Goal: Information Seeking & Learning: Compare options

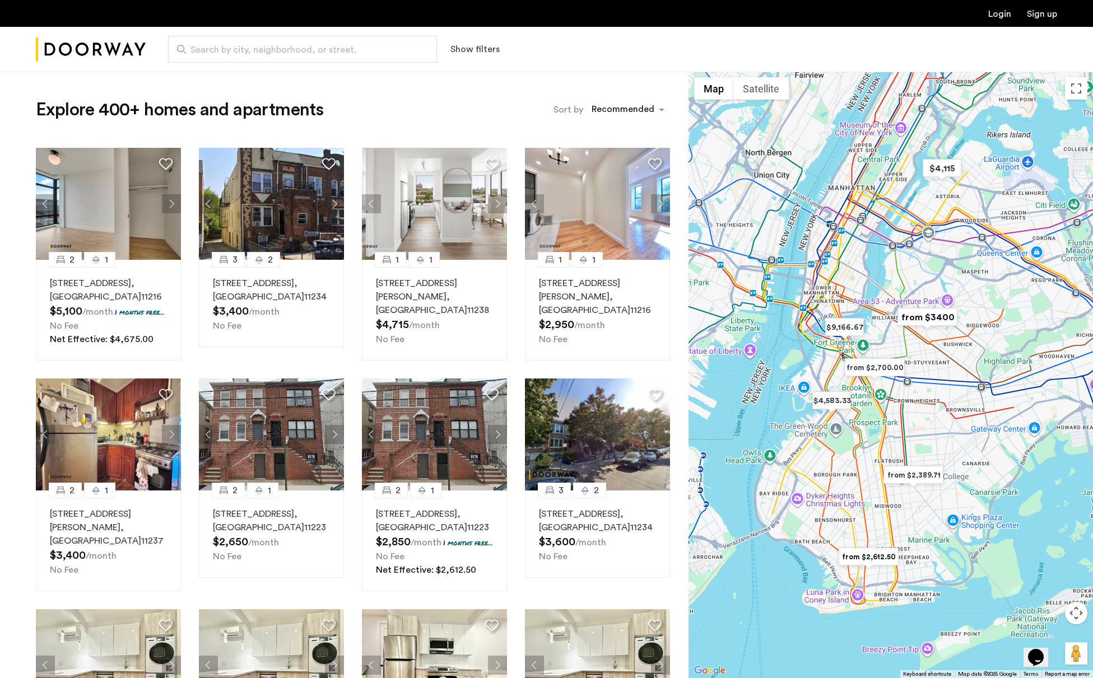
click at [486, 49] on button "Show filters" at bounding box center [474, 49] width 49 height 13
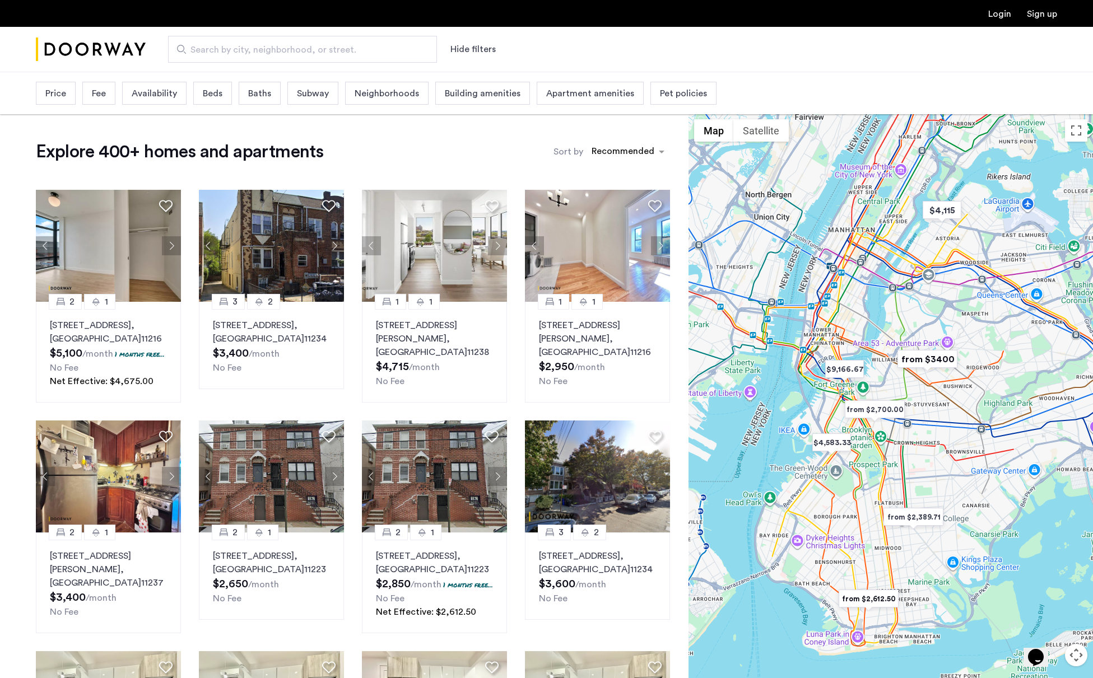
click at [58, 97] on span "Price" at bounding box center [55, 93] width 21 height 13
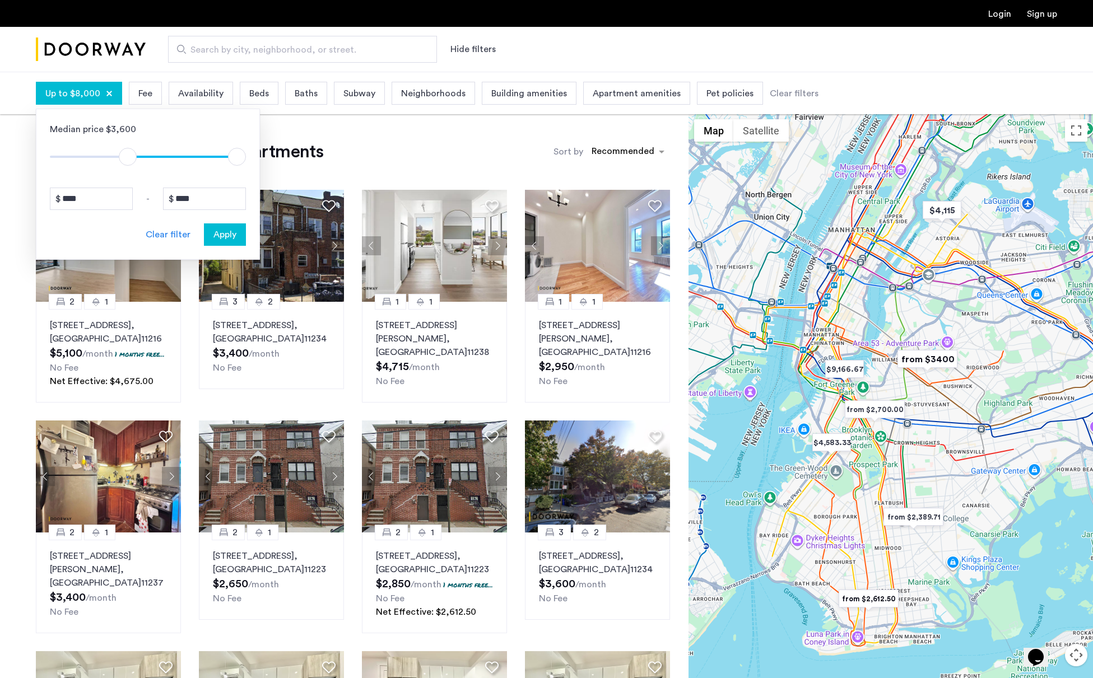
type input "*"
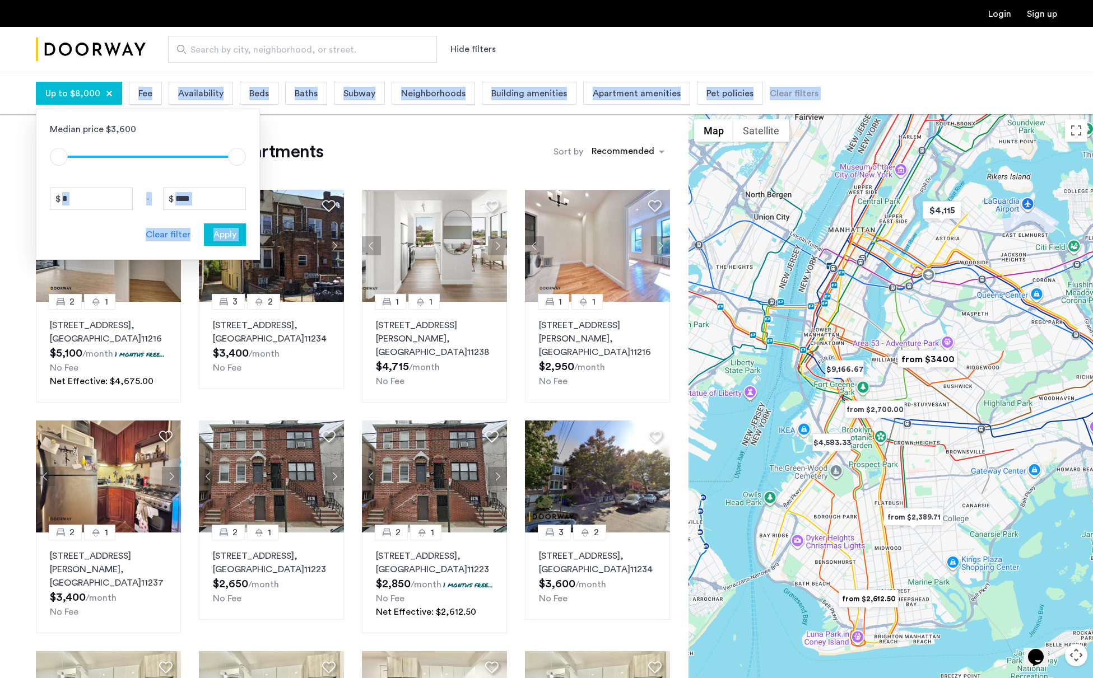
drag, startPoint x: 63, startPoint y: 157, endPoint x: -52, endPoint y: 157, distance: 114.2
click at [0, 157] on html "Login Sign up Search by city, neighborhood, or street. Hide filters Up to $8,00…" at bounding box center [546, 339] width 1093 height 678
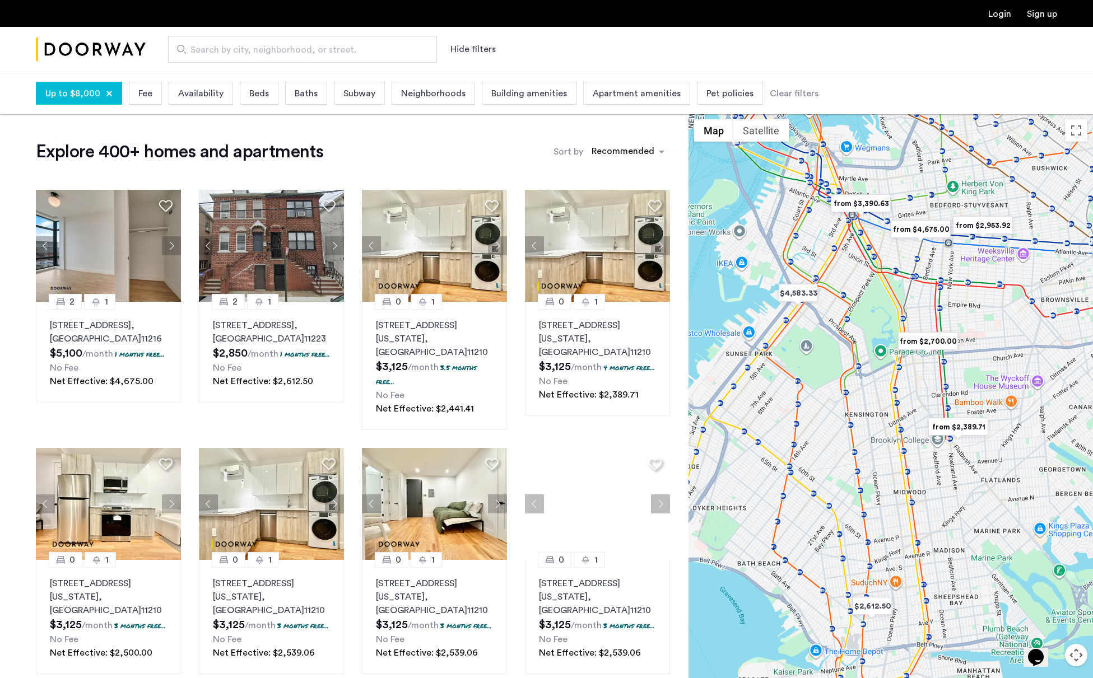
click at [84, 79] on div "Up to $8,000 Fee Availability Beds Baths Subway Neighborhoods Building amenitie…" at bounding box center [546, 93] width 1093 height 42
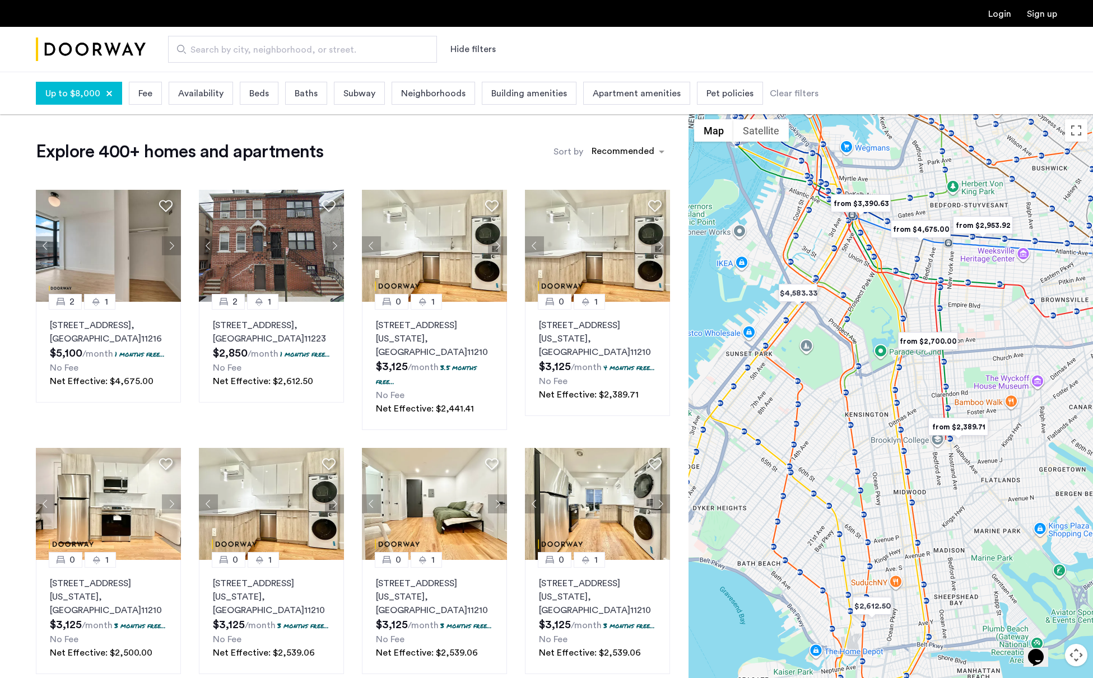
click at [96, 89] on span "Up to $8,000" at bounding box center [72, 93] width 55 height 13
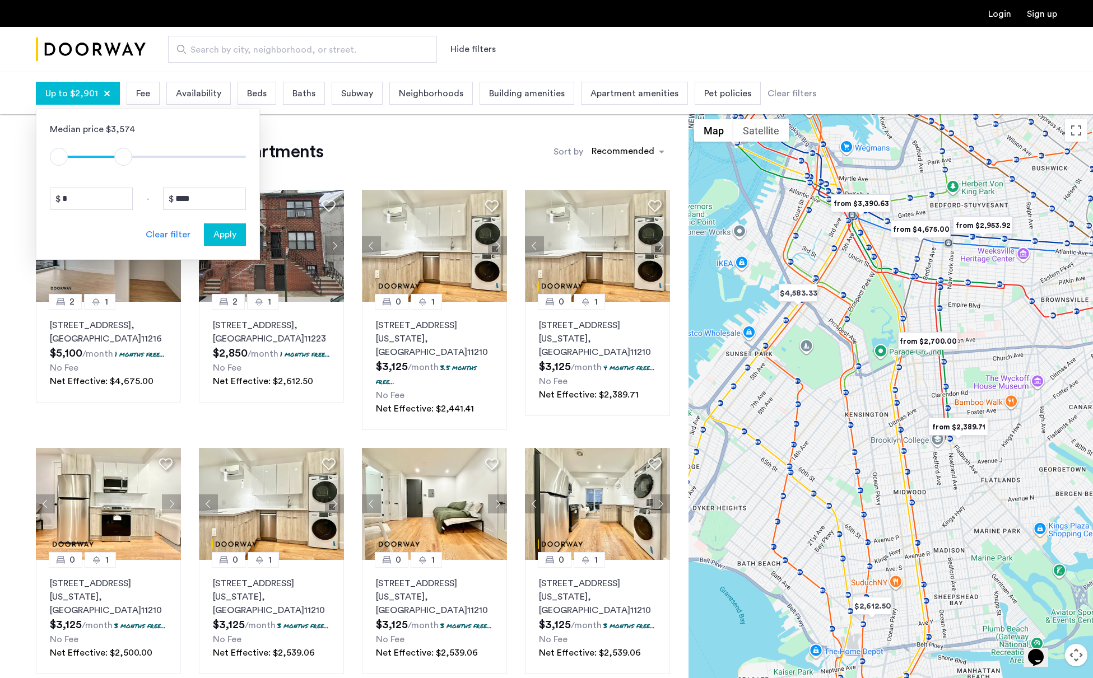
type input "****"
drag, startPoint x: 237, startPoint y: 161, endPoint x: 125, endPoint y: 158, distance: 111.5
click at [125, 158] on span "ngx-slider-max" at bounding box center [125, 157] width 18 height 18
click at [229, 237] on span "Apply" at bounding box center [224, 234] width 23 height 13
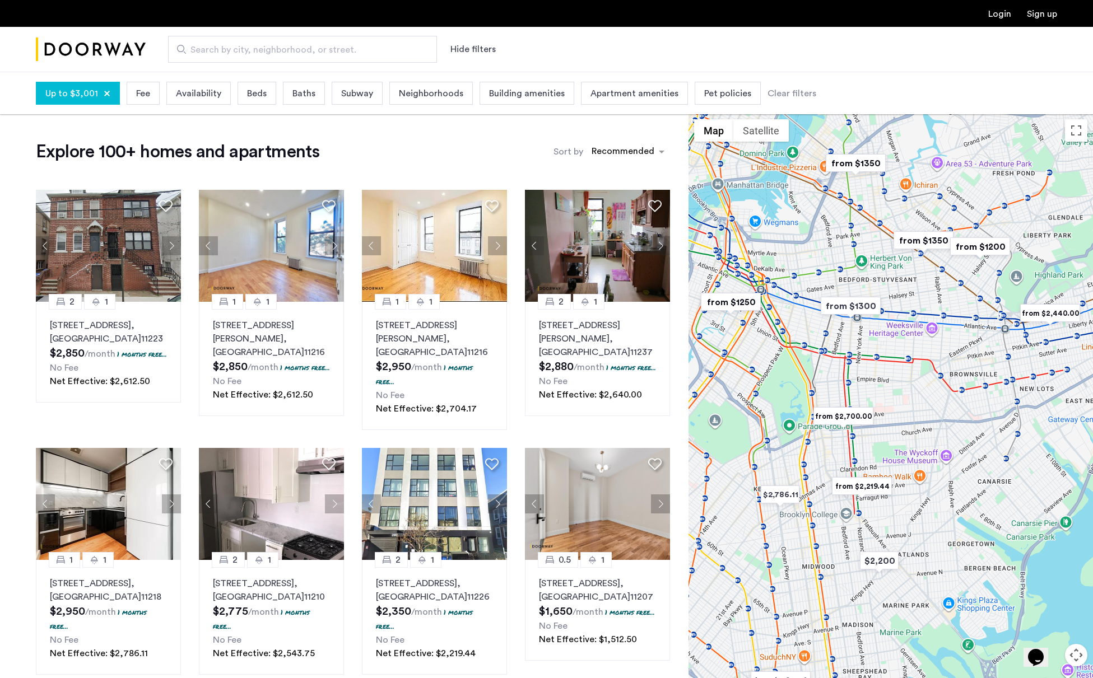
click at [252, 97] on span "Beds" at bounding box center [257, 93] width 20 height 13
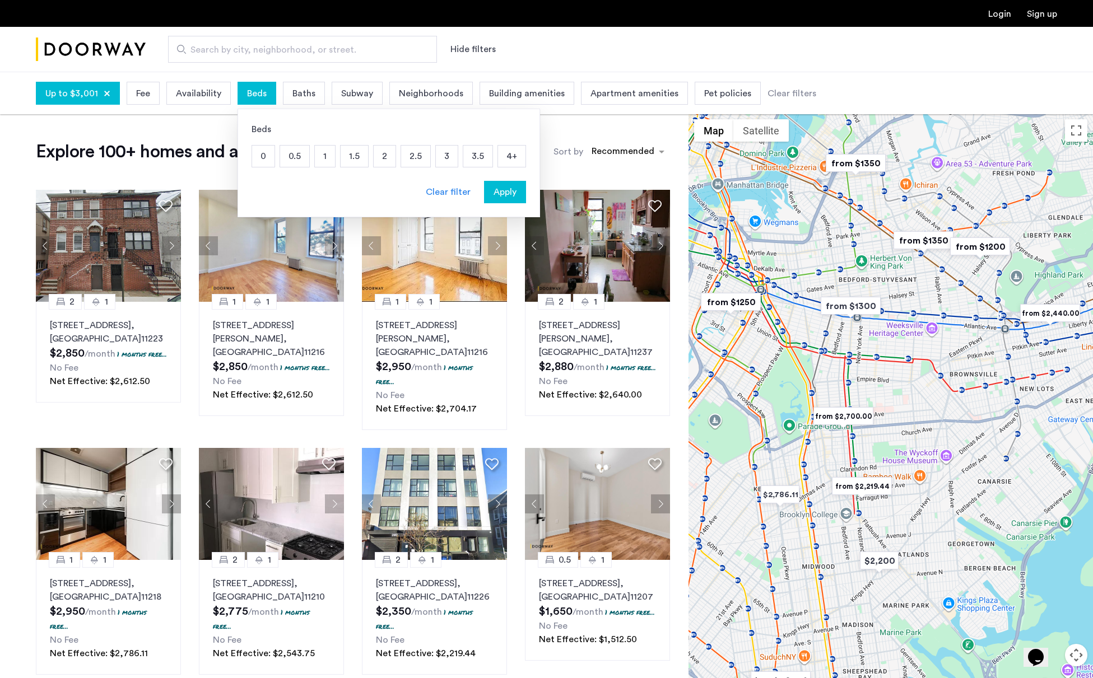
click at [326, 158] on p "1" at bounding box center [325, 156] width 20 height 21
click at [348, 158] on p "1.5" at bounding box center [354, 156] width 27 height 21
click at [385, 161] on p "2" at bounding box center [385, 156] width 22 height 21
drag, startPoint x: 412, startPoint y: 163, endPoint x: 427, endPoint y: 163, distance: 15.1
click at [414, 163] on p "2.5" at bounding box center [415, 156] width 29 height 21
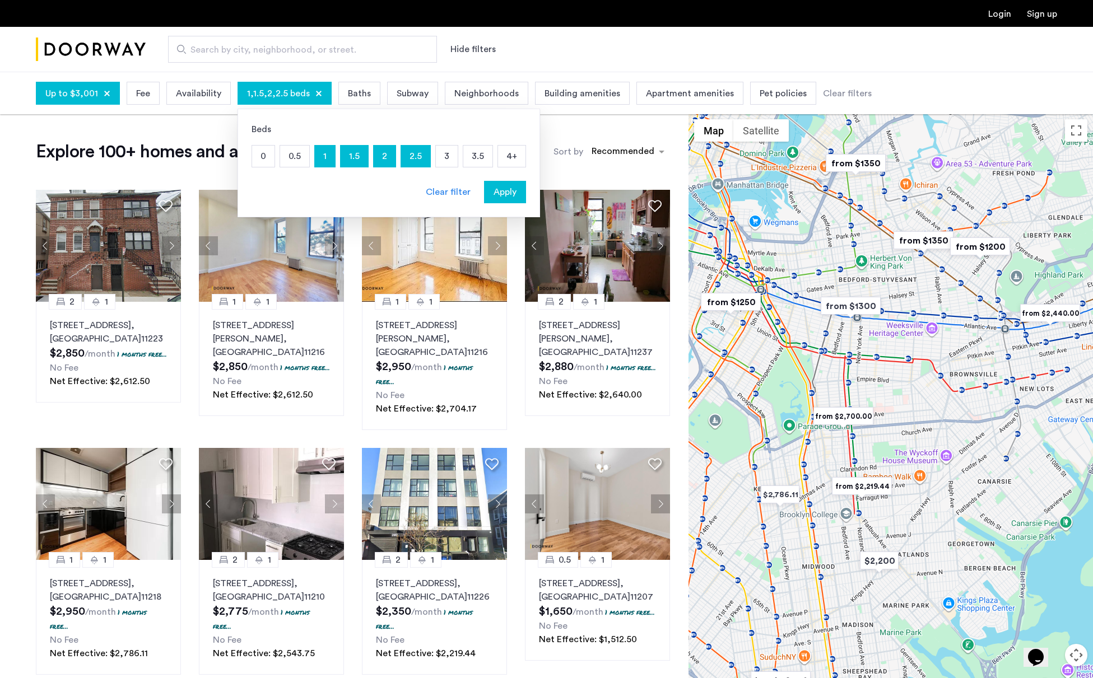
click at [442, 162] on p "3" at bounding box center [447, 156] width 22 height 21
click at [475, 162] on p "3.5" at bounding box center [477, 156] width 29 height 21
click at [508, 163] on p "4+" at bounding box center [511, 156] width 27 height 21
click at [502, 191] on span "Apply" at bounding box center [504, 191] width 23 height 13
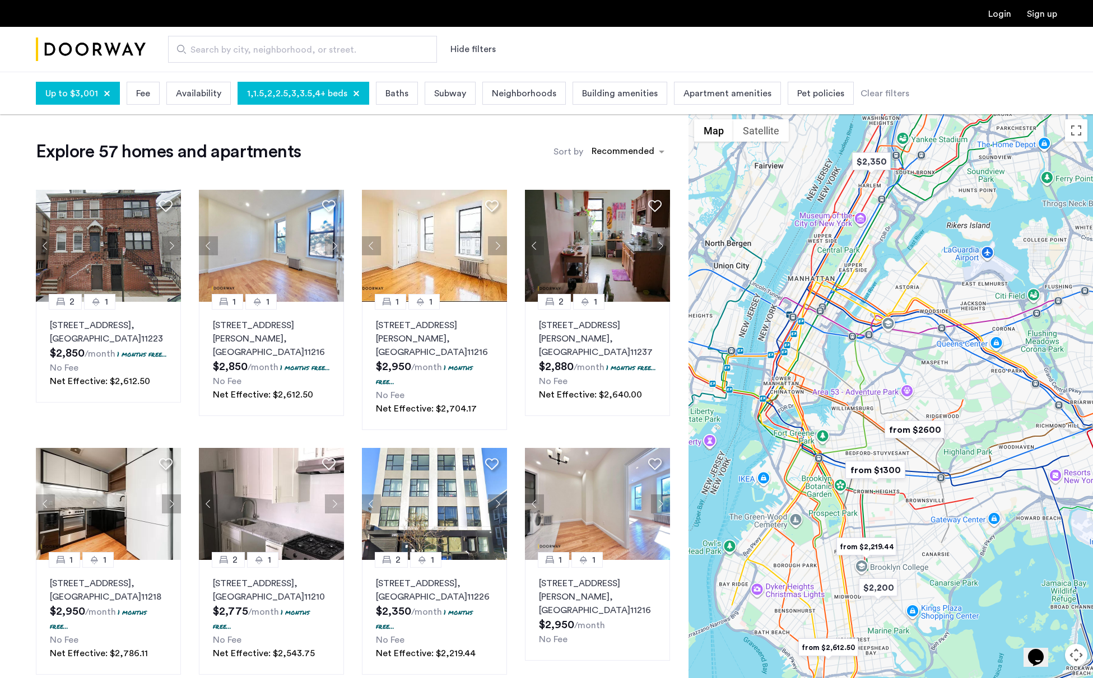
click at [140, 92] on span "Fee" at bounding box center [143, 93] width 14 height 13
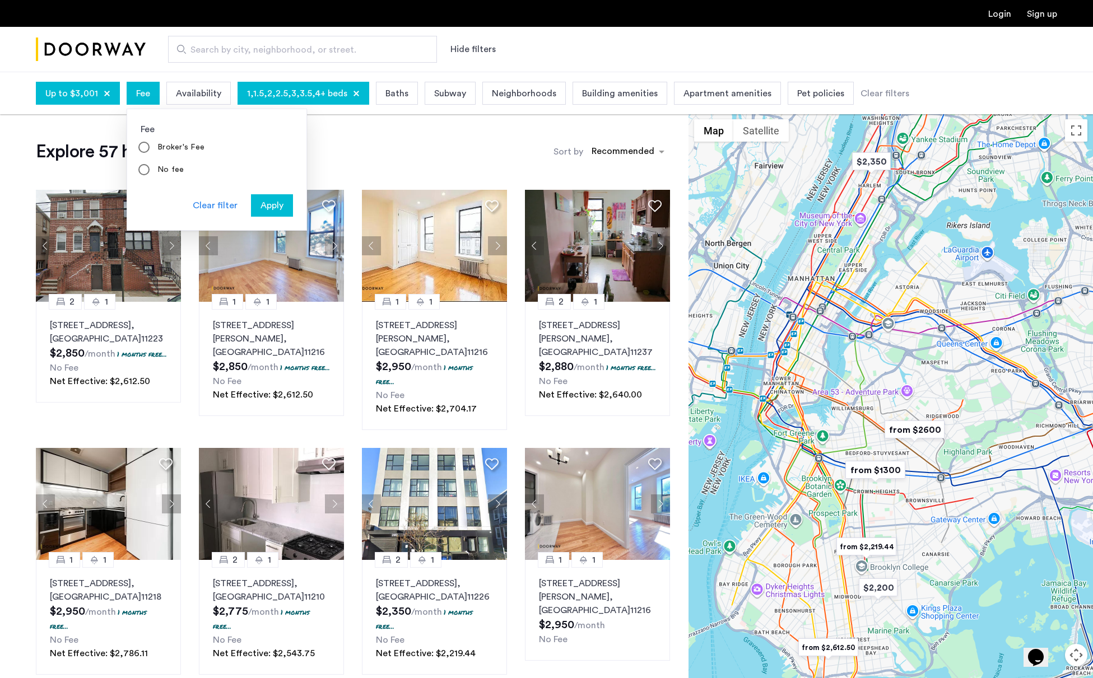
click at [141, 92] on span "Fee" at bounding box center [143, 93] width 14 height 13
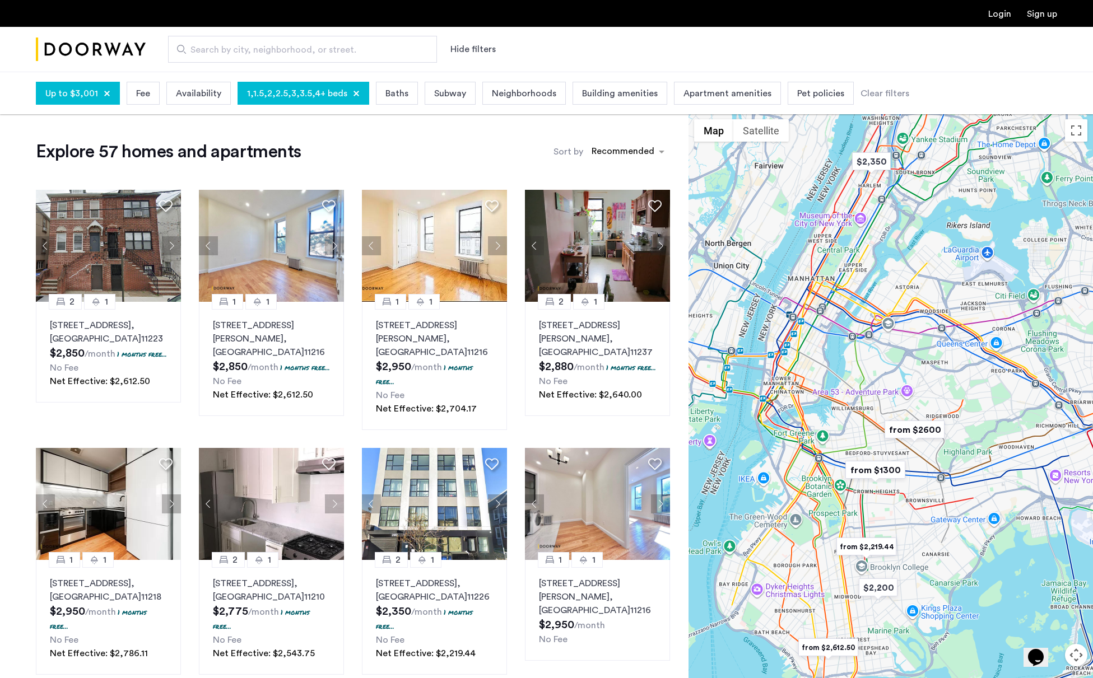
click at [390, 88] on span "Baths" at bounding box center [396, 93] width 23 height 13
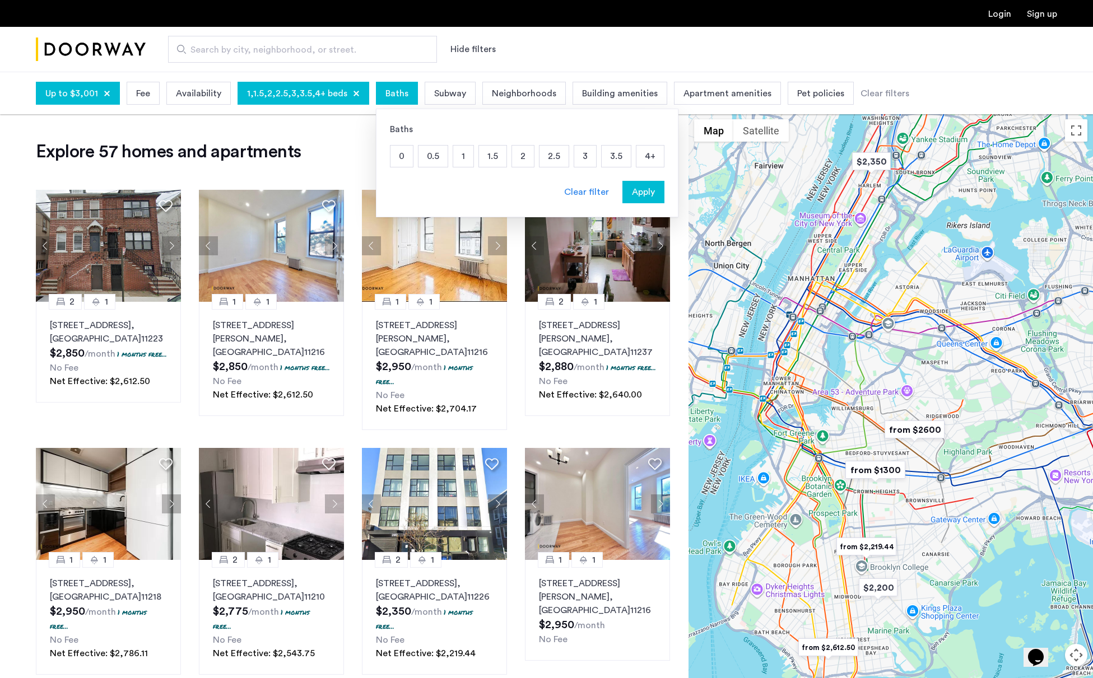
click at [454, 154] on p "1" at bounding box center [463, 156] width 20 height 21
click at [649, 197] on div "Apply" at bounding box center [643, 191] width 35 height 13
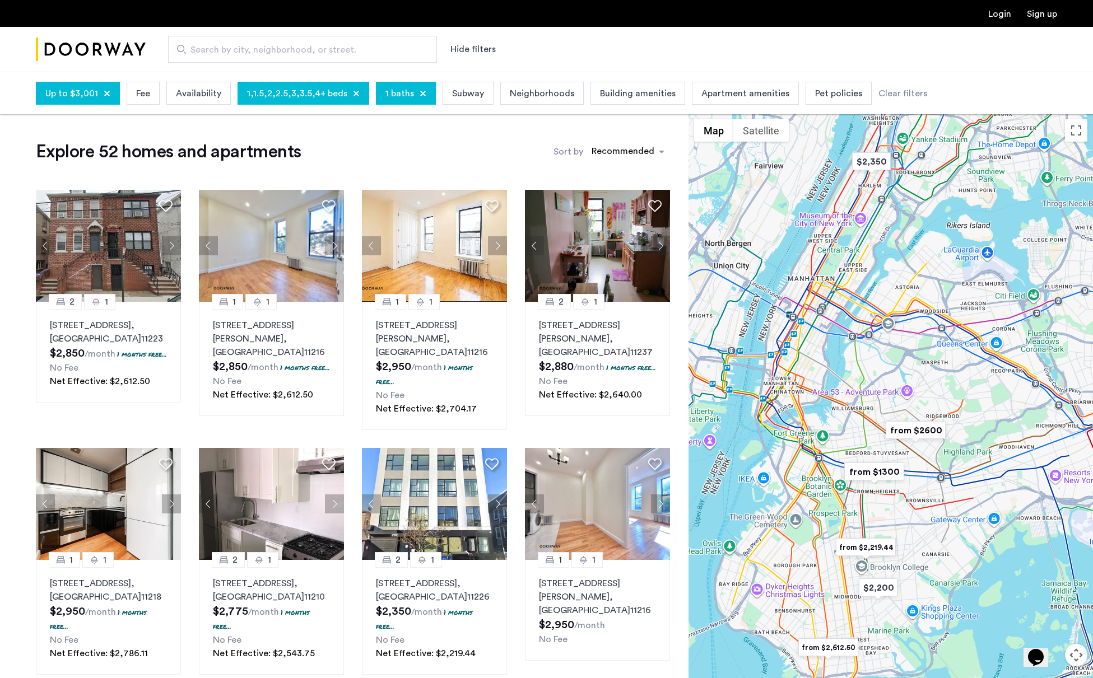
click at [535, 94] on span "Neighborhoods" at bounding box center [542, 93] width 64 height 13
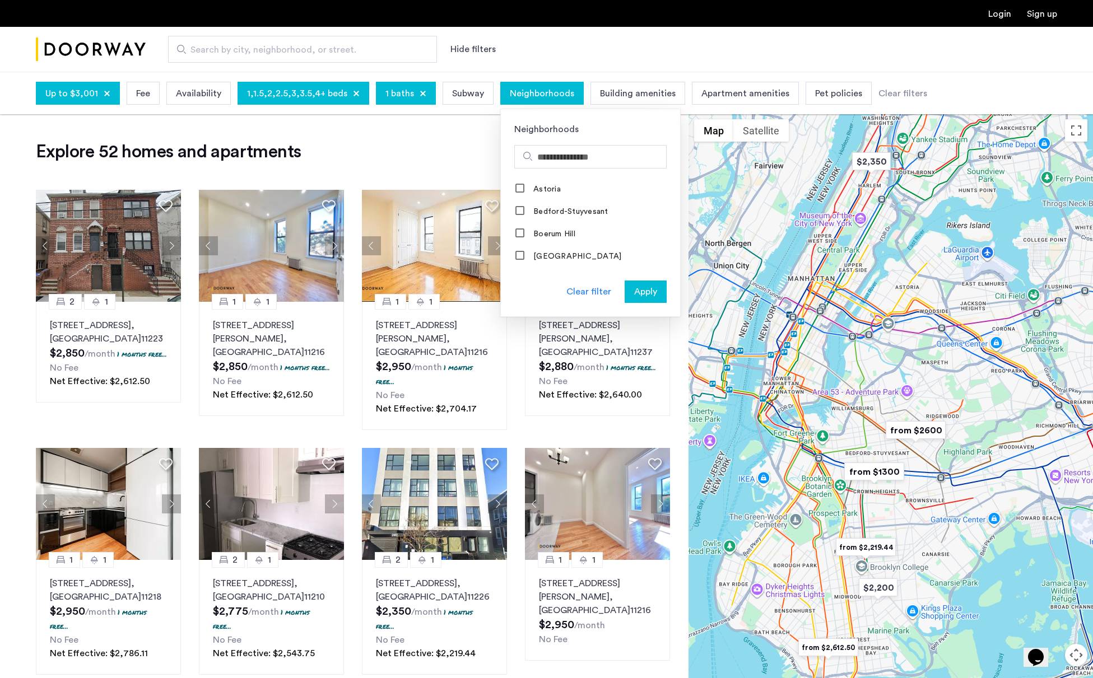
click at [680, 326] on app-root "Login Sign up Search by city, neighborhood, or street. Hide filters Up to $3,00…" at bounding box center [546, 581] width 1093 height 1163
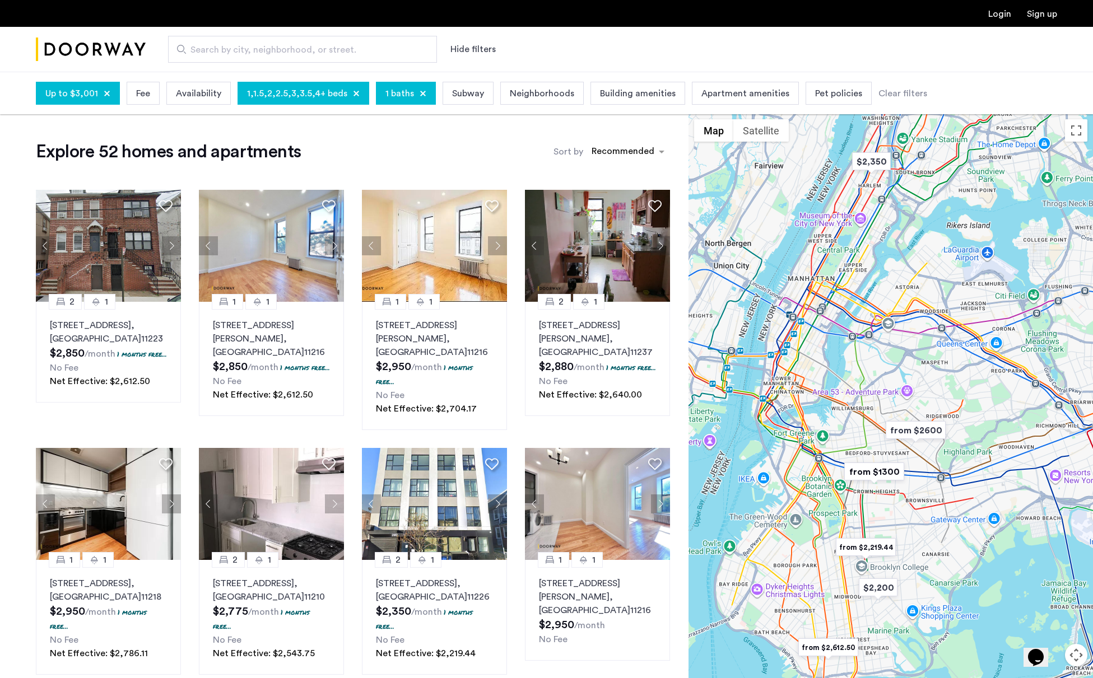
click at [622, 99] on span "Building amenities" at bounding box center [638, 93] width 76 height 13
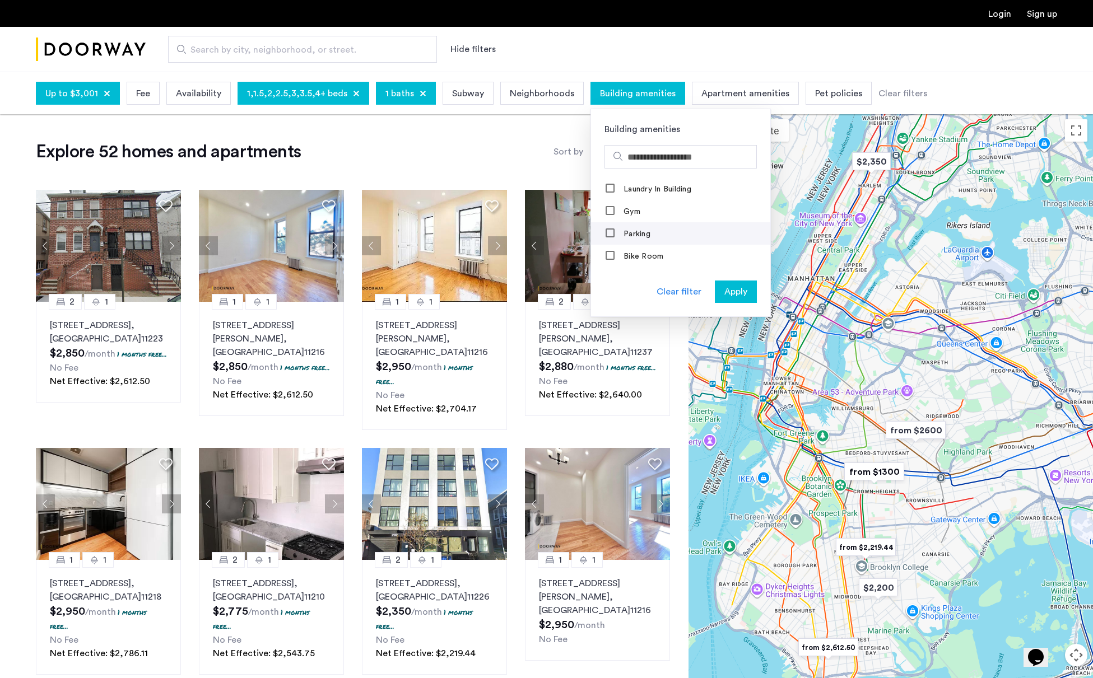
click at [627, 237] on label "Parking" at bounding box center [635, 234] width 29 height 9
click at [727, 289] on span "Apply" at bounding box center [735, 291] width 23 height 13
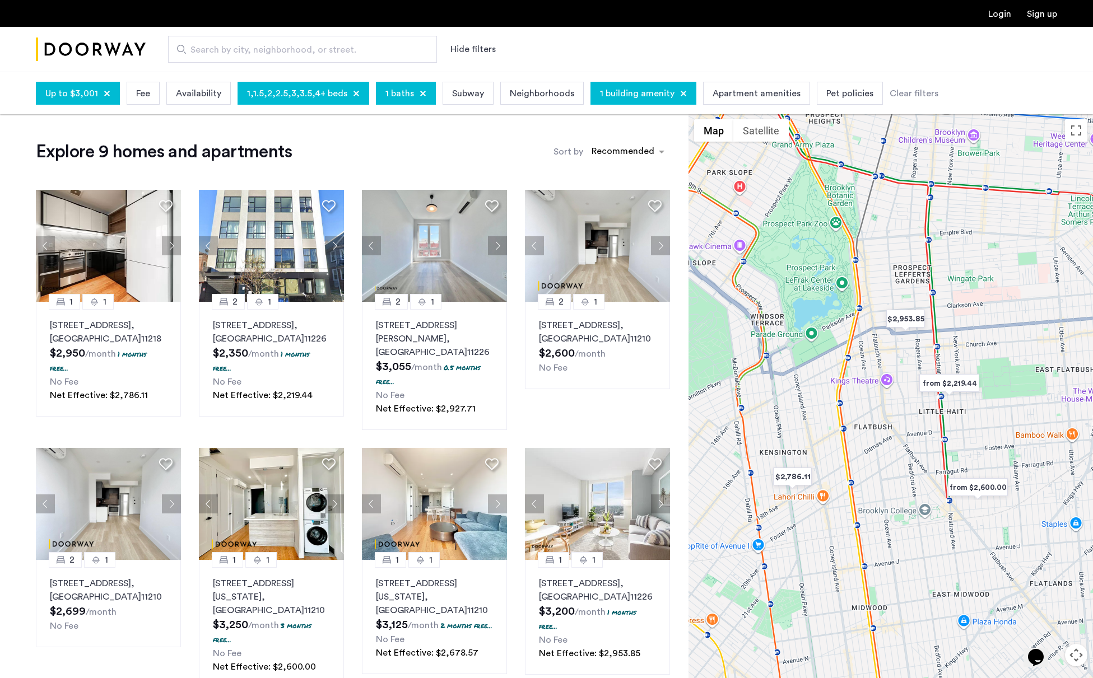
drag, startPoint x: 338, startPoint y: 154, endPoint x: 331, endPoint y: 155, distance: 7.3
click at [338, 154] on div "Explore 9 homes and apartments Sort by Recommended" at bounding box center [353, 152] width 634 height 22
click at [172, 246] on button "Next apartment" at bounding box center [171, 245] width 19 height 19
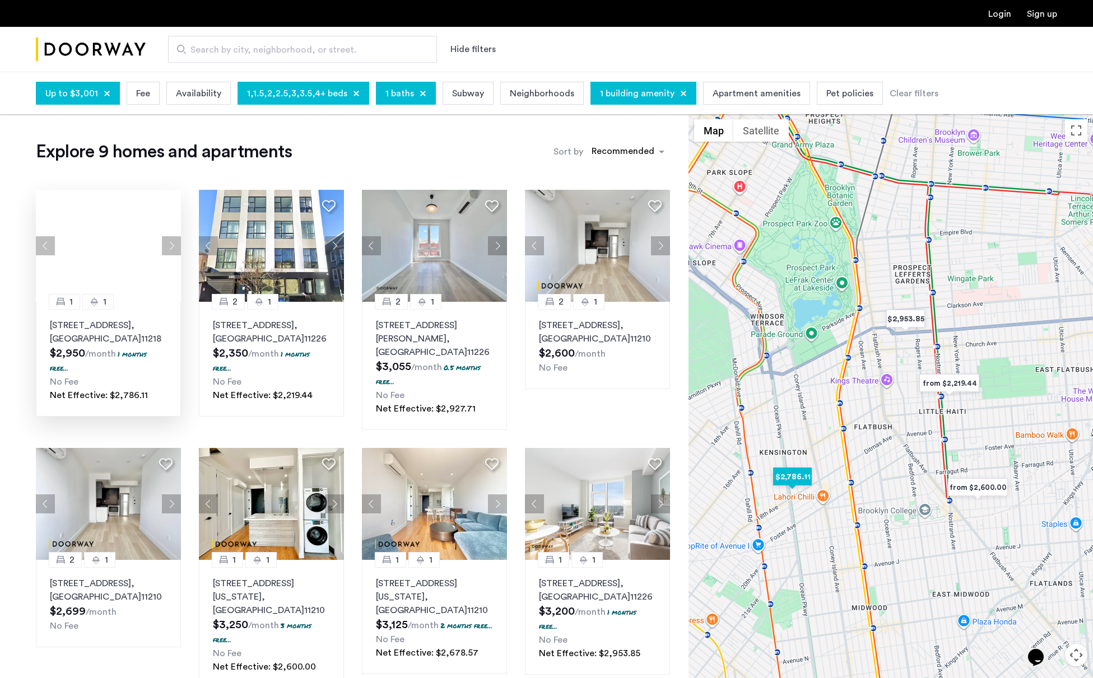
click at [172, 246] on div at bounding box center [108, 246] width 145 height 112
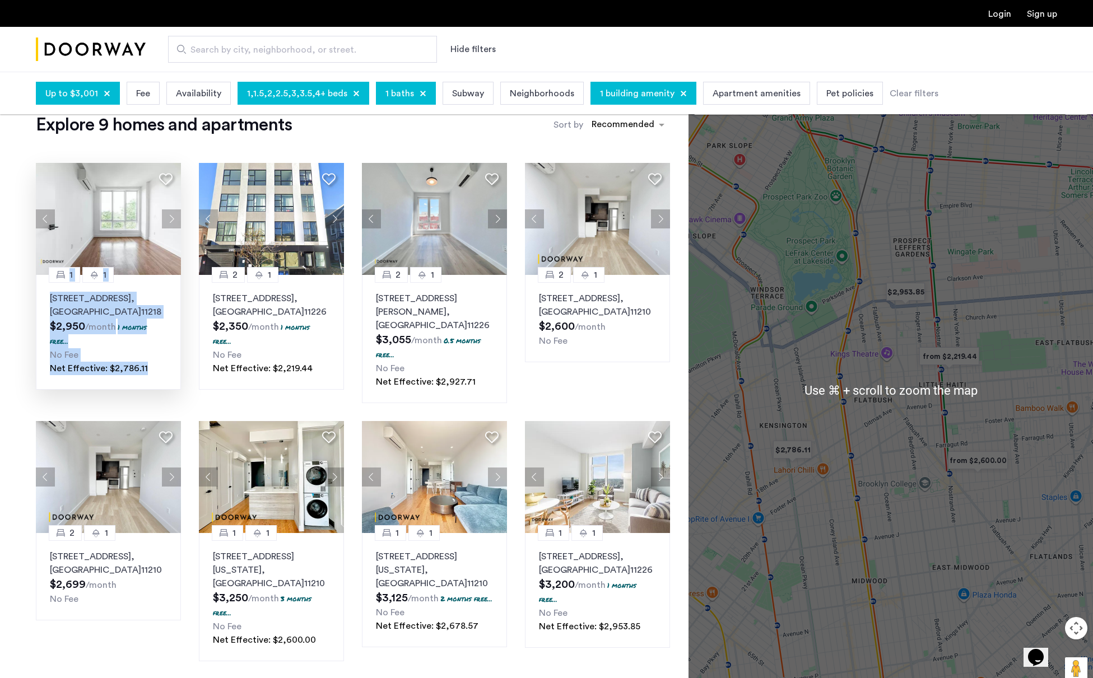
scroll to position [26, 0]
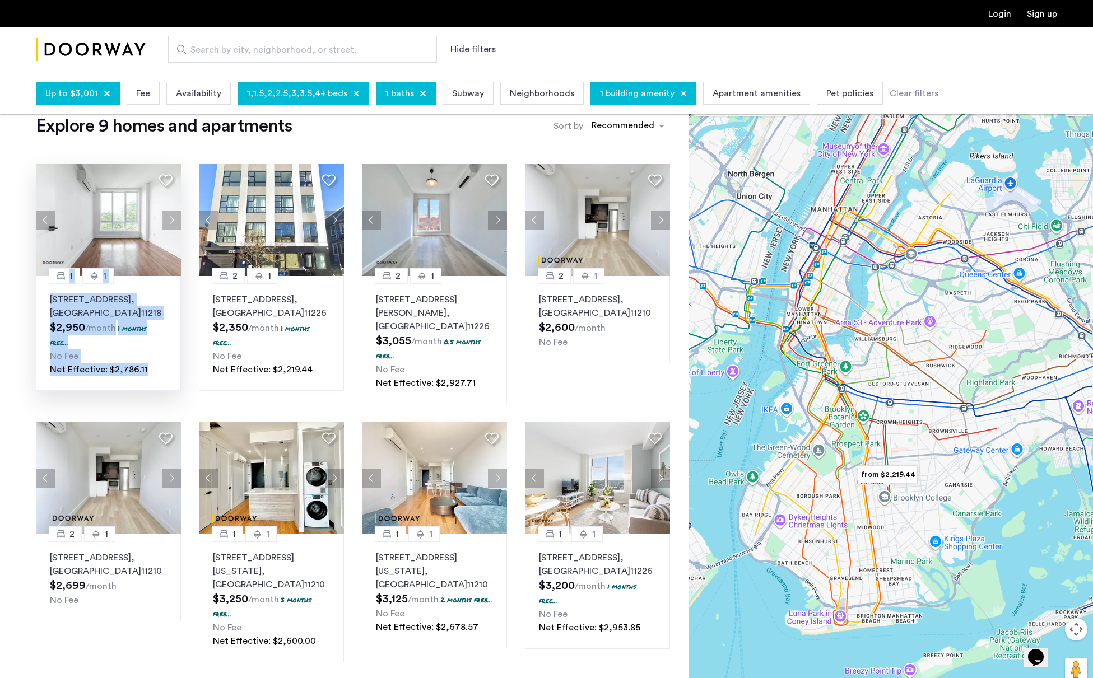
drag, startPoint x: 1002, startPoint y: 501, endPoint x: 926, endPoint y: 508, distance: 77.1
click at [926, 509] on div at bounding box center [890, 391] width 404 height 607
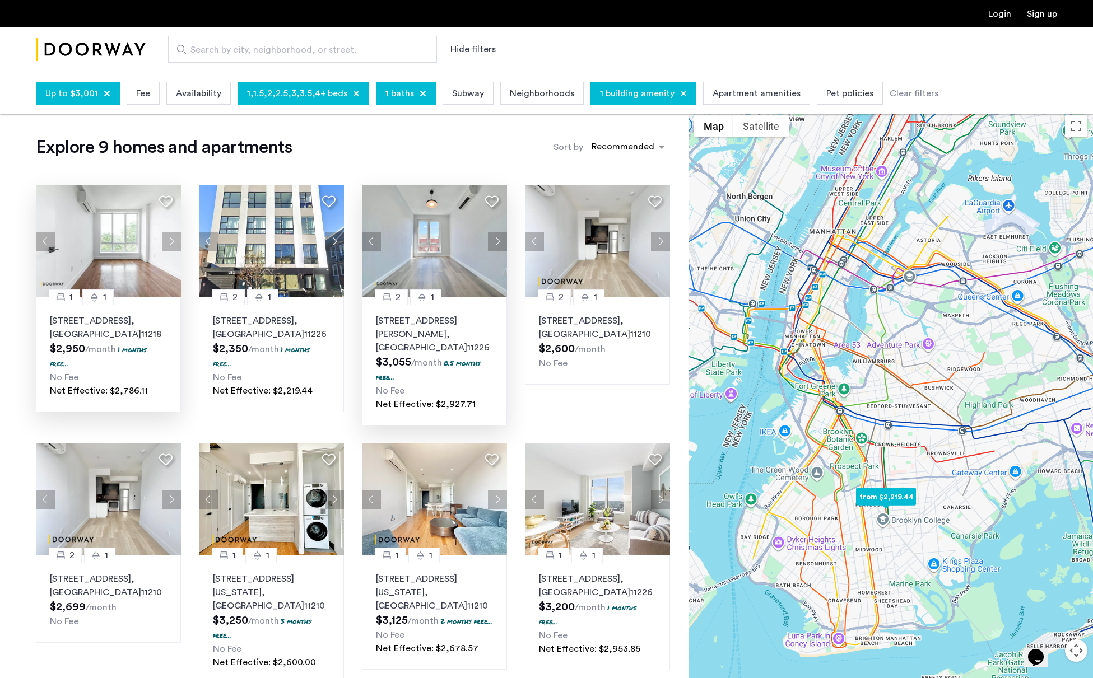
scroll to position [4, 0]
click at [497, 242] on button "Next apartment" at bounding box center [497, 241] width 19 height 19
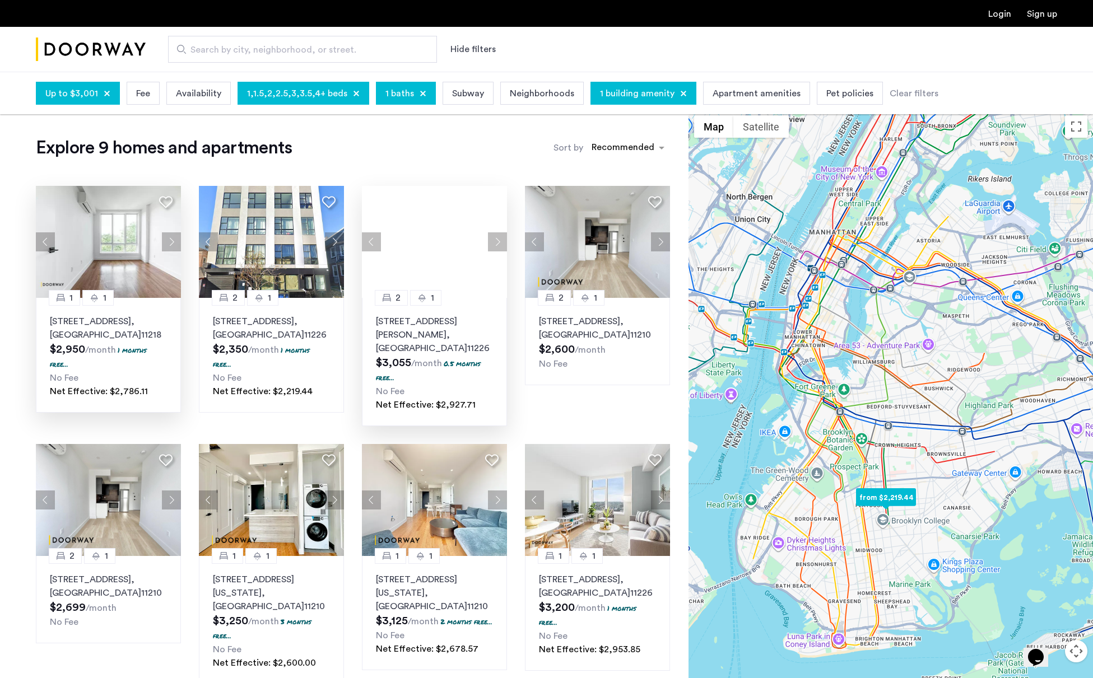
click at [497, 242] on button "Next apartment" at bounding box center [497, 241] width 19 height 19
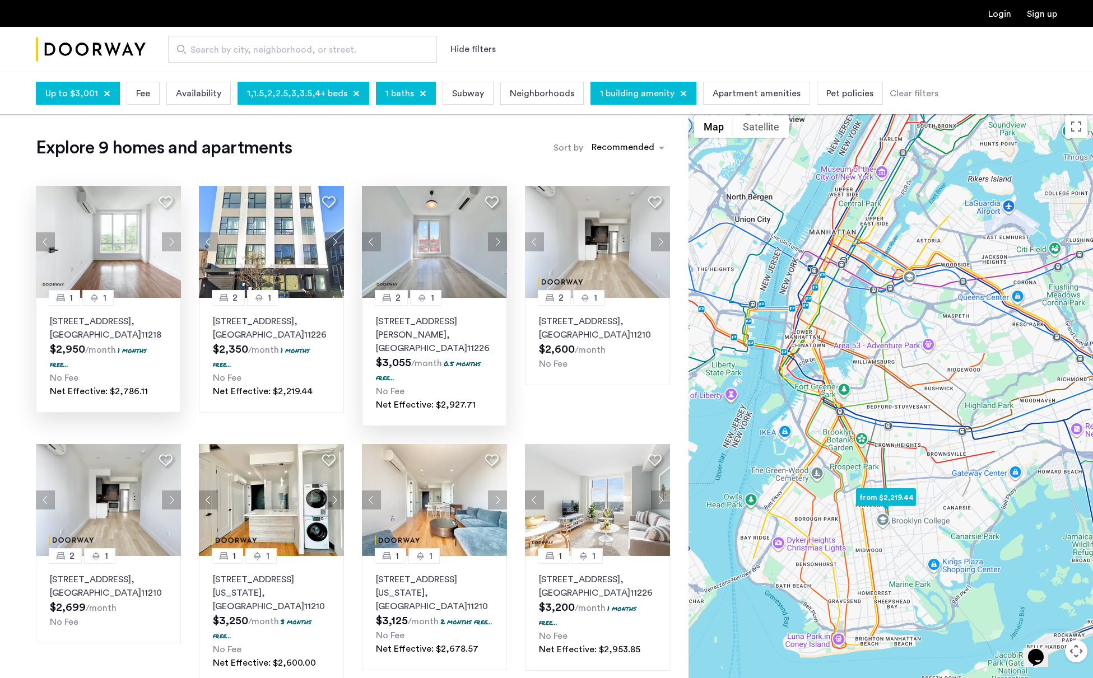
click at [495, 245] on button "Next apartment" at bounding box center [497, 241] width 19 height 19
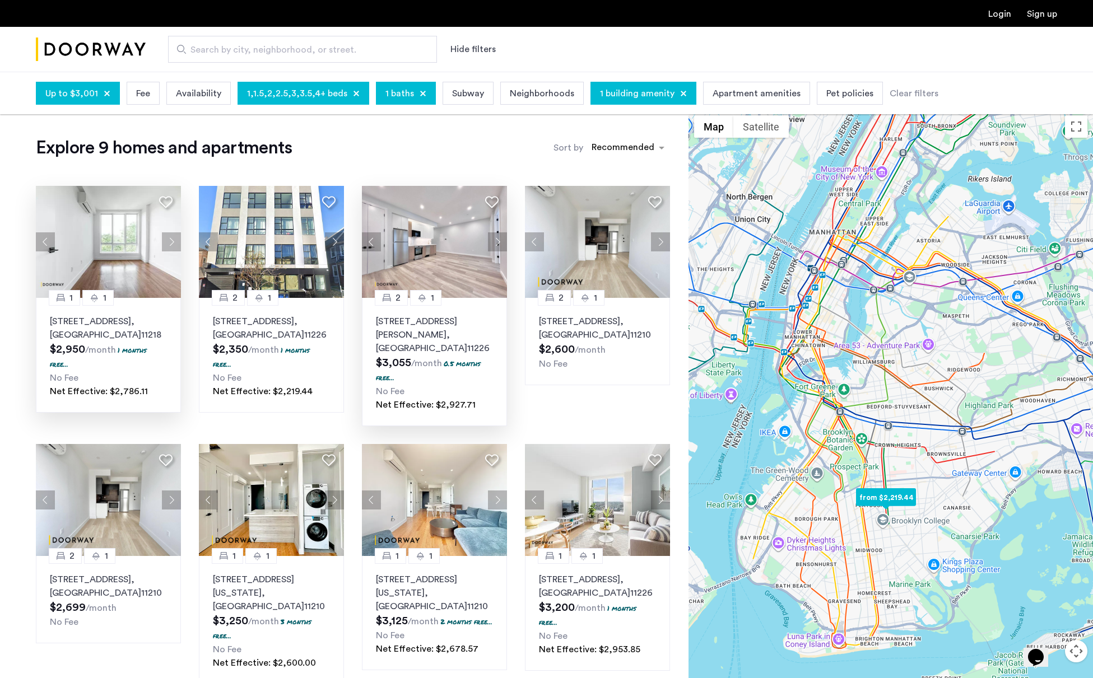
click at [498, 246] on button "Next apartment" at bounding box center [497, 241] width 19 height 19
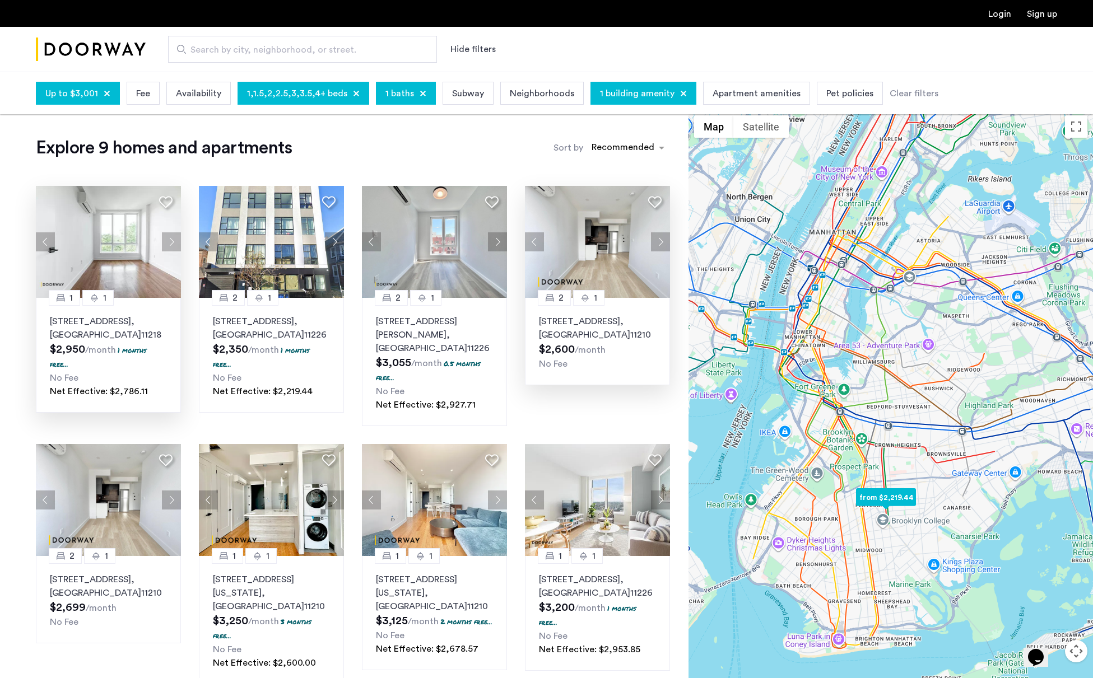
click at [666, 242] on button "Next apartment" at bounding box center [660, 241] width 19 height 19
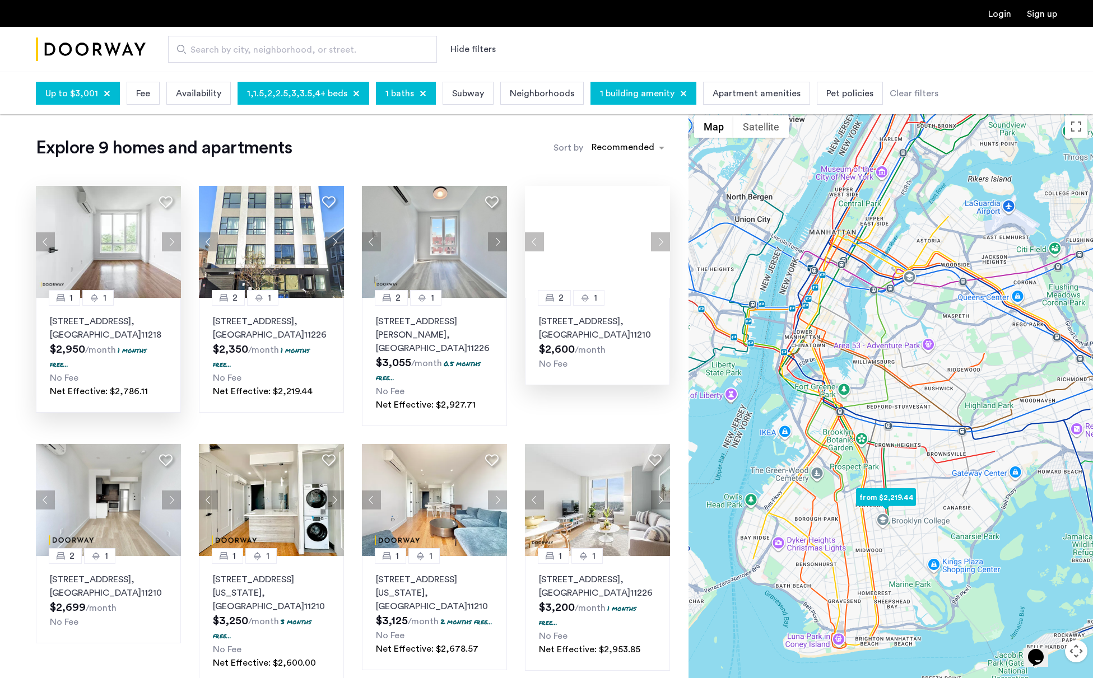
click at [666, 242] on button "Next apartment" at bounding box center [660, 241] width 19 height 19
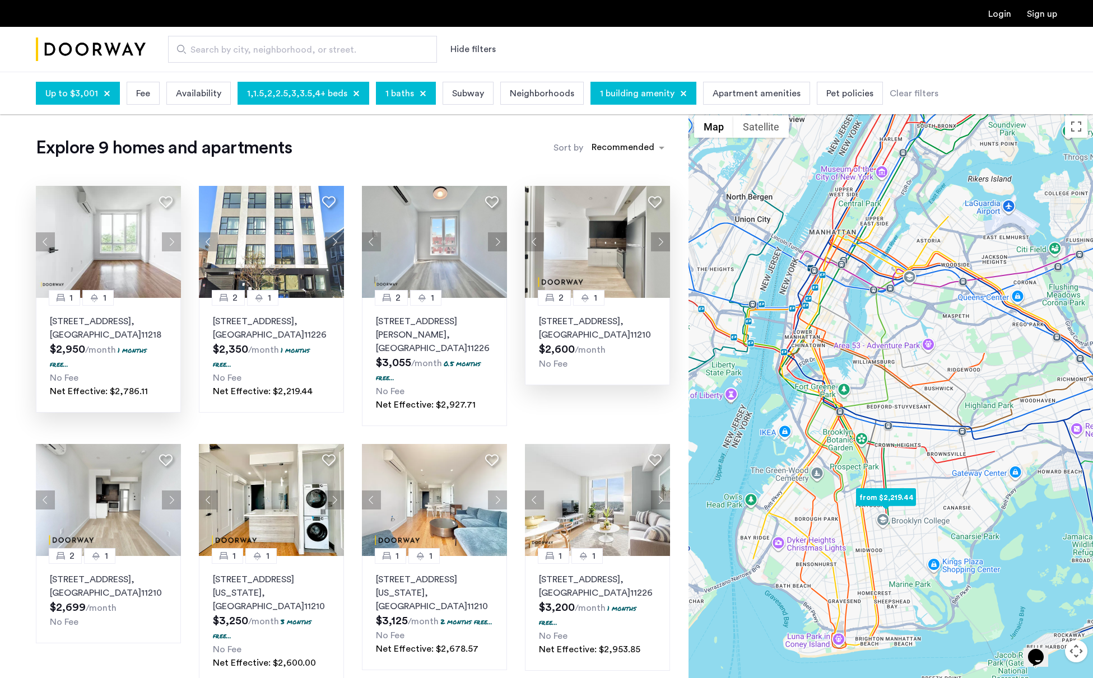
click at [663, 242] on button "Next apartment" at bounding box center [660, 241] width 19 height 19
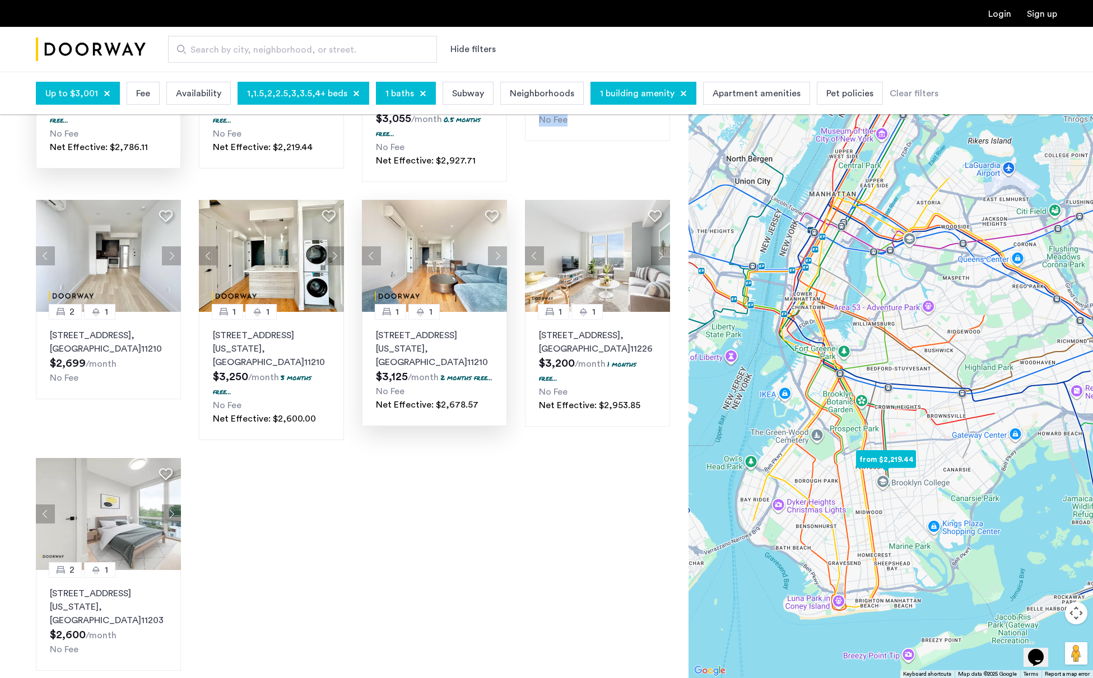
scroll to position [248, 0]
click at [494, 246] on button "Next apartment" at bounding box center [497, 255] width 19 height 19
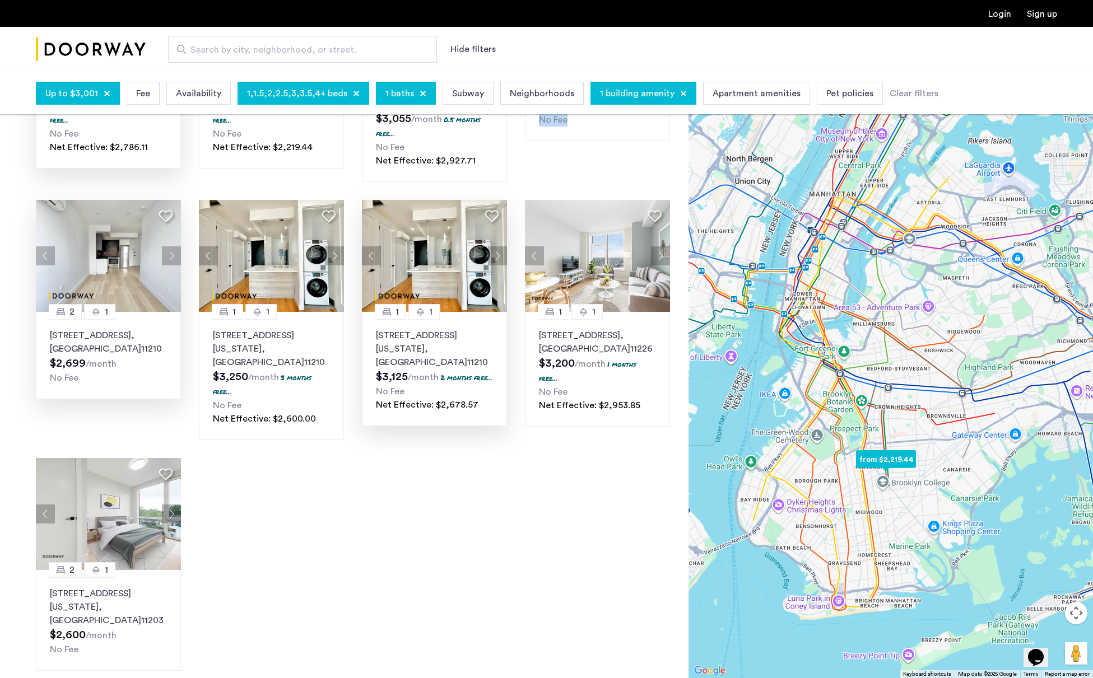
click at [172, 246] on button "Next apartment" at bounding box center [171, 255] width 19 height 19
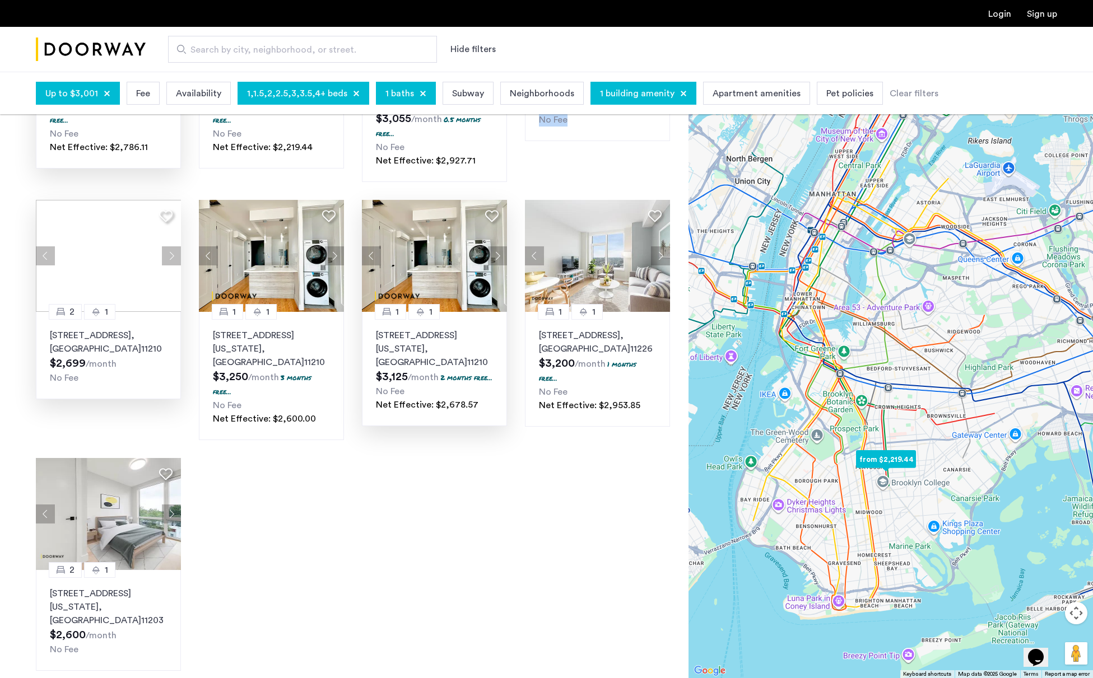
click at [172, 241] on div at bounding box center [108, 256] width 145 height 112
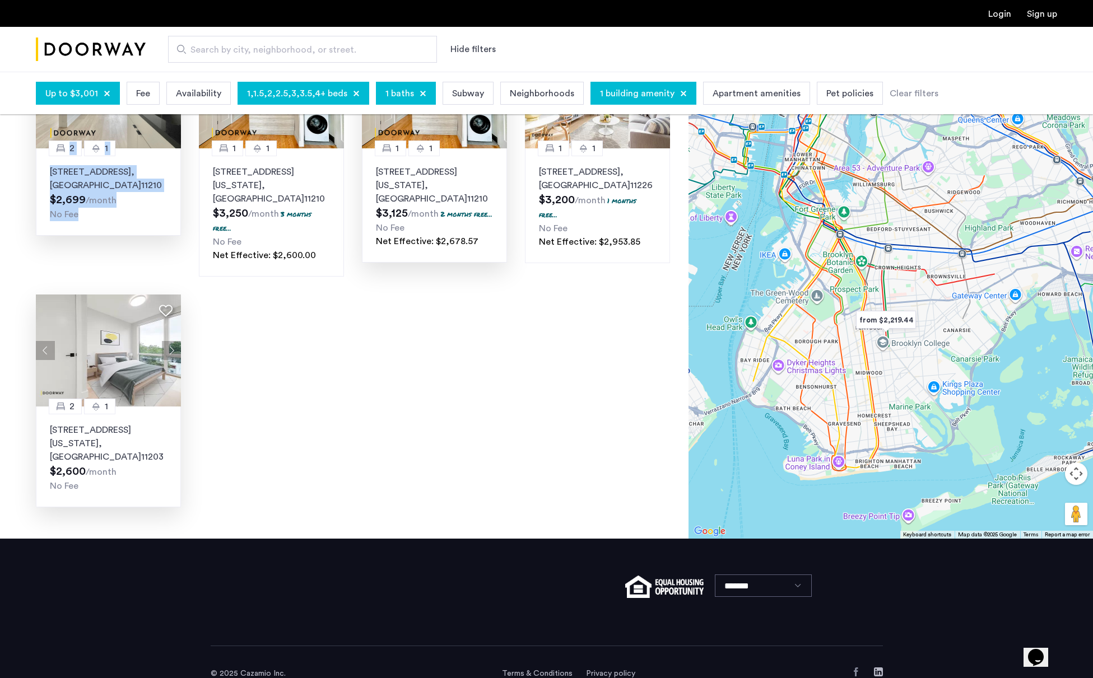
scroll to position [411, 0]
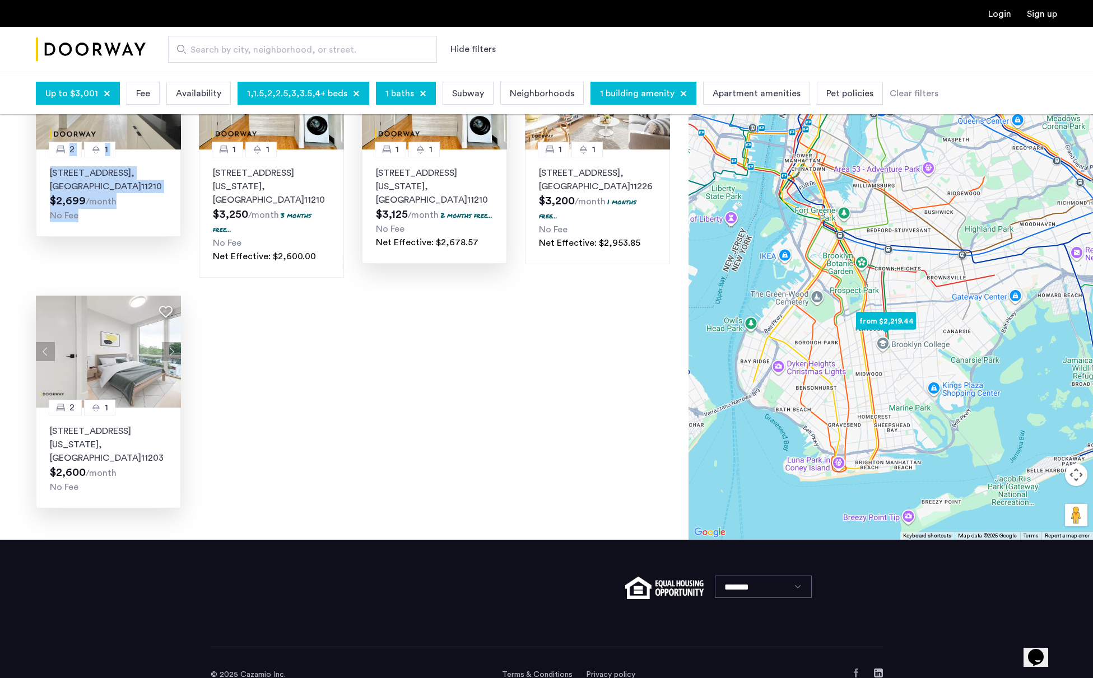
drag, startPoint x: 63, startPoint y: 339, endPoint x: 120, endPoint y: 431, distance: 107.9
click at [120, 440] on span ", [GEOGRAPHIC_DATA]" at bounding box center [95, 451] width 91 height 22
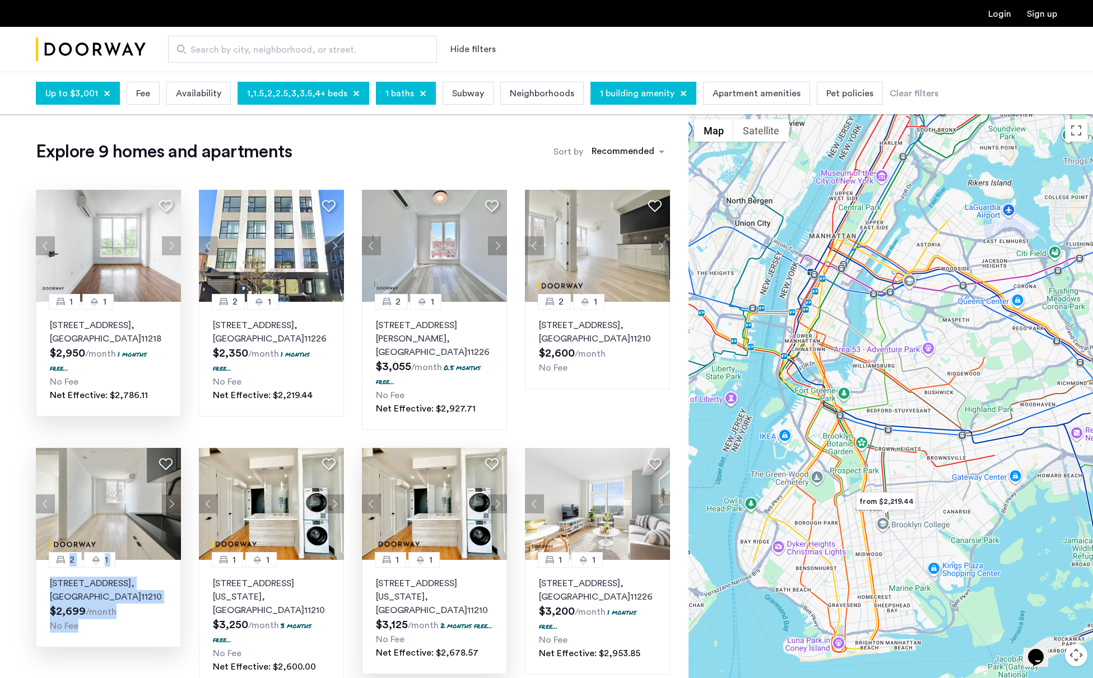
scroll to position [0, 0]
click at [631, 93] on span "1 building amenity" at bounding box center [637, 93] width 74 height 13
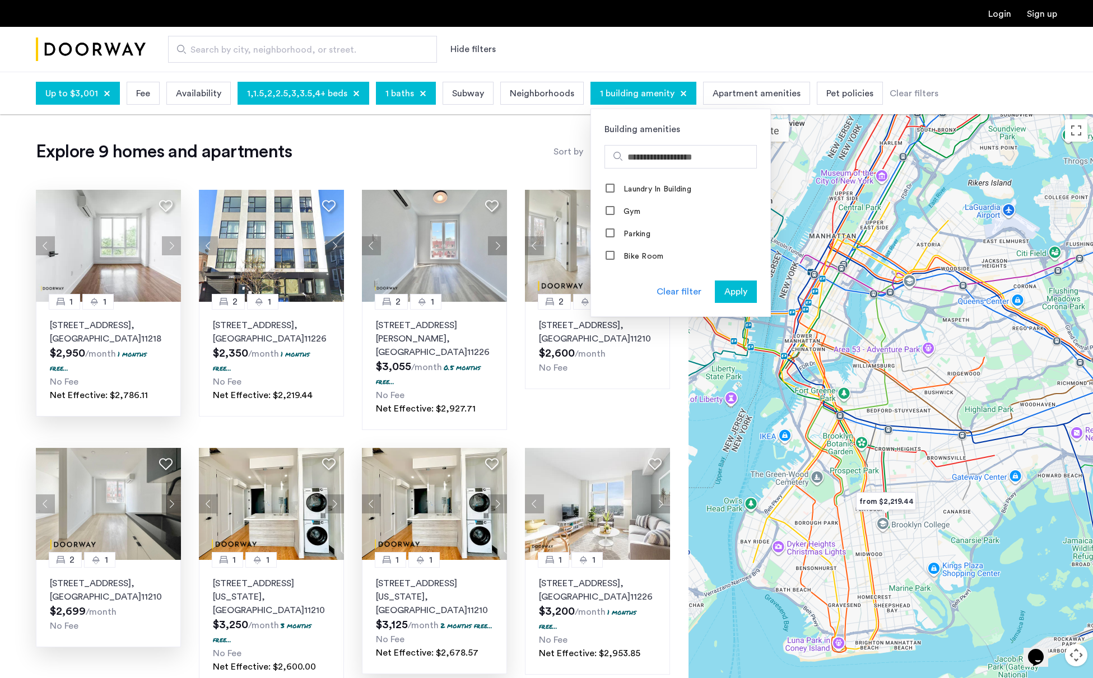
click at [520, 150] on app-root "Login Sign up Search by city, neighborhood, or street. Hide filters Up to $3,00…" at bounding box center [546, 556] width 1093 height 1113
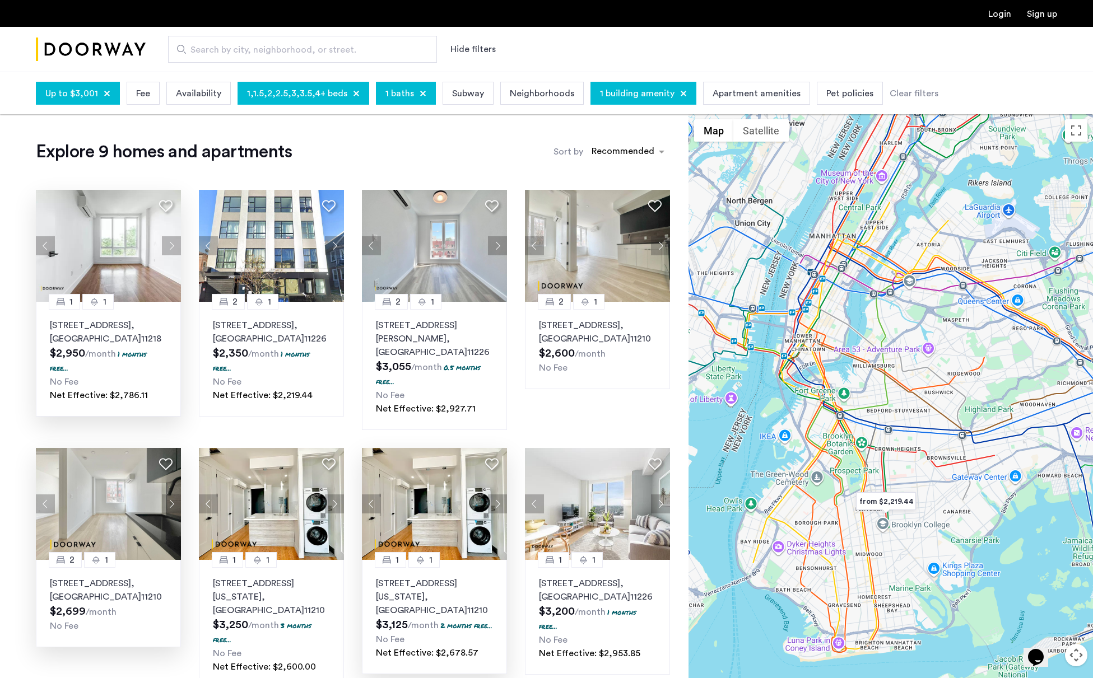
click at [619, 90] on span "1 building amenity" at bounding box center [637, 93] width 74 height 13
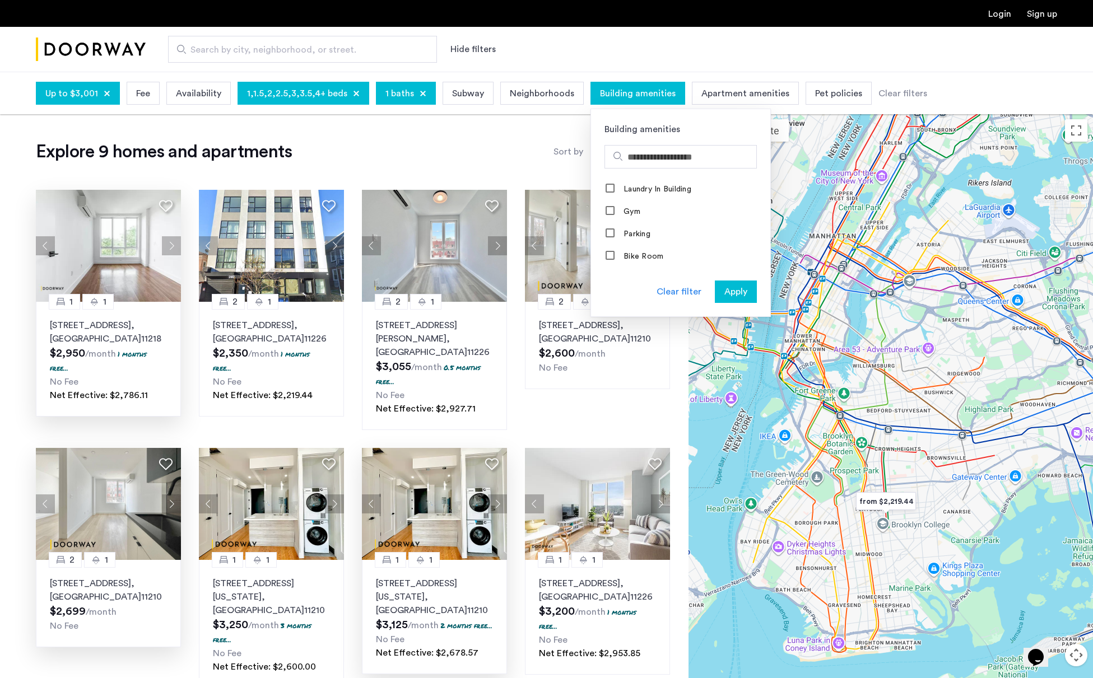
click at [724, 296] on span "Apply" at bounding box center [735, 291] width 23 height 13
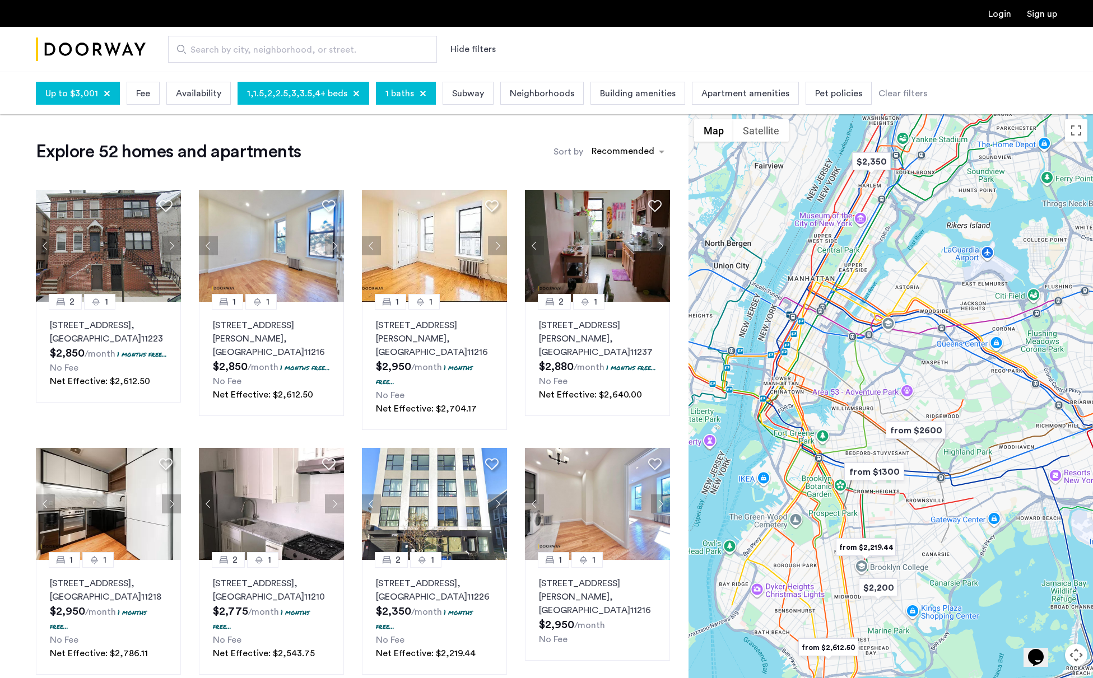
click at [617, 92] on span "Building amenities" at bounding box center [638, 93] width 76 height 13
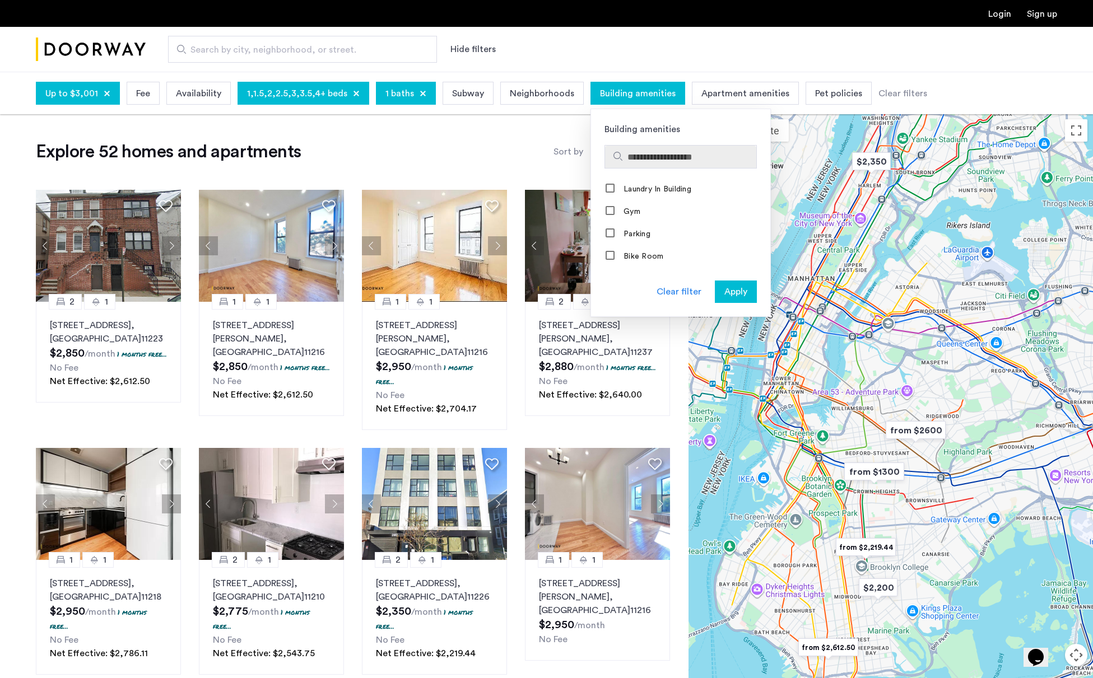
click at [650, 154] on input "Search amenities" at bounding box center [689, 157] width 124 height 13
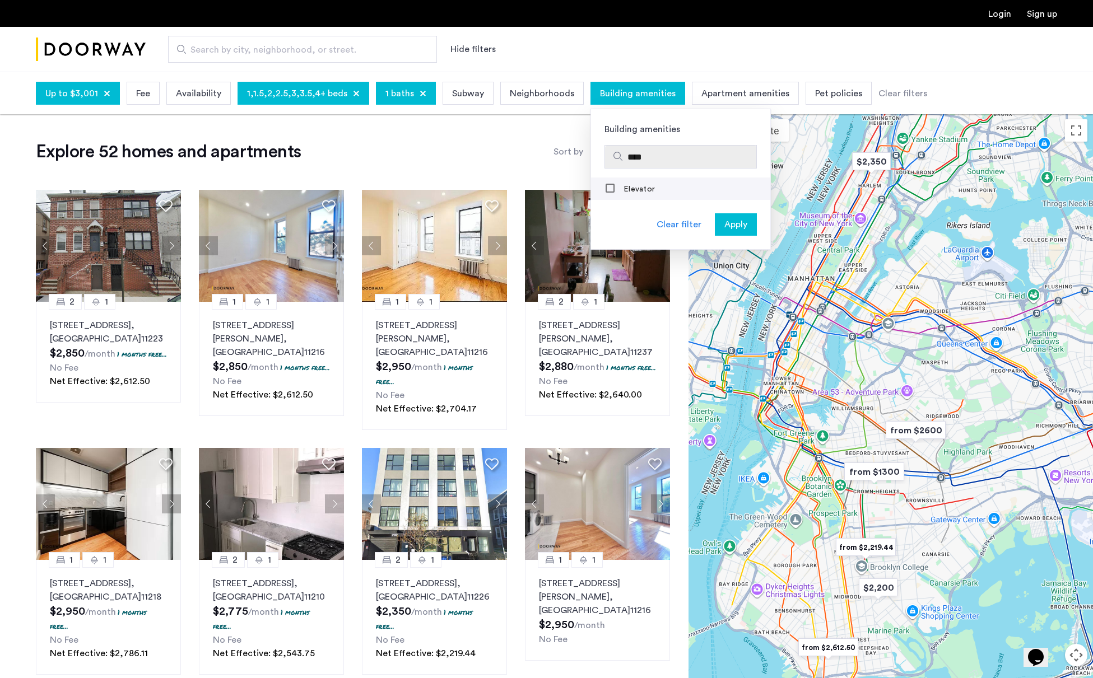
type input "****"
click at [724, 226] on span "Apply" at bounding box center [735, 224] width 23 height 13
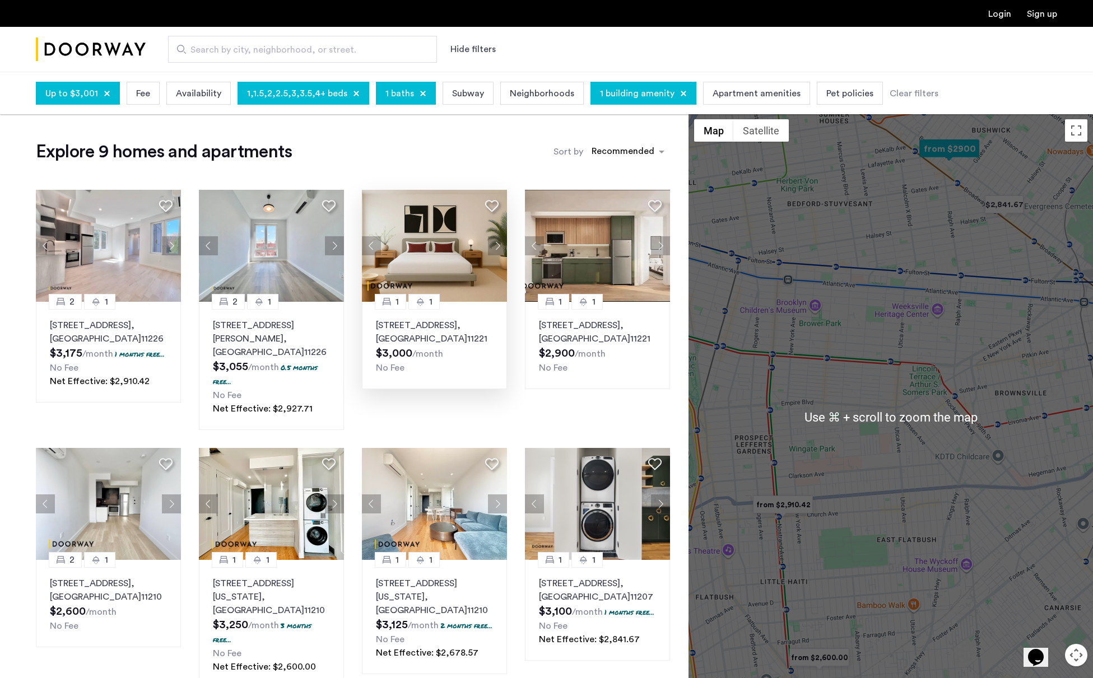
click at [492, 237] on button "Next apartment" at bounding box center [497, 245] width 19 height 19
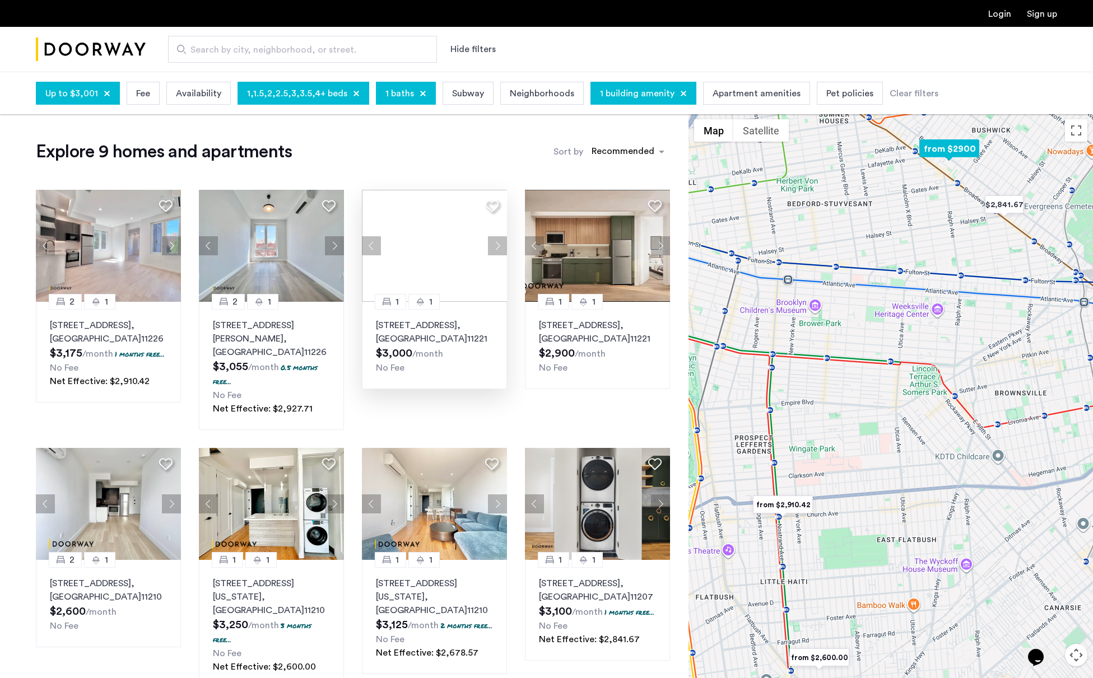
click at [493, 241] on button "Next apartment" at bounding box center [497, 245] width 19 height 19
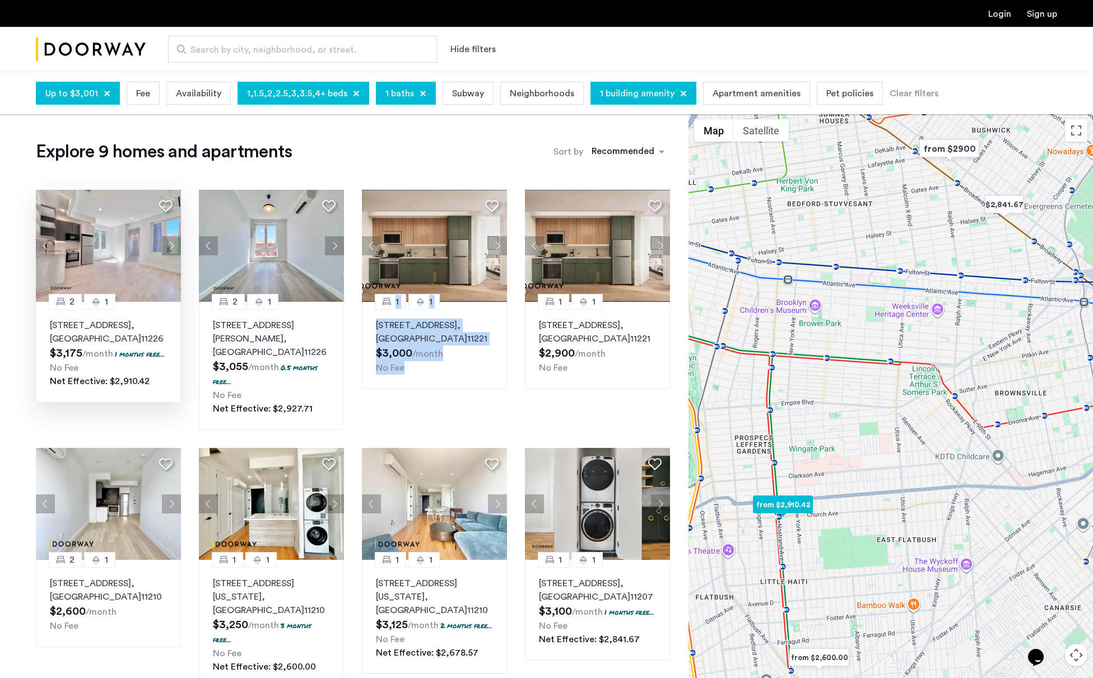
click at [97, 330] on p "308 Linden Blvd, Unit 3A, Brooklyn , NY 11226" at bounding box center [108, 332] width 117 height 27
click at [575, 333] on p "962 Bushwick Avenue, Unit 5C, Brooklyn , NY 11221" at bounding box center [597, 332] width 117 height 27
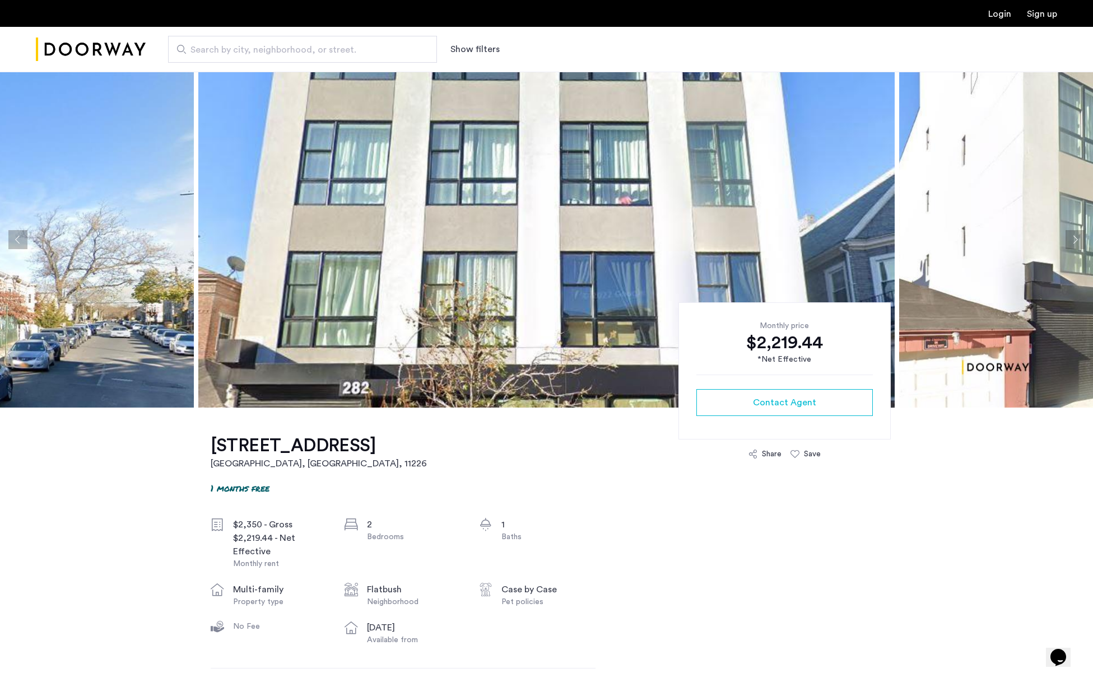
click at [446, 212] on img at bounding box center [546, 240] width 696 height 336
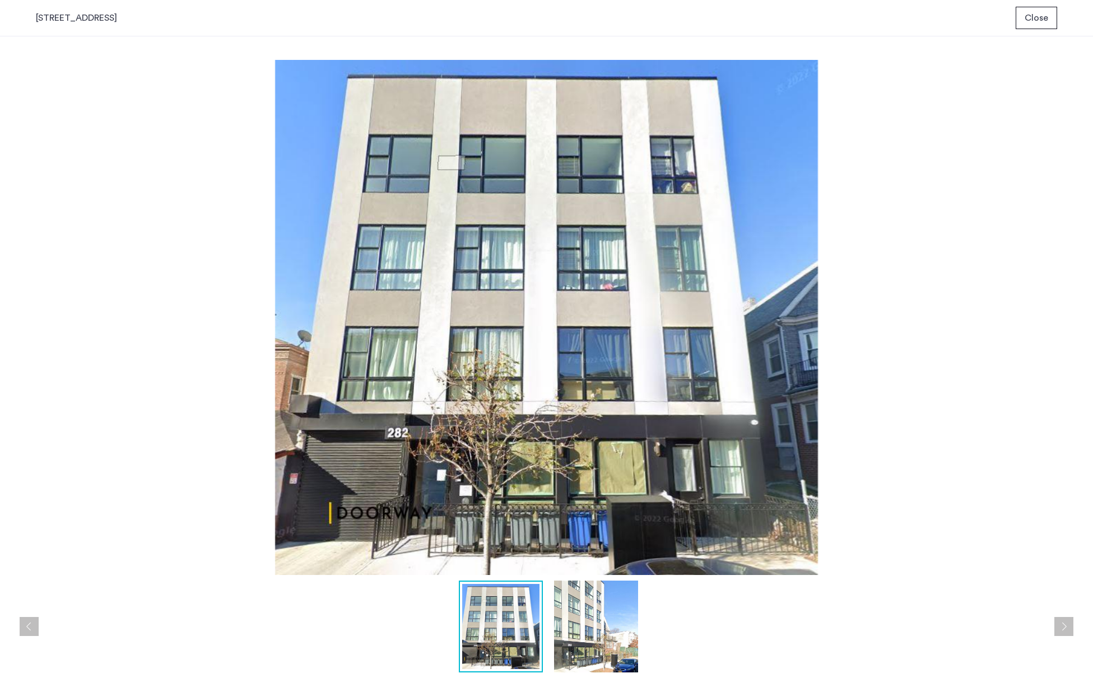
click at [586, 615] on img at bounding box center [596, 627] width 84 height 92
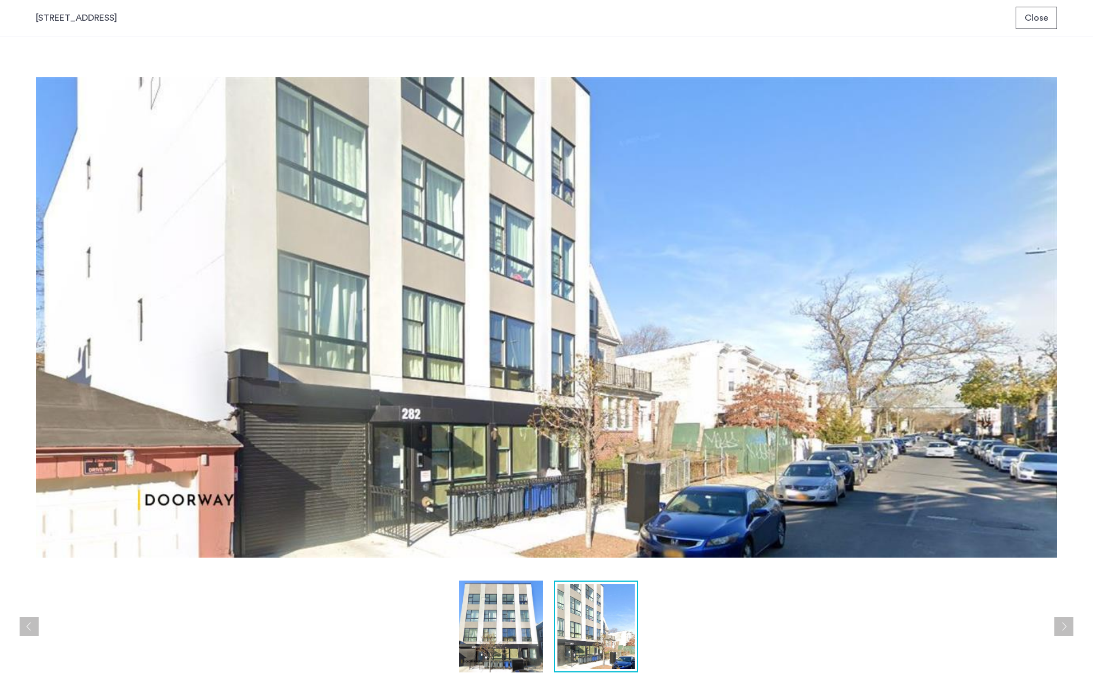
click at [495, 603] on img at bounding box center [501, 627] width 84 height 92
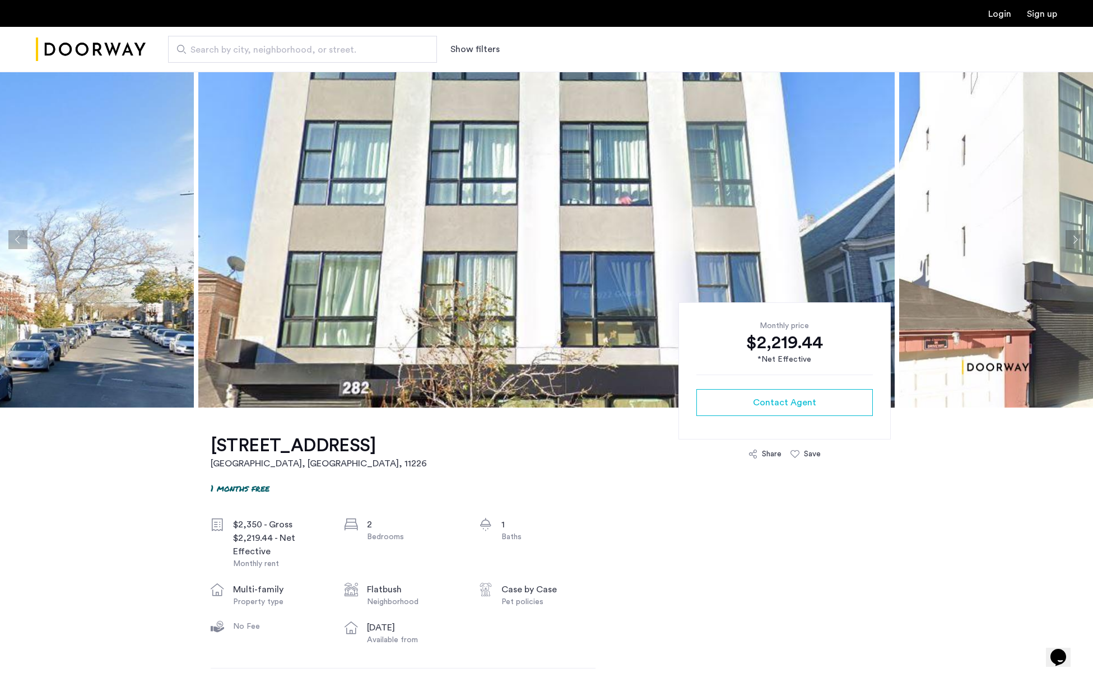
scroll to position [-1, 0]
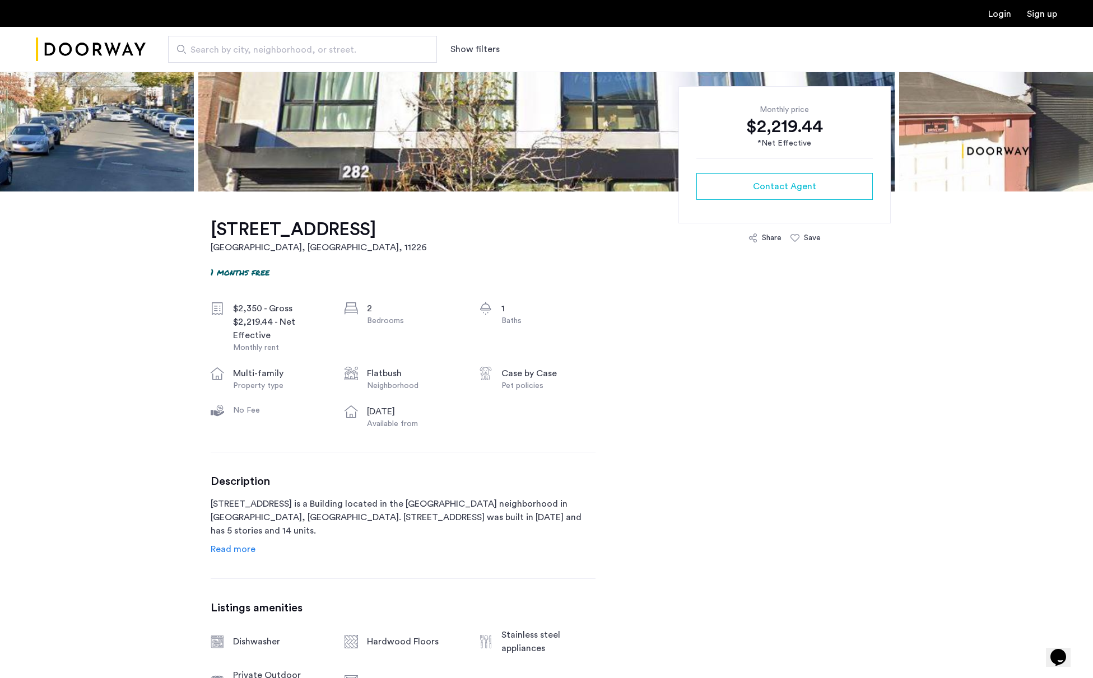
scroll to position [394, 0]
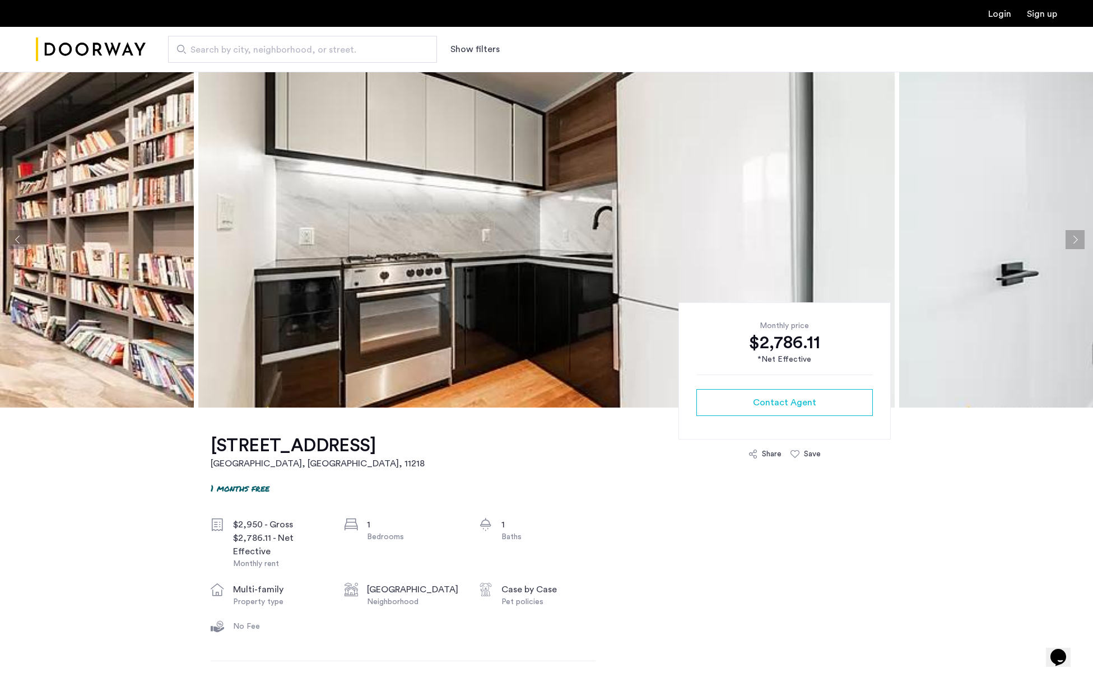
click at [311, 200] on img at bounding box center [546, 240] width 696 height 336
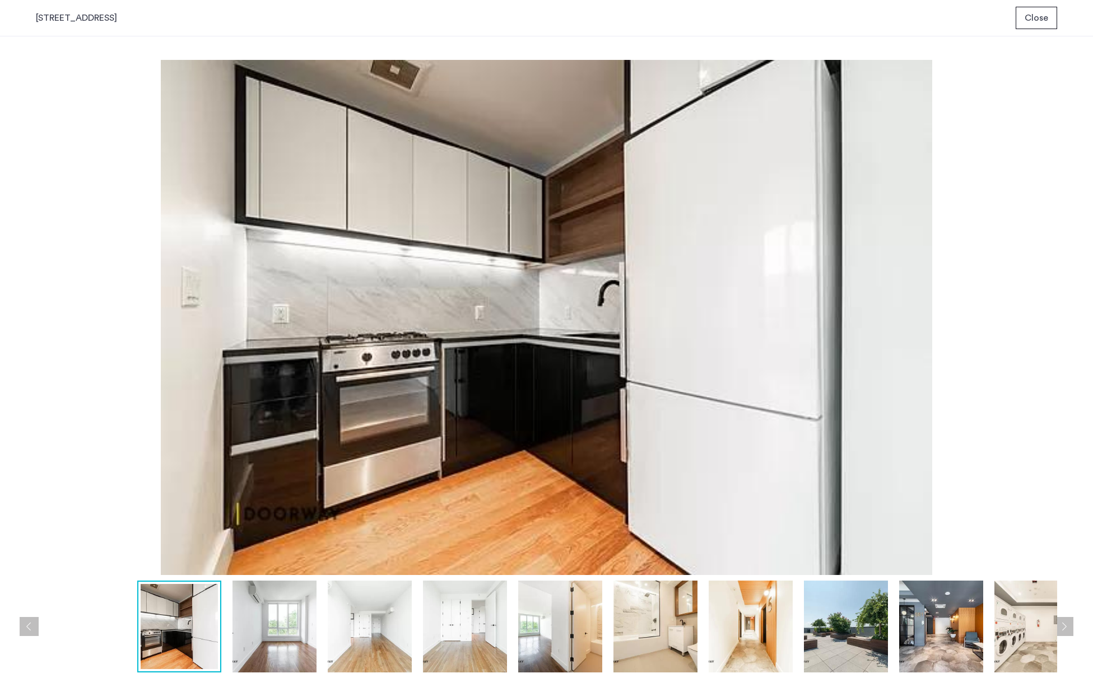
click at [277, 641] on img at bounding box center [274, 627] width 84 height 92
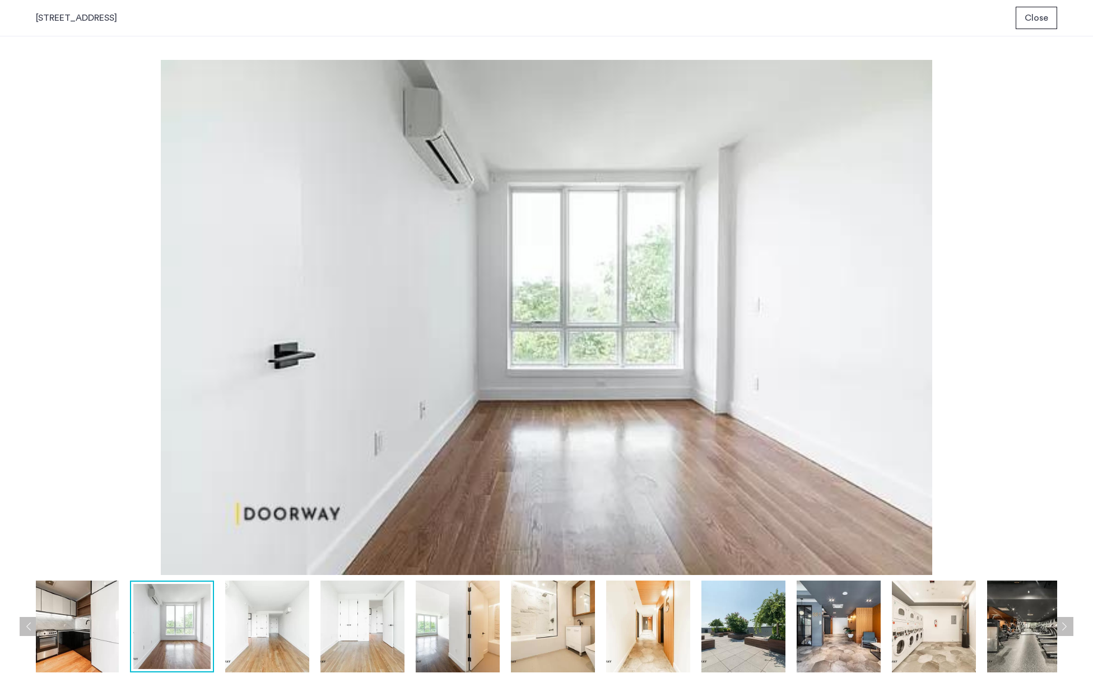
click at [366, 641] on img at bounding box center [362, 627] width 84 height 92
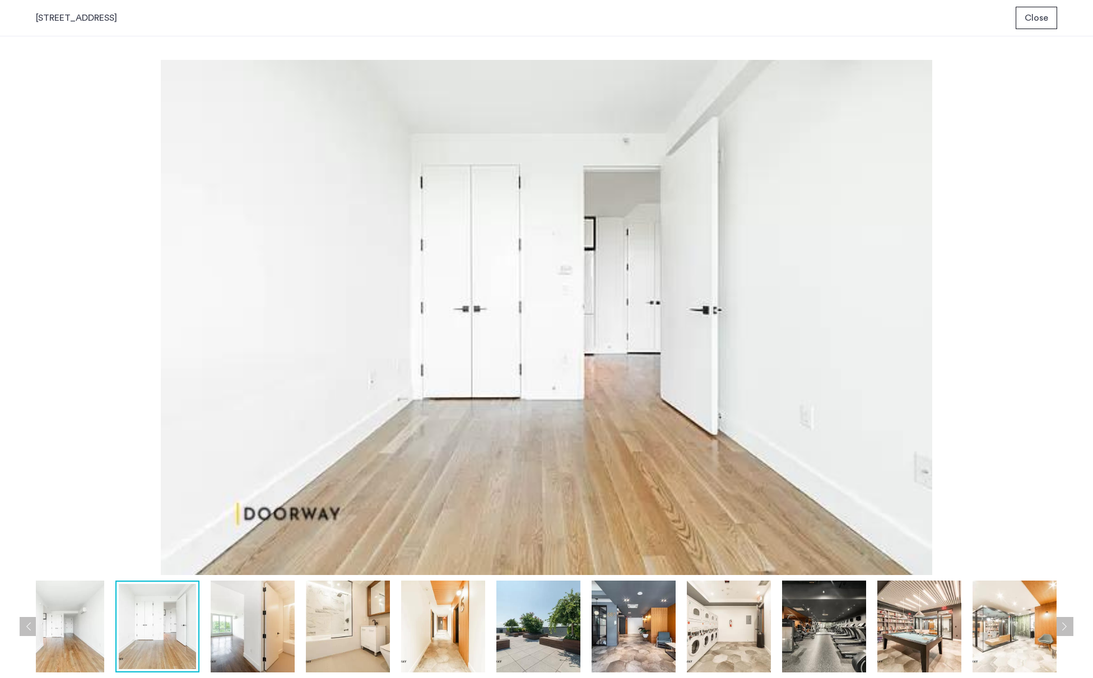
click at [442, 644] on img at bounding box center [443, 627] width 84 height 92
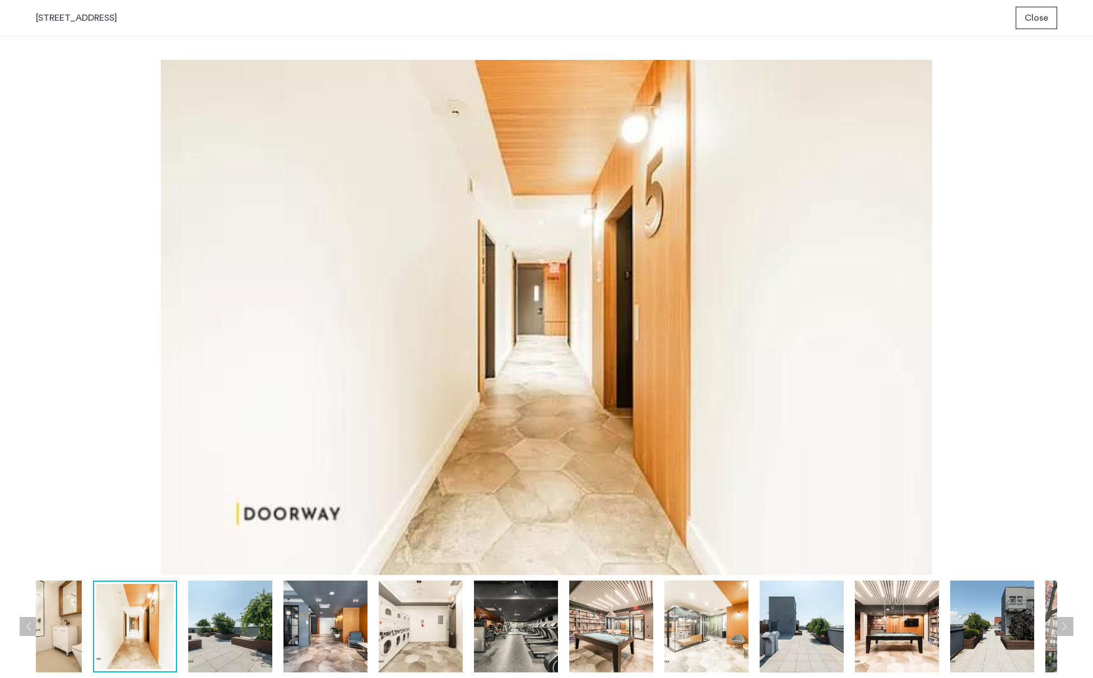
click at [228, 633] on img at bounding box center [230, 627] width 84 height 92
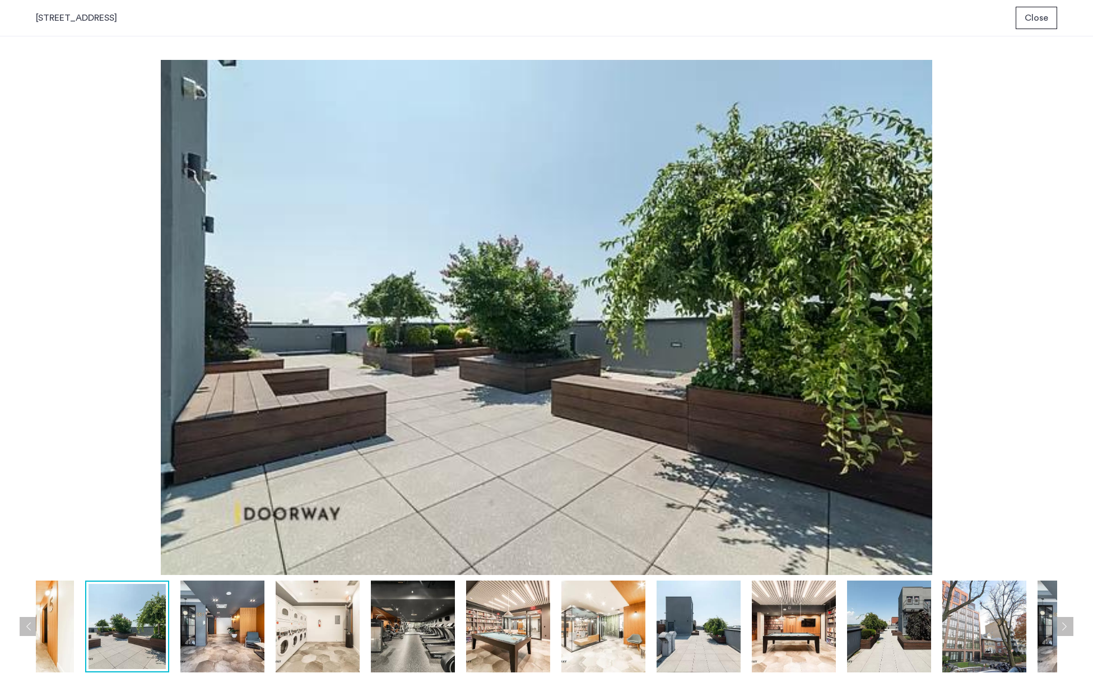
click at [358, 642] on img at bounding box center [318, 627] width 84 height 92
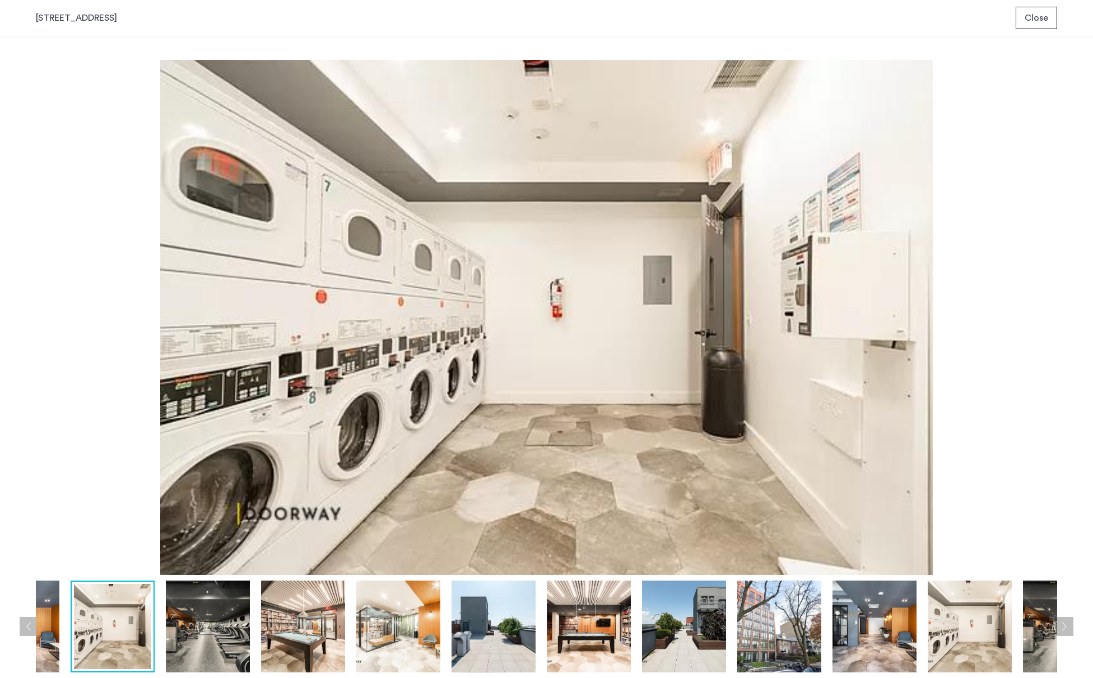
click at [406, 641] on img at bounding box center [398, 627] width 84 height 92
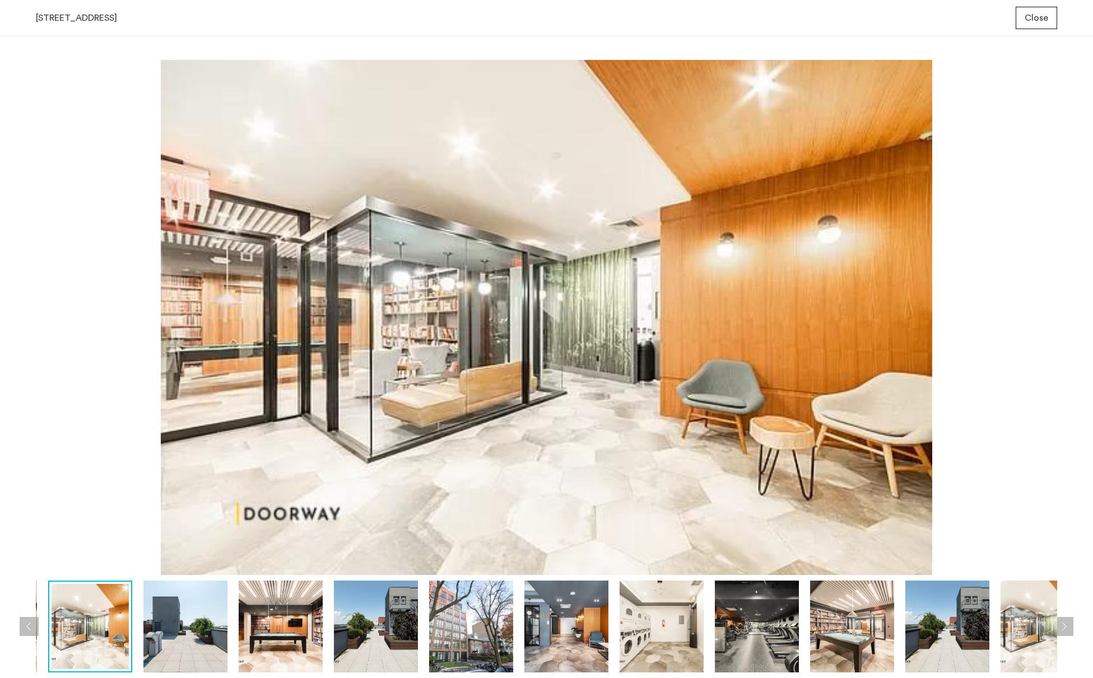
click at [478, 630] on img at bounding box center [471, 627] width 84 height 92
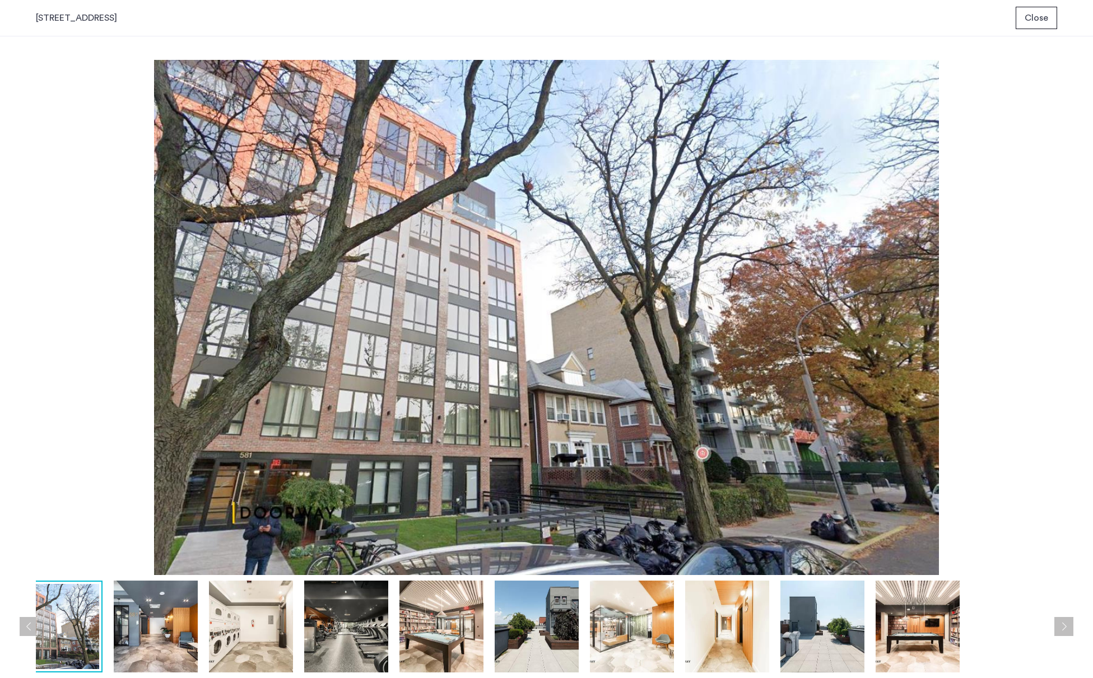
click at [520, 633] on img at bounding box center [537, 627] width 84 height 92
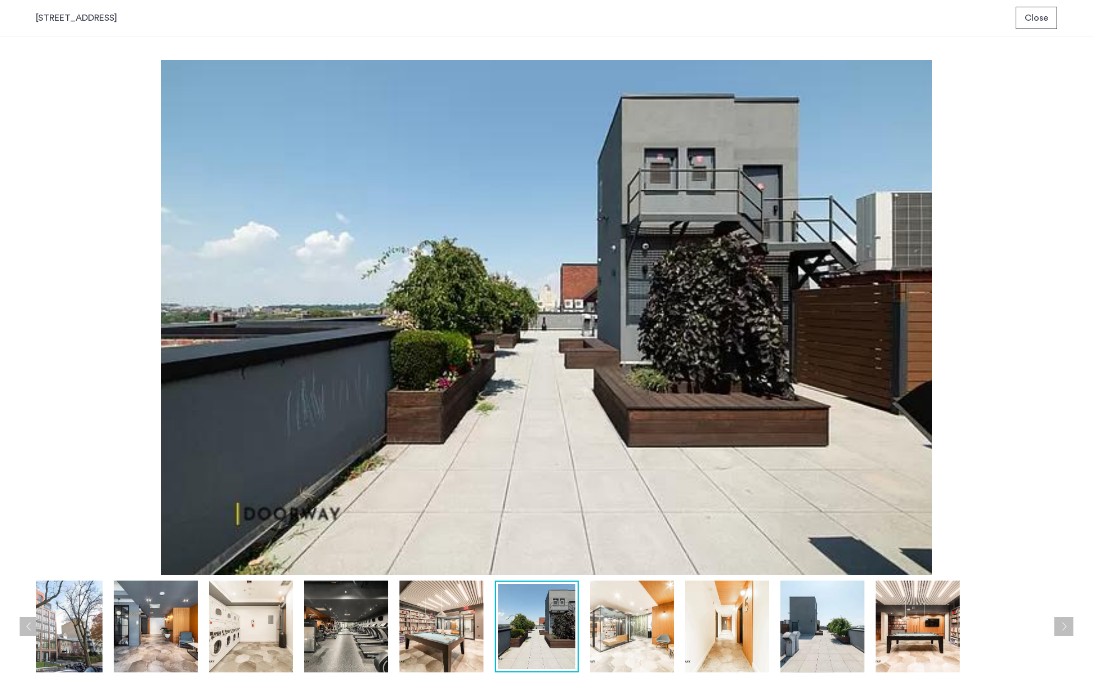
drag, startPoint x: 603, startPoint y: 634, endPoint x: 615, endPoint y: 635, distance: 12.9
click at [603, 634] on img at bounding box center [632, 627] width 84 height 92
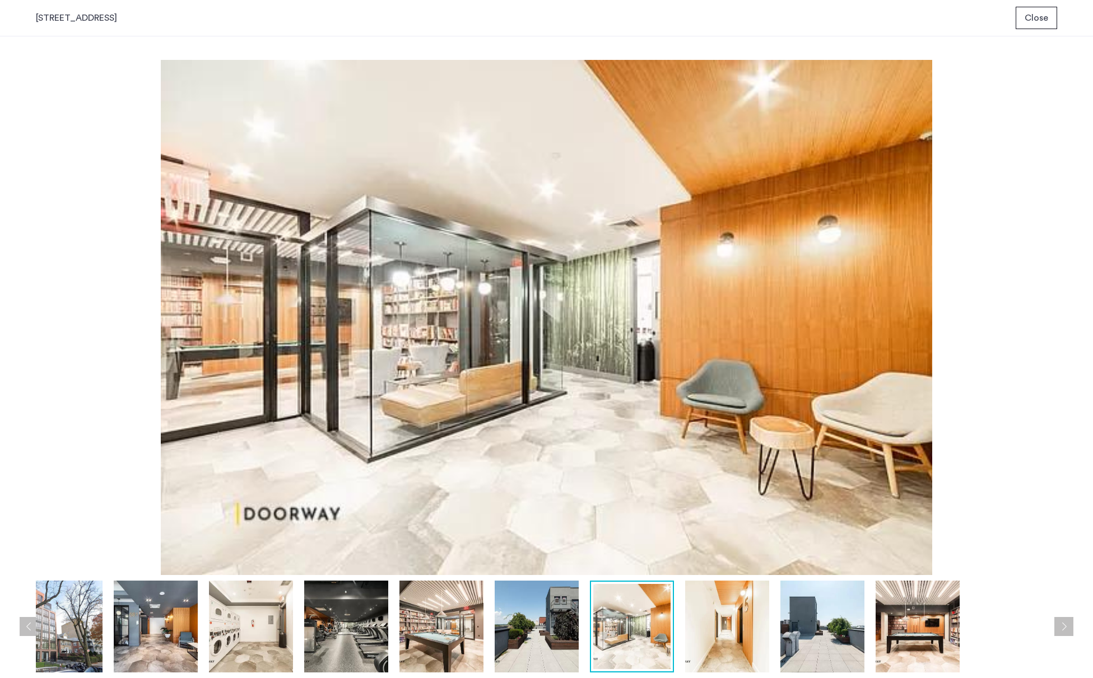
drag, startPoint x: 722, startPoint y: 638, endPoint x: 716, endPoint y: 638, distance: 5.6
click at [721, 638] on img at bounding box center [727, 627] width 84 height 92
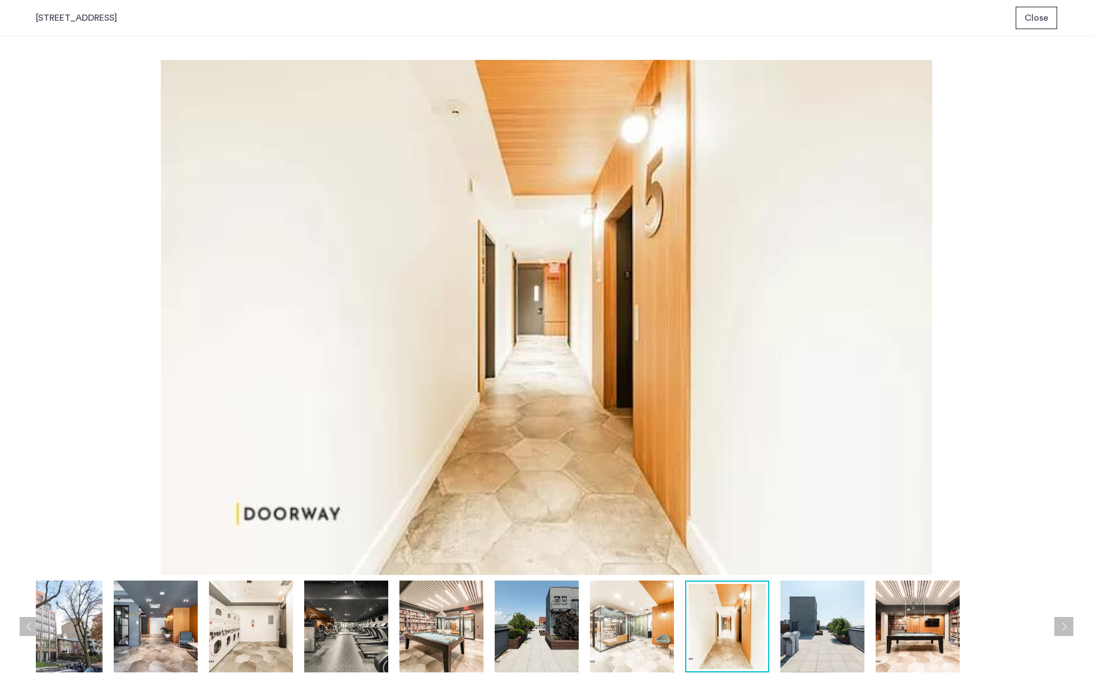
click at [826, 635] on img at bounding box center [822, 627] width 84 height 92
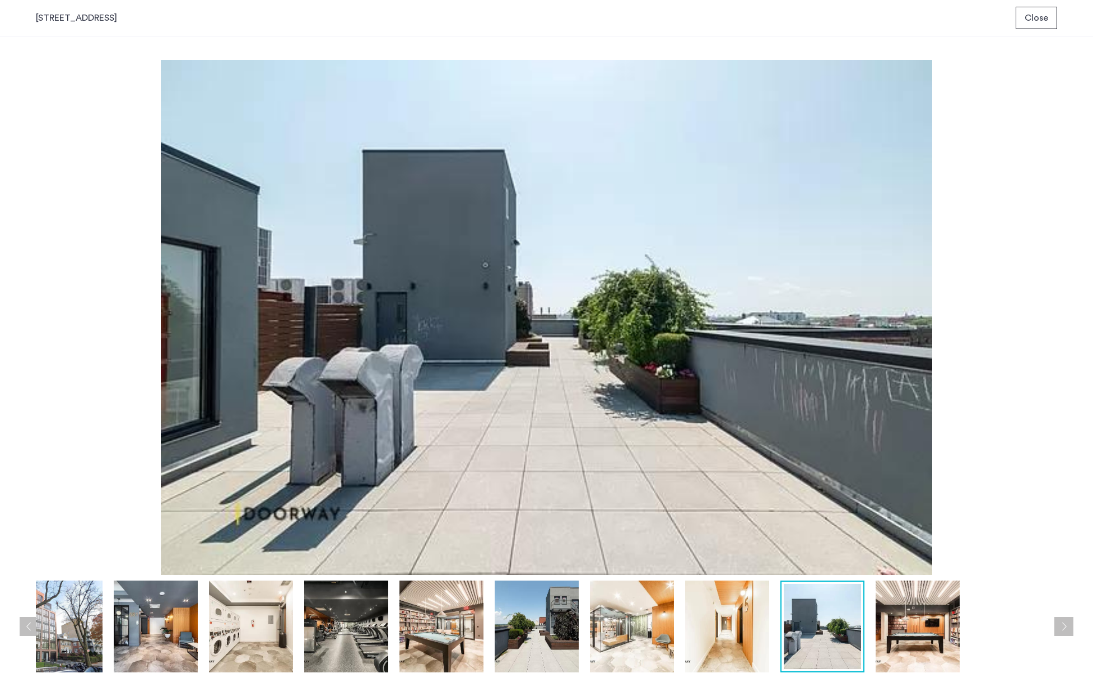
click at [915, 635] on img at bounding box center [917, 627] width 84 height 92
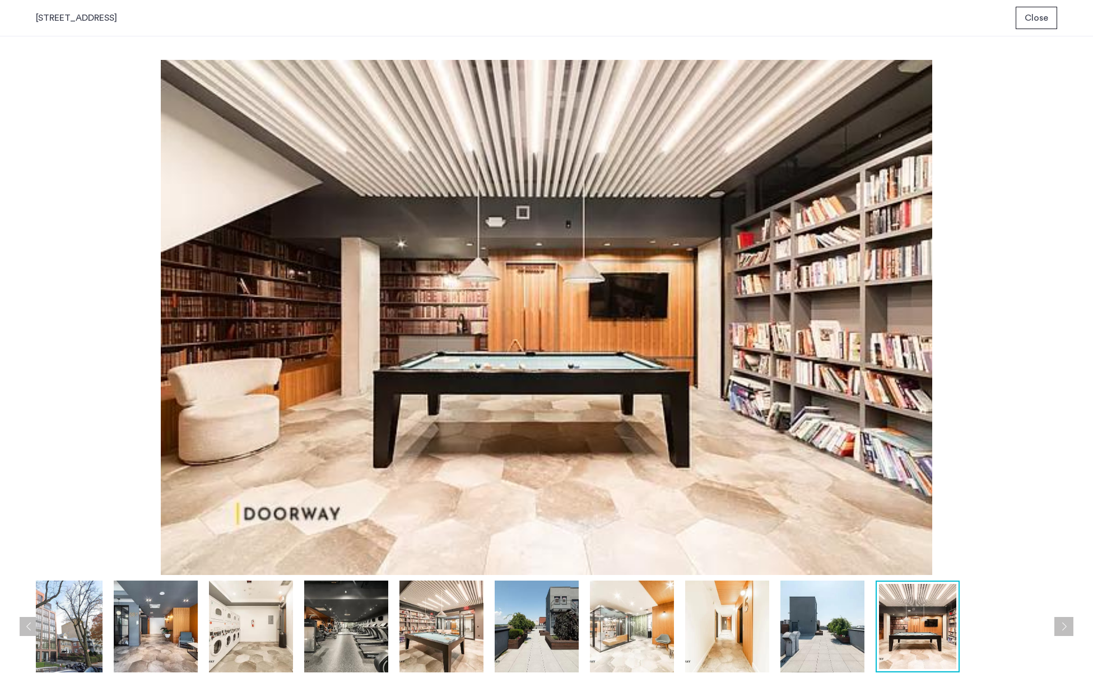
click at [1065, 626] on button "Next apartment" at bounding box center [1063, 626] width 19 height 19
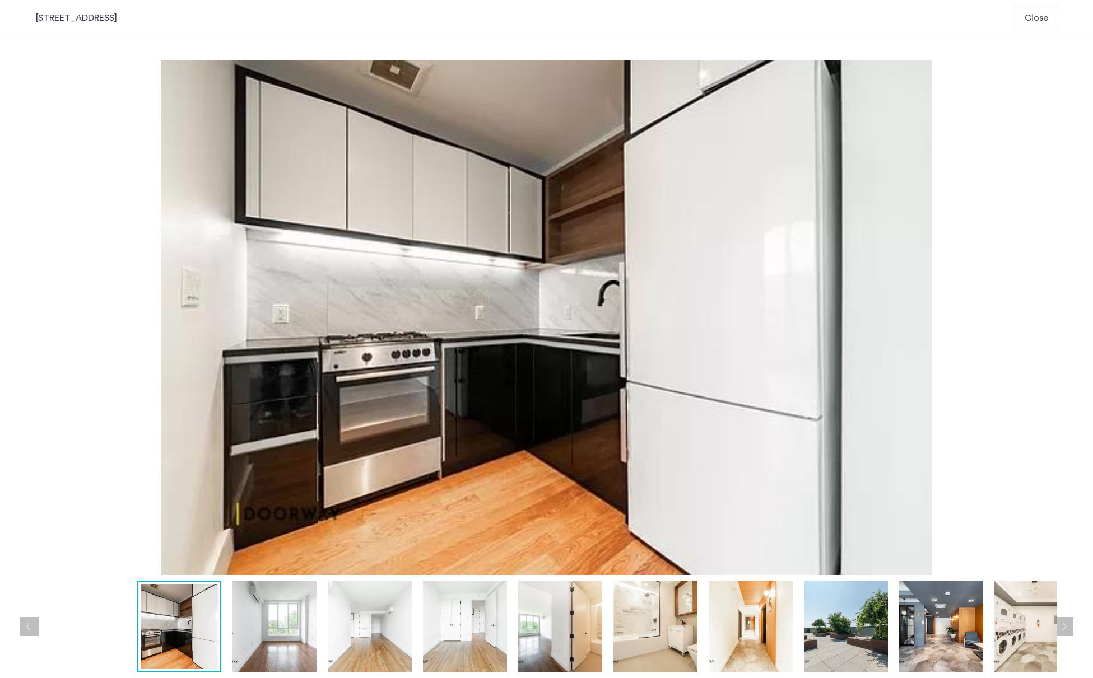
click at [1065, 626] on button "Next apartment" at bounding box center [1063, 626] width 19 height 19
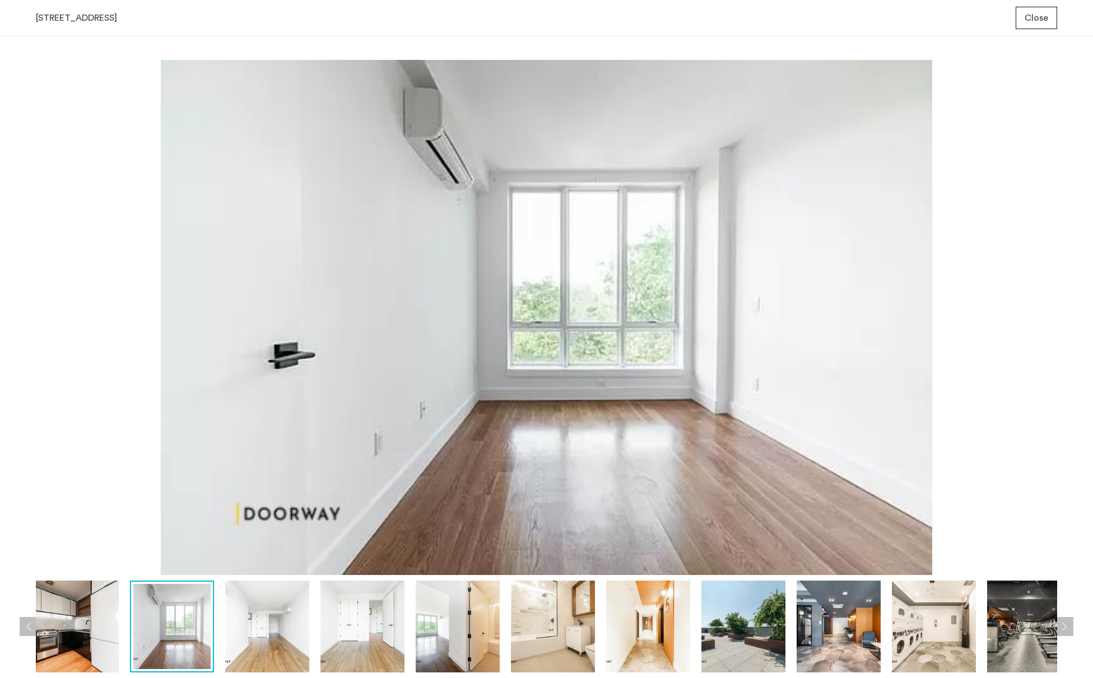
click at [1065, 626] on button "Next apartment" at bounding box center [1063, 626] width 19 height 19
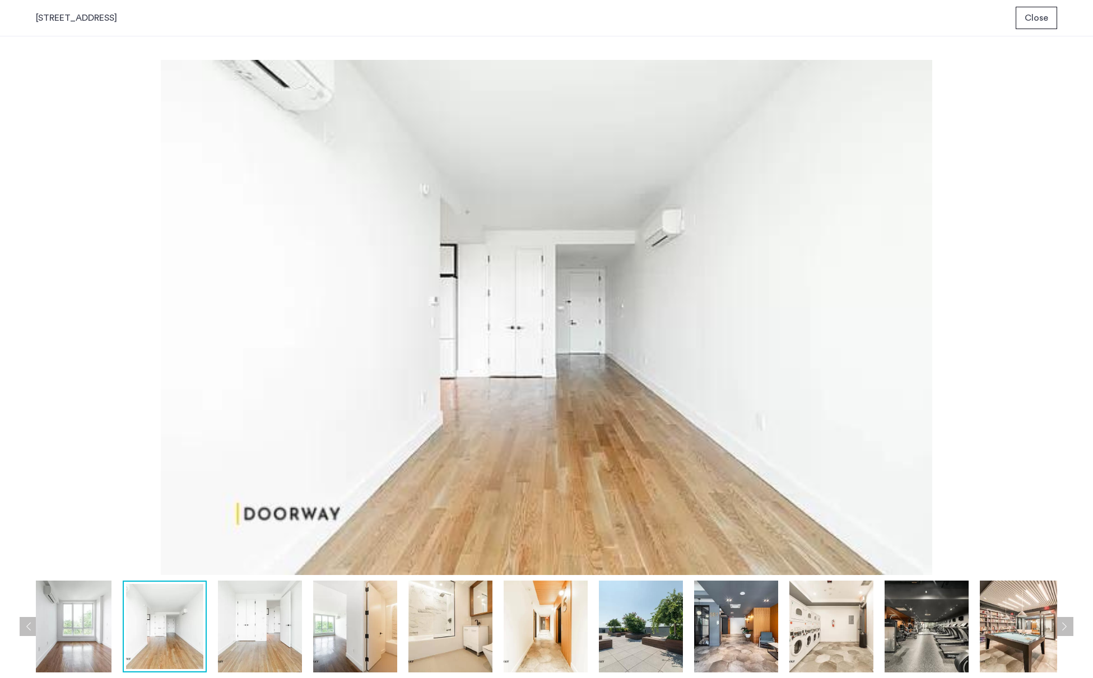
click at [1065, 626] on button "Next apartment" at bounding box center [1063, 626] width 19 height 19
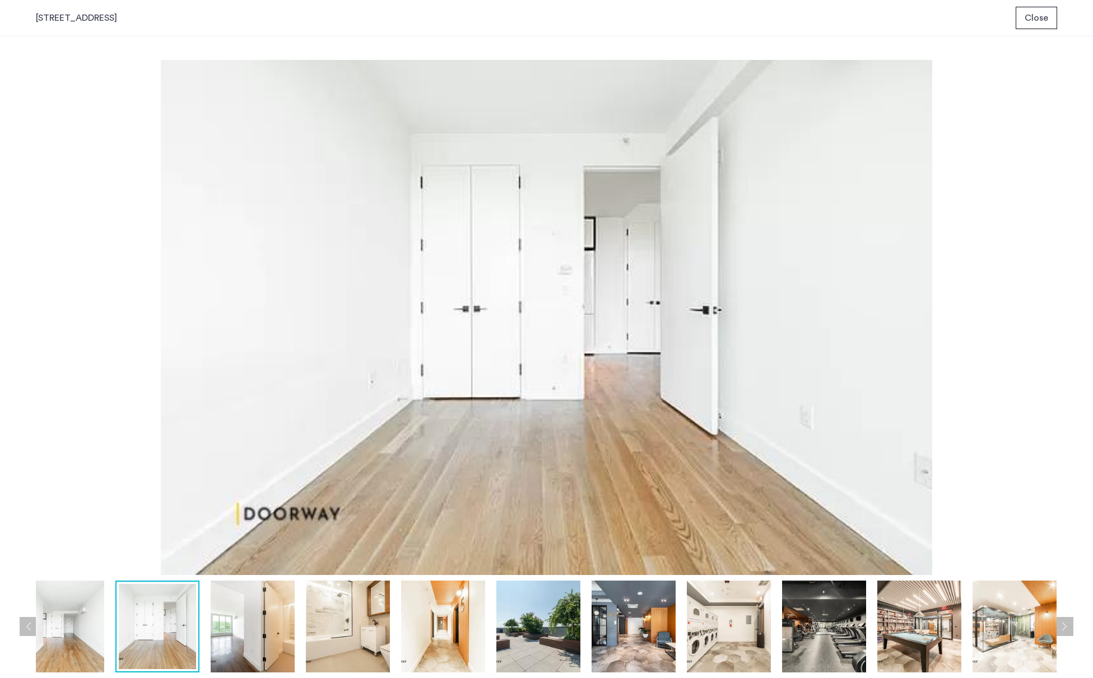
click at [1065, 626] on button "Next apartment" at bounding box center [1063, 626] width 19 height 19
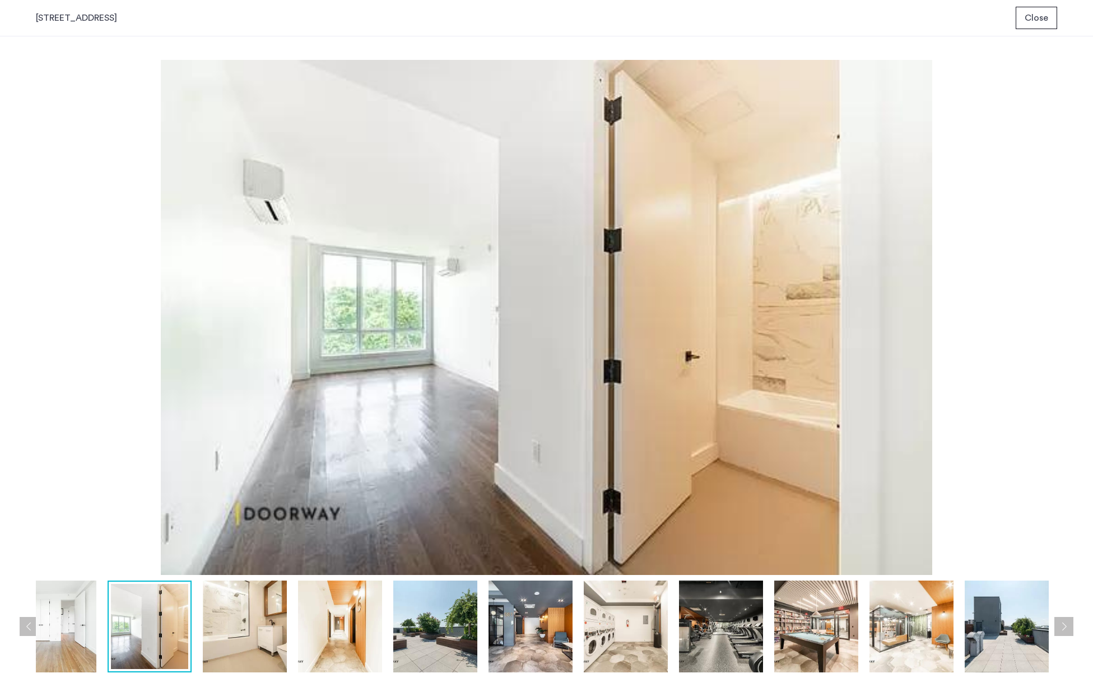
click at [1065, 626] on button "Next apartment" at bounding box center [1063, 626] width 19 height 19
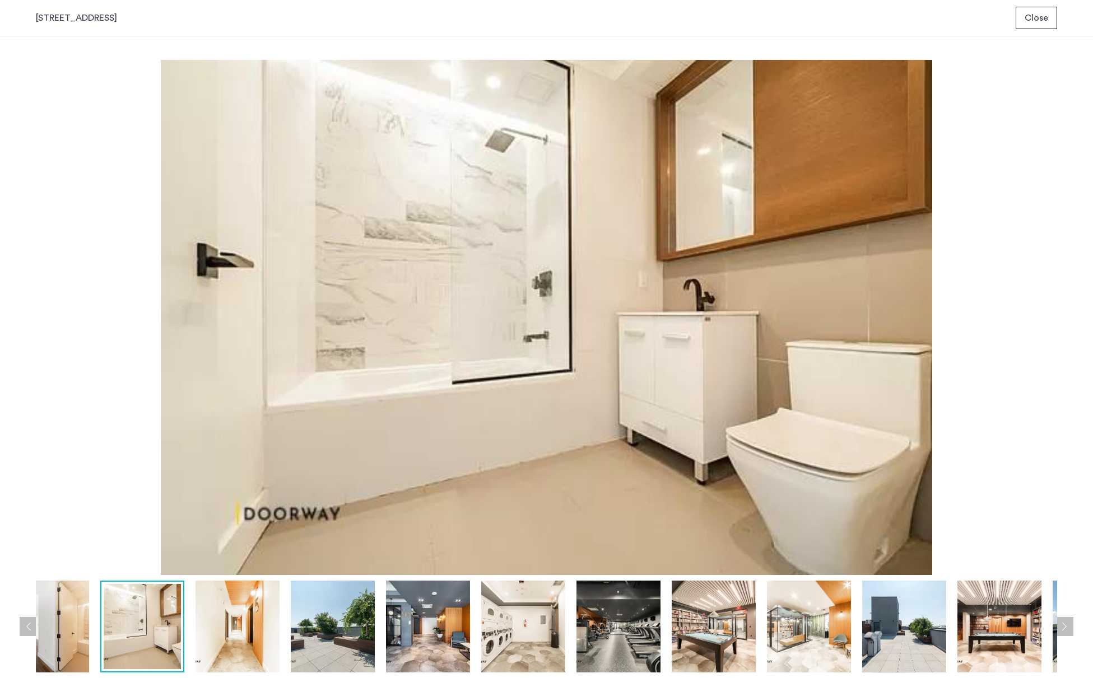
click at [1065, 626] on button "Next apartment" at bounding box center [1063, 626] width 19 height 19
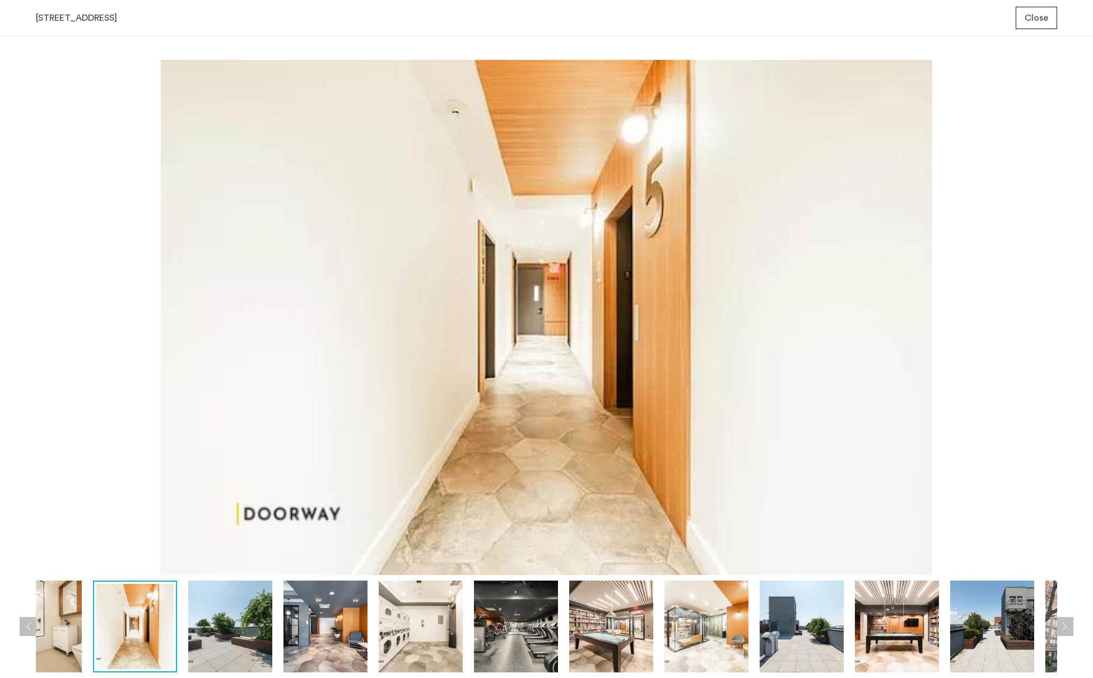
click at [1064, 627] on button "Next apartment" at bounding box center [1063, 626] width 19 height 19
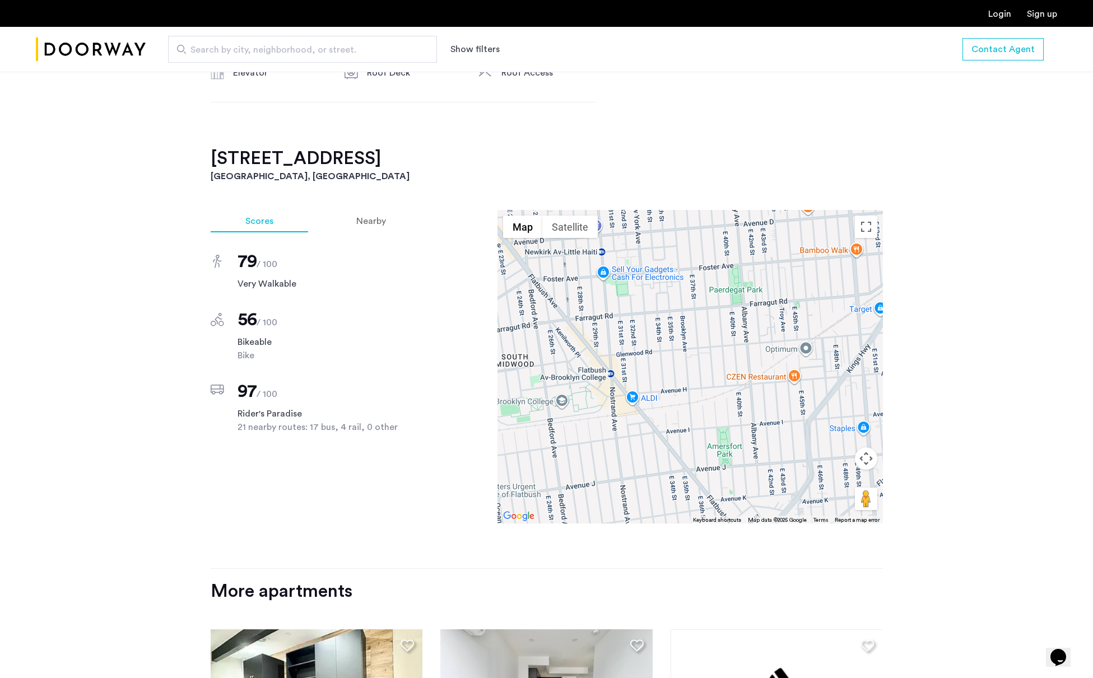
scroll to position [899, 0]
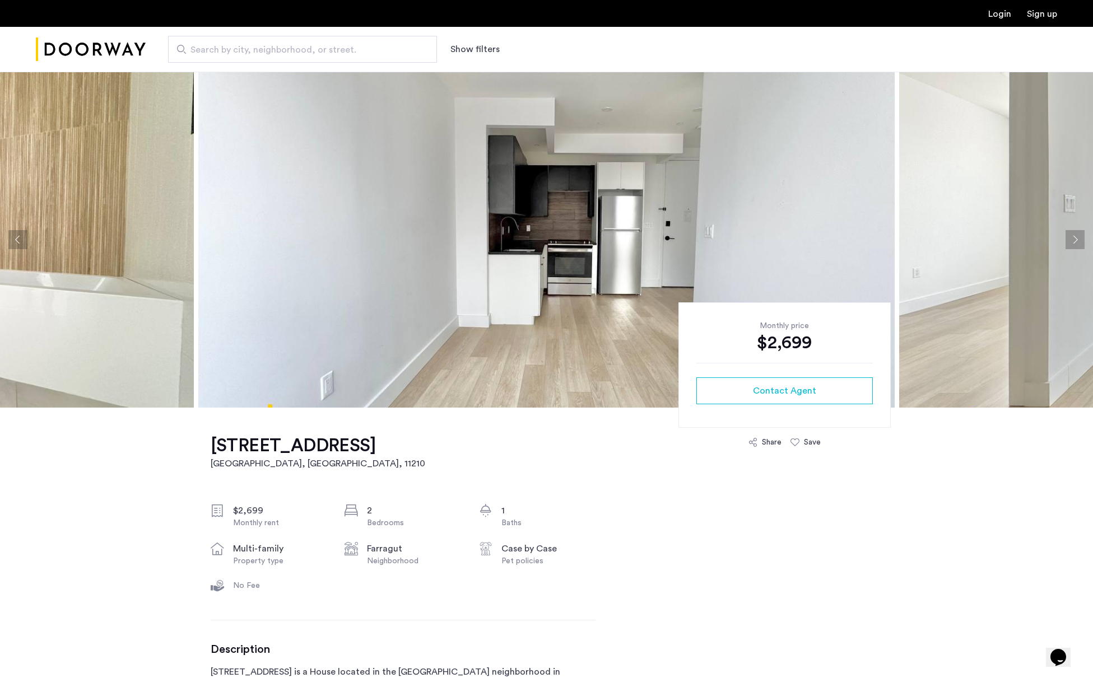
click at [385, 218] on img at bounding box center [546, 240] width 696 height 336
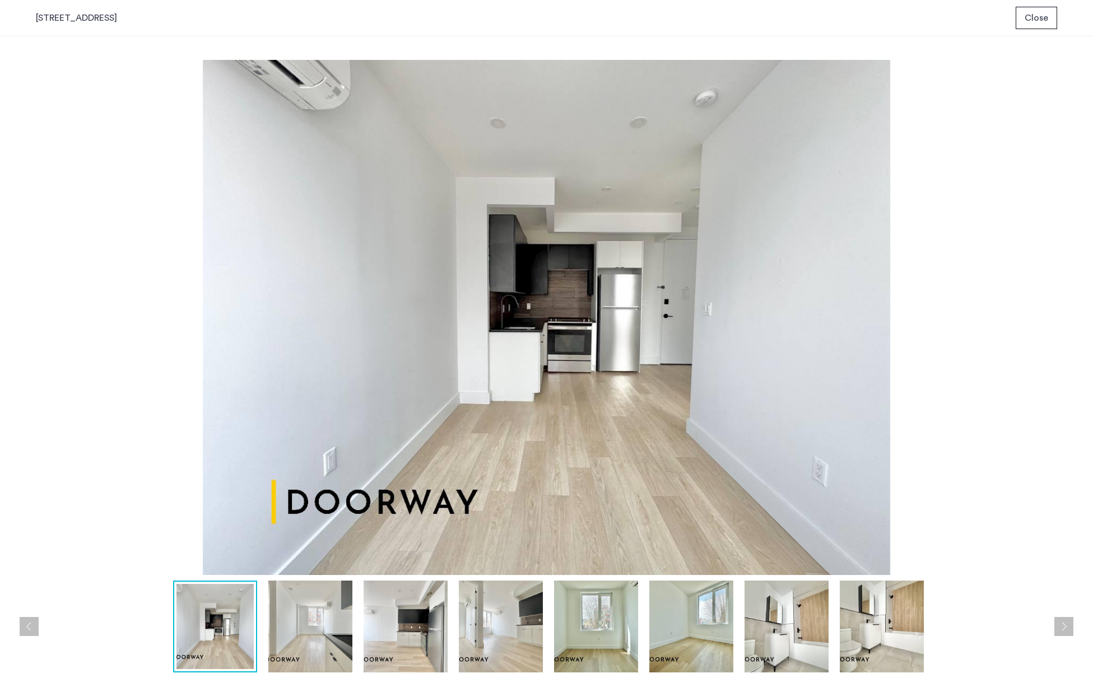
click at [319, 639] on img at bounding box center [310, 627] width 84 height 92
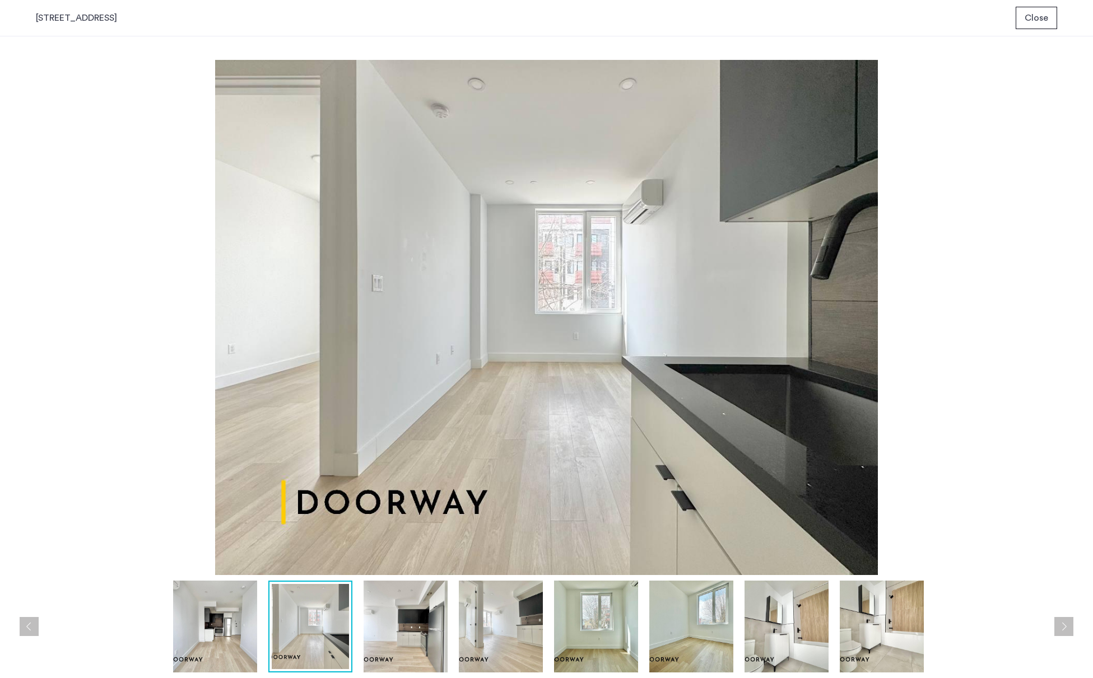
click at [405, 629] on img at bounding box center [405, 627] width 84 height 92
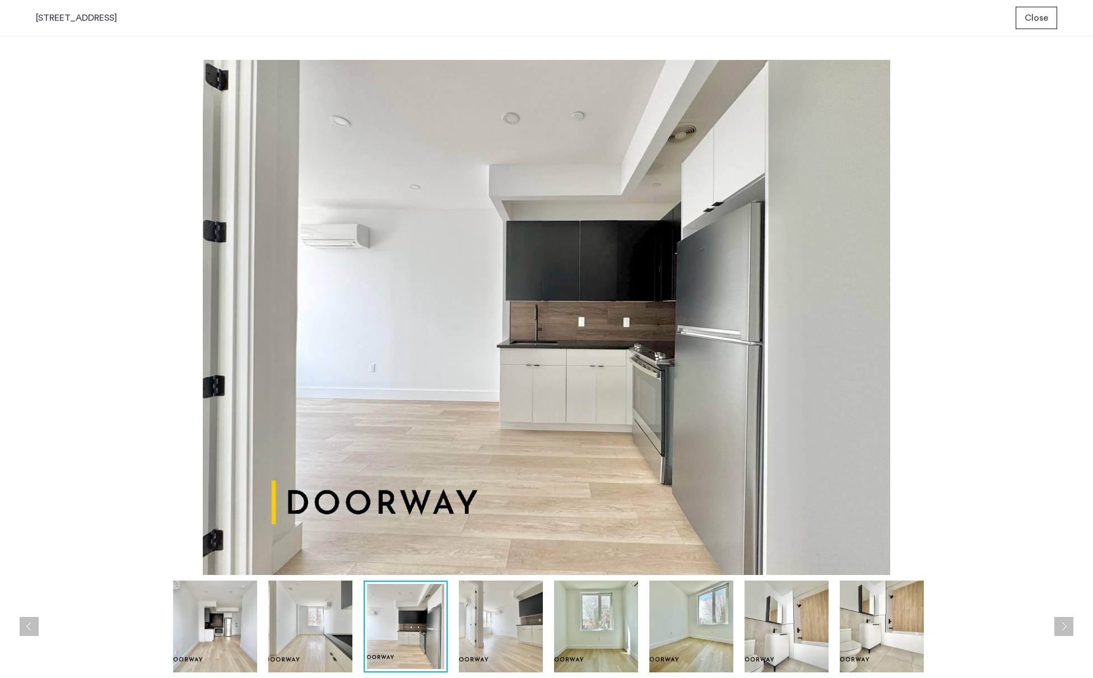
click at [500, 629] on img at bounding box center [501, 627] width 84 height 92
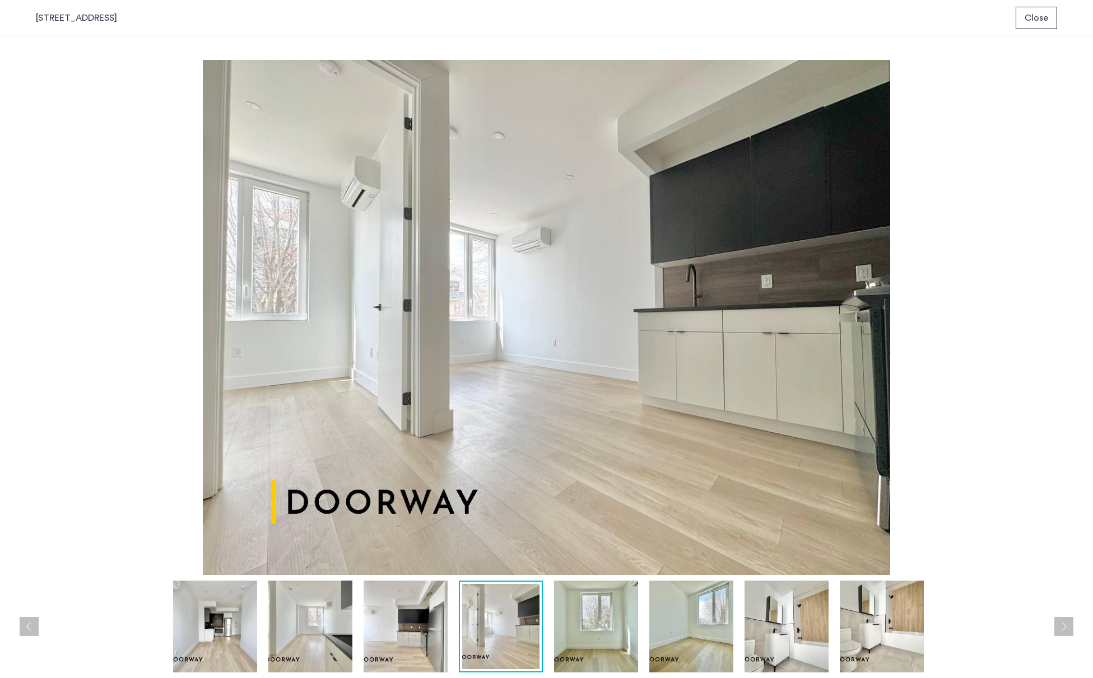
drag, startPoint x: 377, startPoint y: 627, endPoint x: 352, endPoint y: 626, distance: 25.8
click at [377, 627] on img at bounding box center [405, 627] width 84 height 92
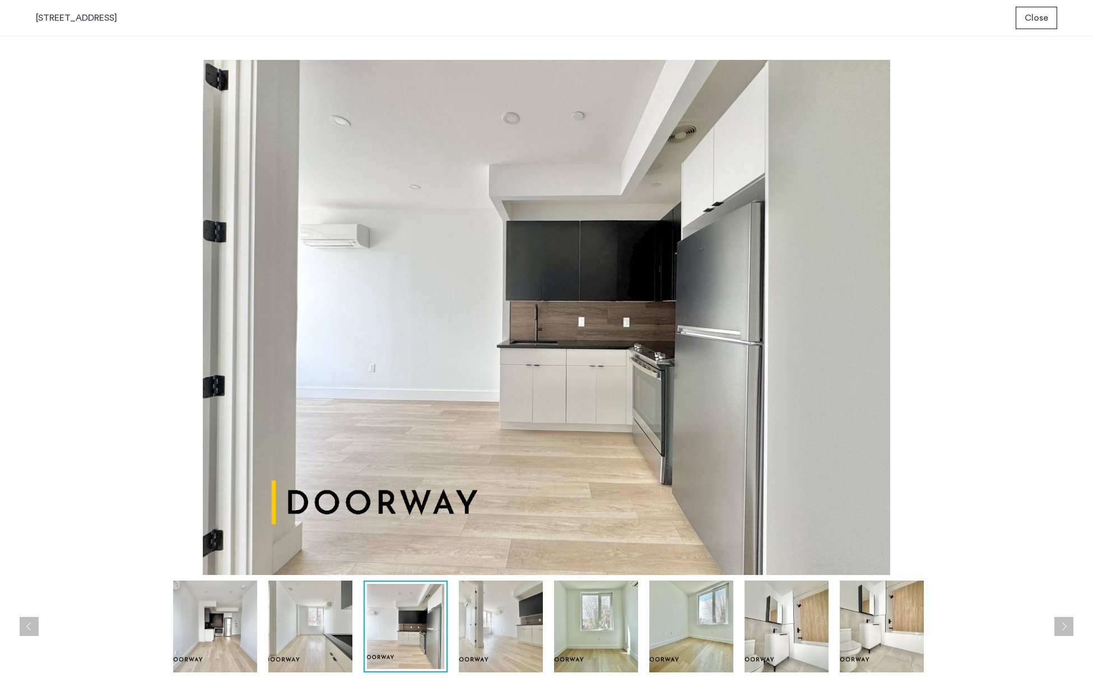
click at [220, 622] on img at bounding box center [215, 627] width 84 height 92
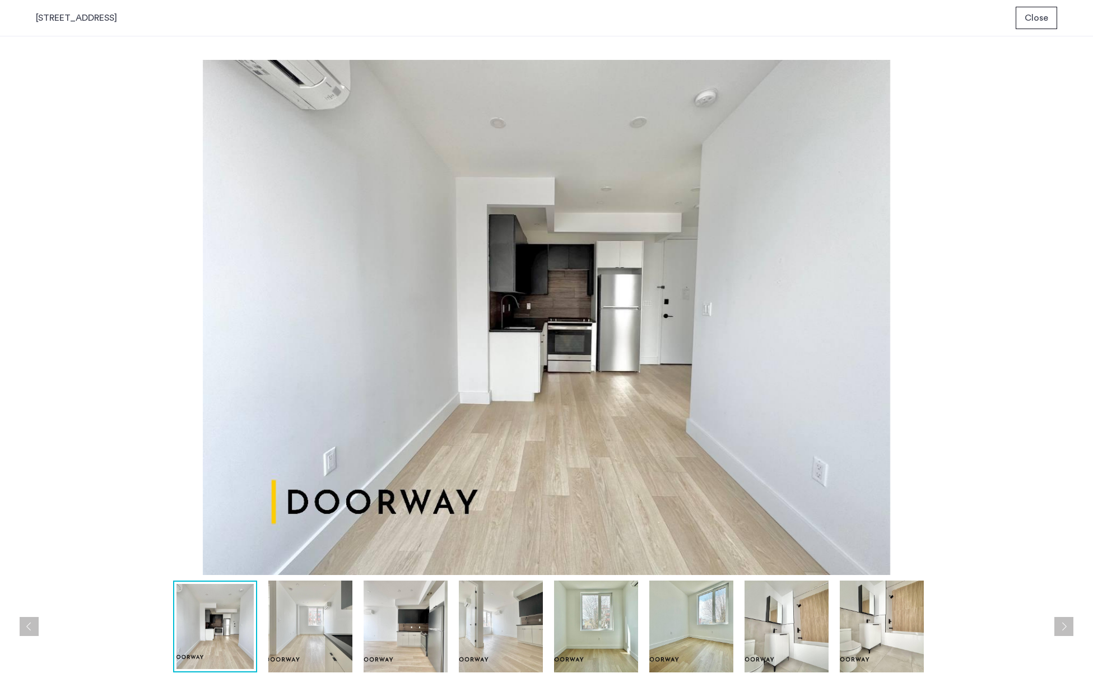
click at [342, 627] on img at bounding box center [310, 627] width 84 height 92
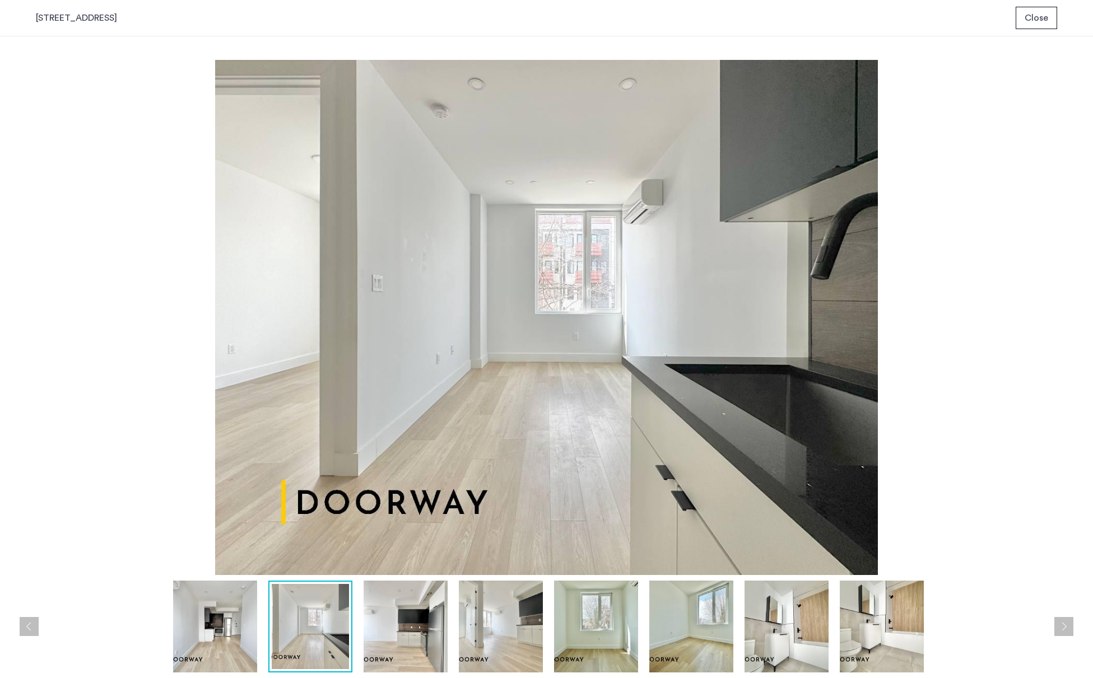
click at [392, 622] on img at bounding box center [405, 627] width 84 height 92
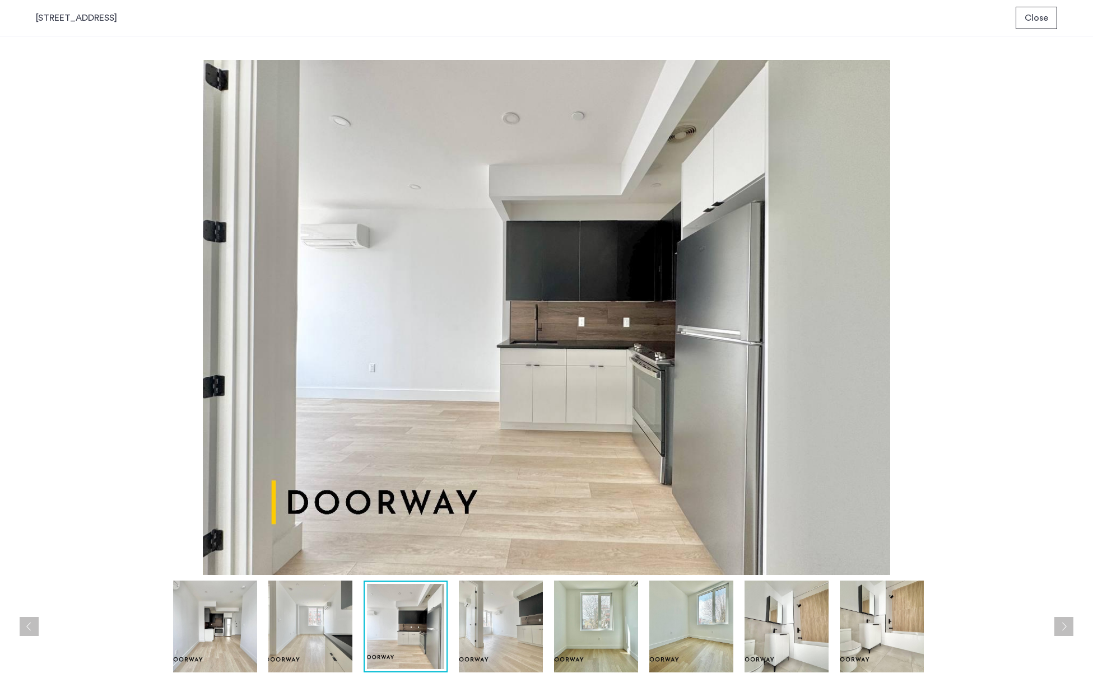
click at [483, 629] on img at bounding box center [501, 627] width 84 height 92
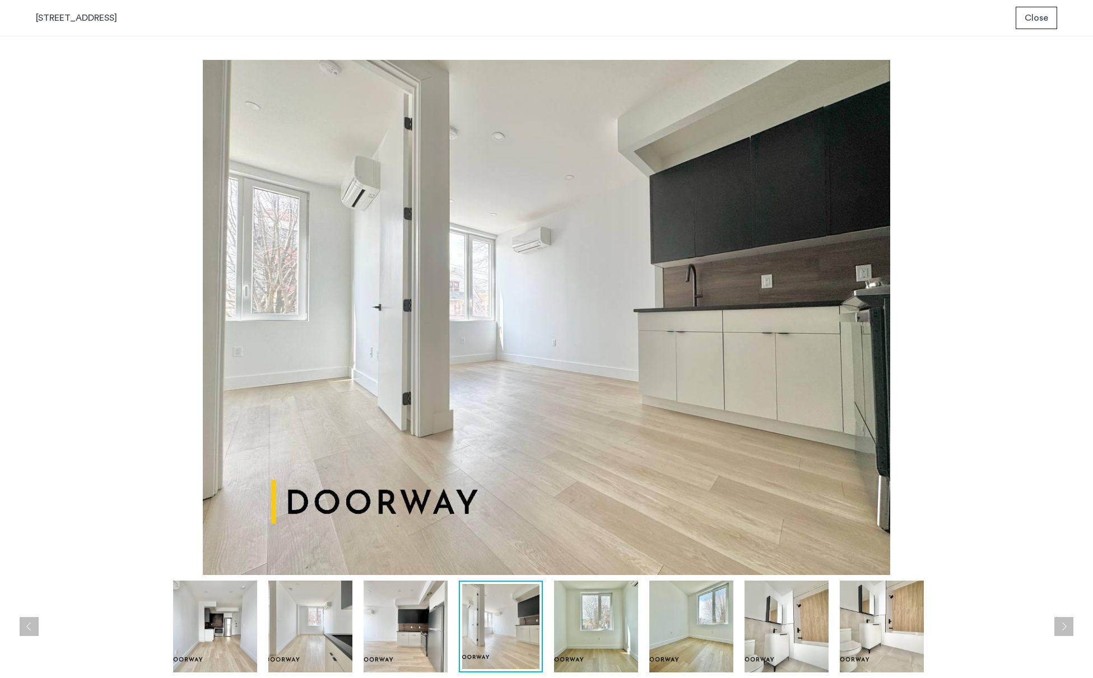
click at [589, 631] on img at bounding box center [596, 627] width 84 height 92
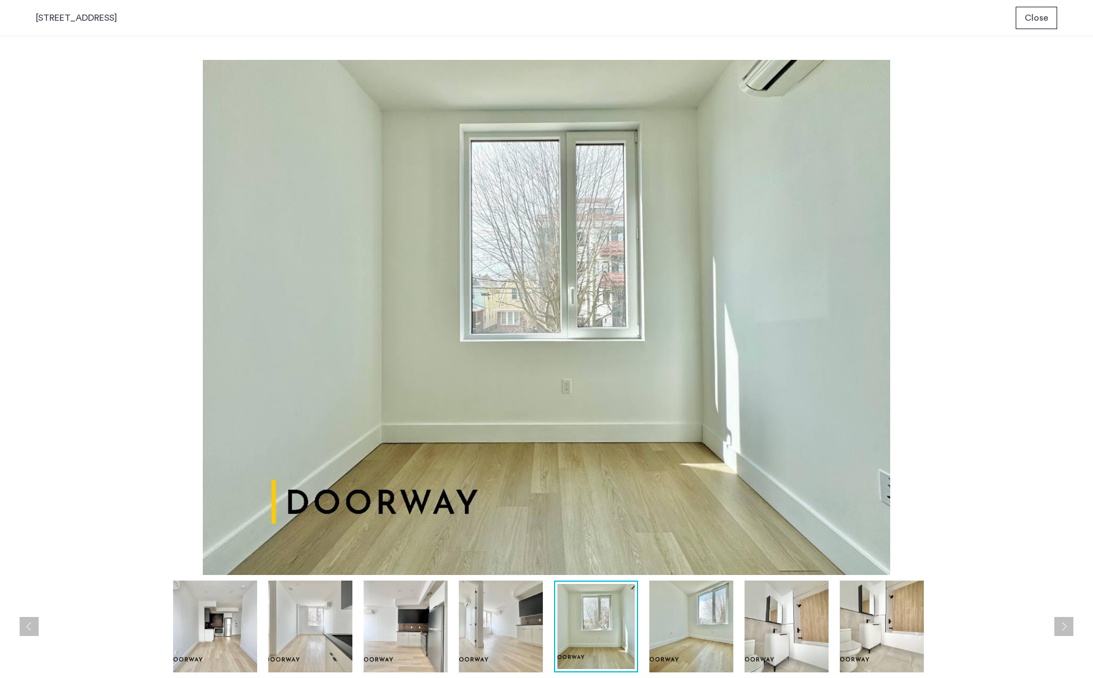
click at [695, 632] on img at bounding box center [691, 627] width 84 height 92
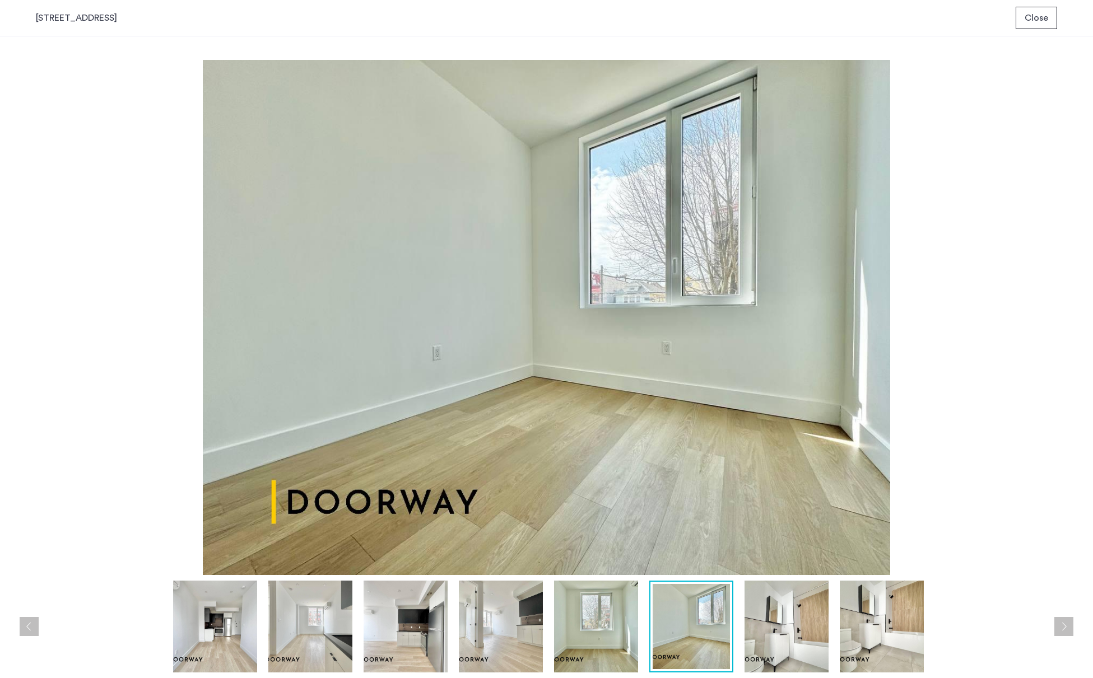
click at [781, 633] on img at bounding box center [786, 627] width 84 height 92
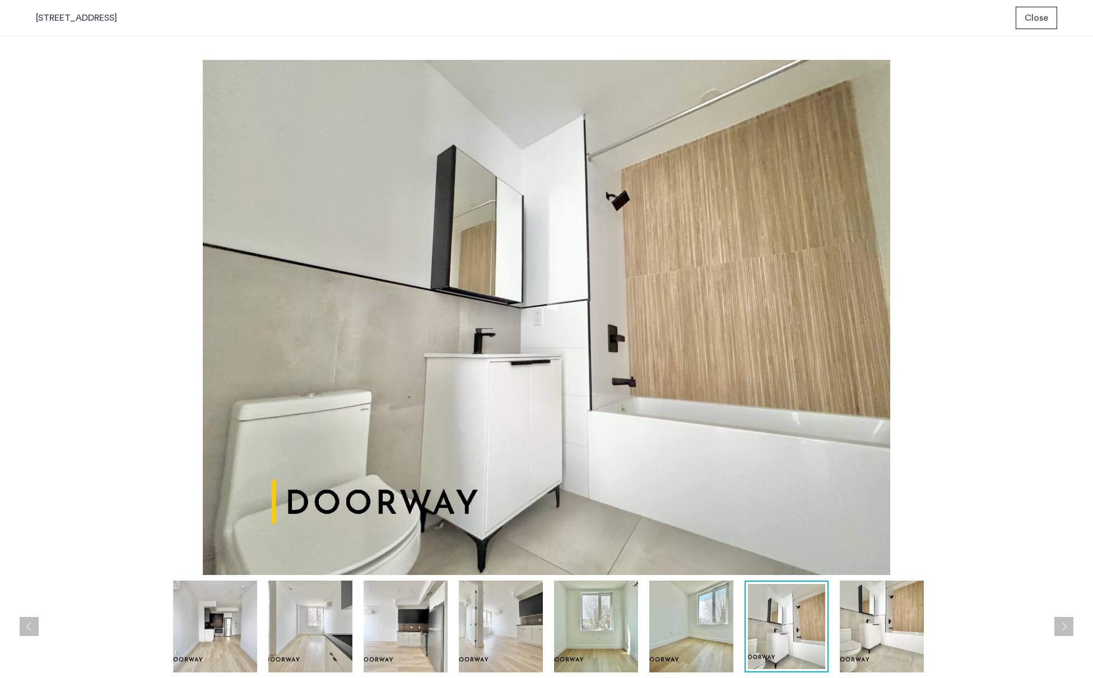
click at [896, 628] on img at bounding box center [881, 627] width 84 height 92
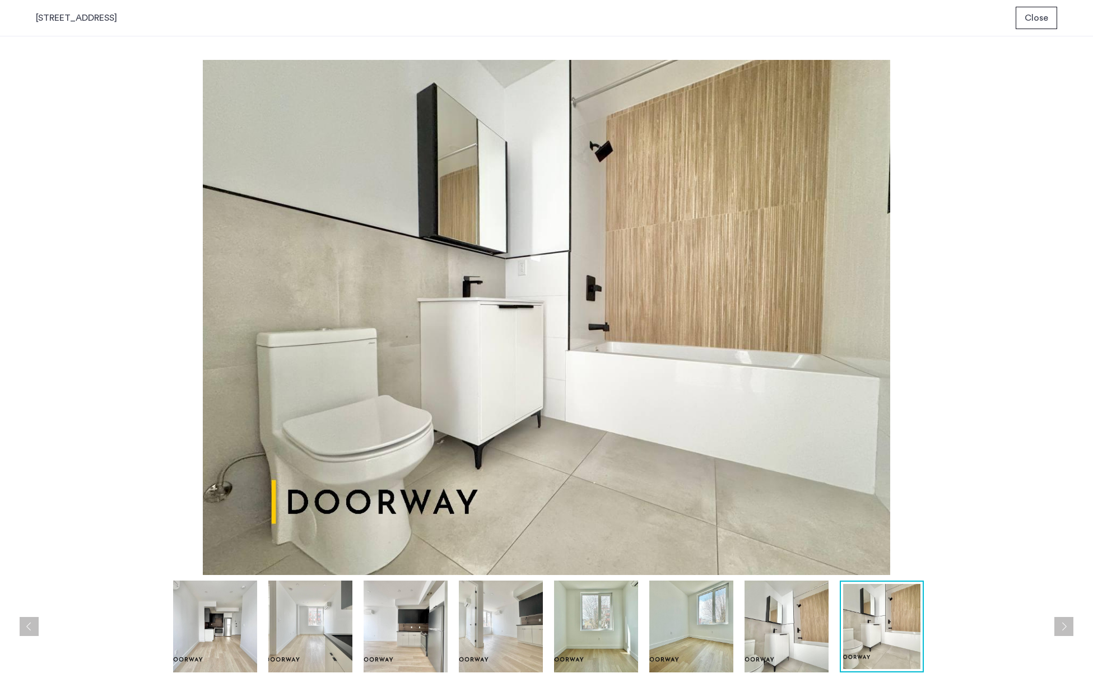
click at [1037, 24] on span "Close" at bounding box center [1036, 17] width 24 height 13
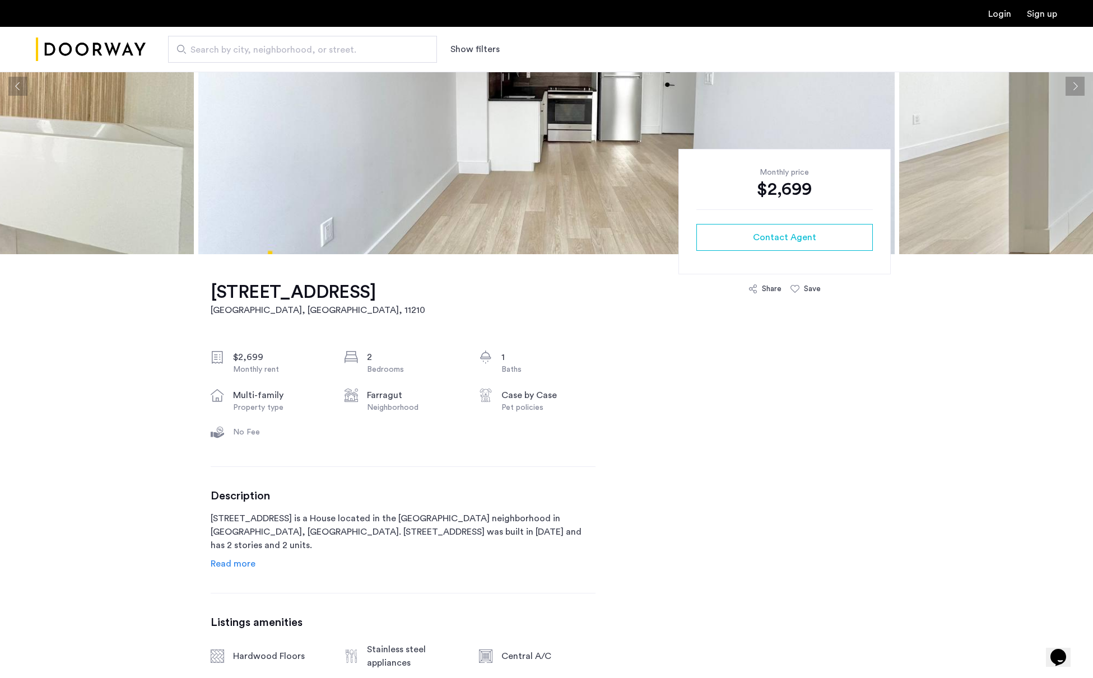
scroll to position [194, 0]
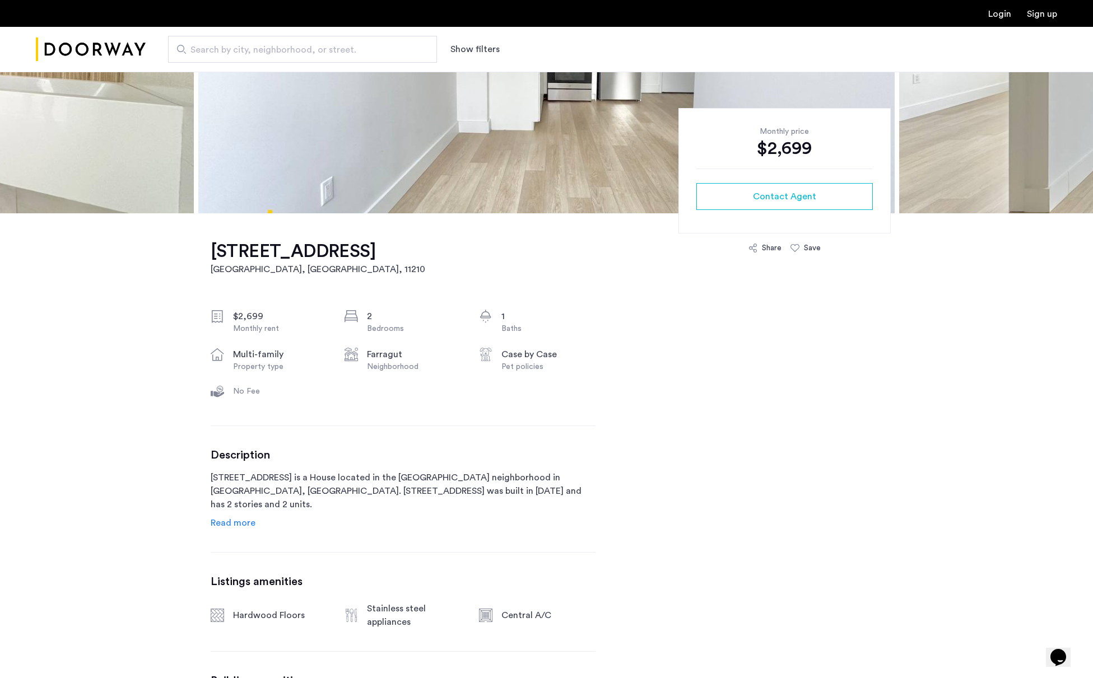
click at [230, 521] on span "Read more" at bounding box center [233, 523] width 45 height 9
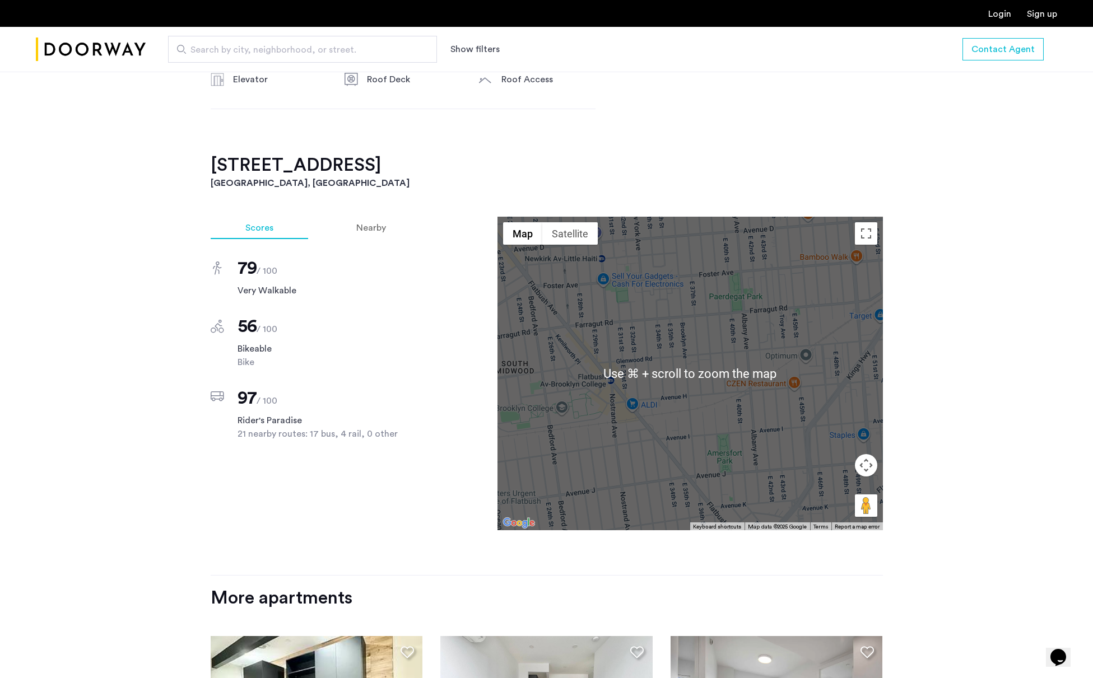
scroll to position [1092, 0]
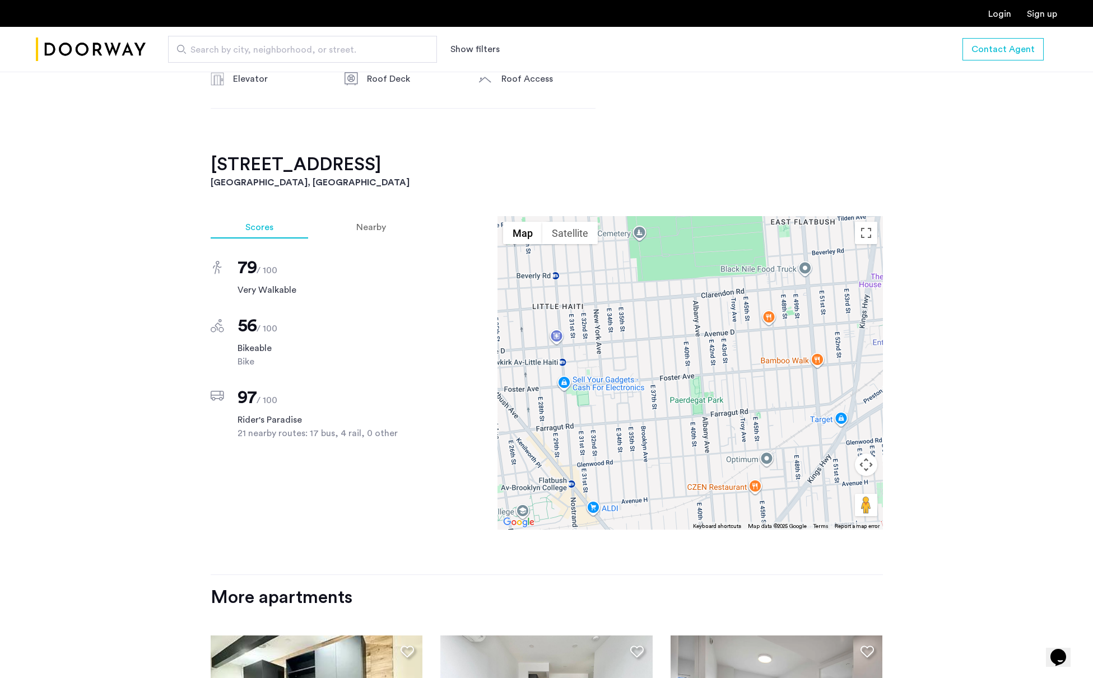
drag, startPoint x: 710, startPoint y: 391, endPoint x: 674, endPoint y: 495, distance: 109.3
click at [673, 496] on div at bounding box center [689, 373] width 385 height 314
click at [395, 221] on div "Nearby" at bounding box center [370, 227] width 99 height 22
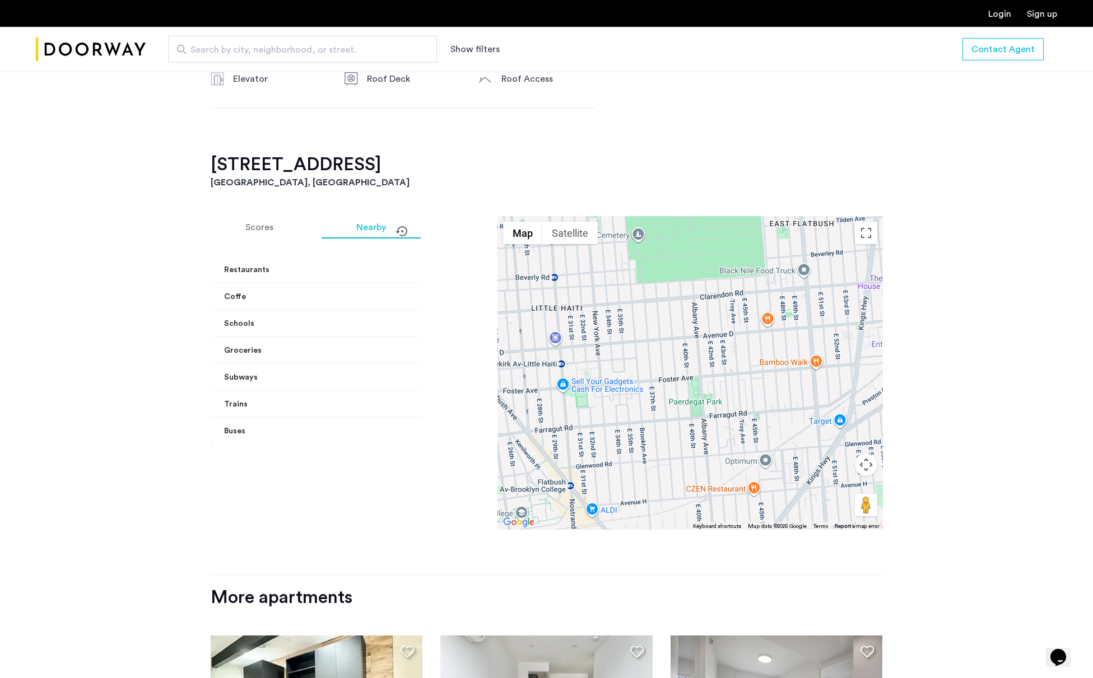
click at [864, 454] on button "Map camera controls" at bounding box center [866, 465] width 22 height 22
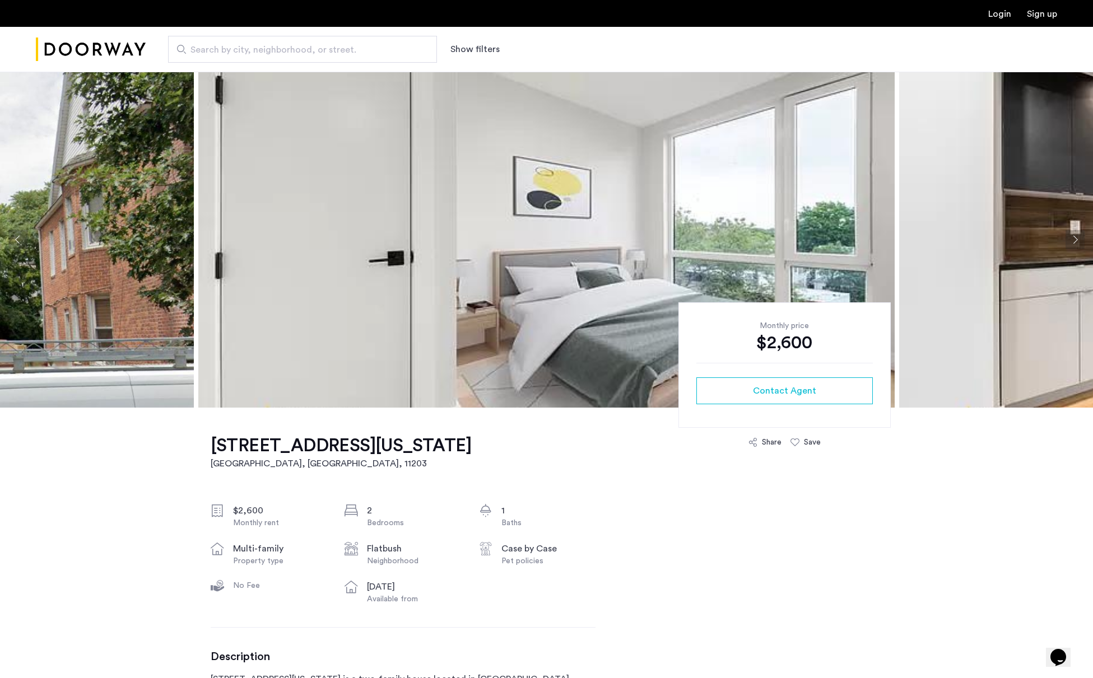
click at [843, 263] on img at bounding box center [546, 240] width 696 height 336
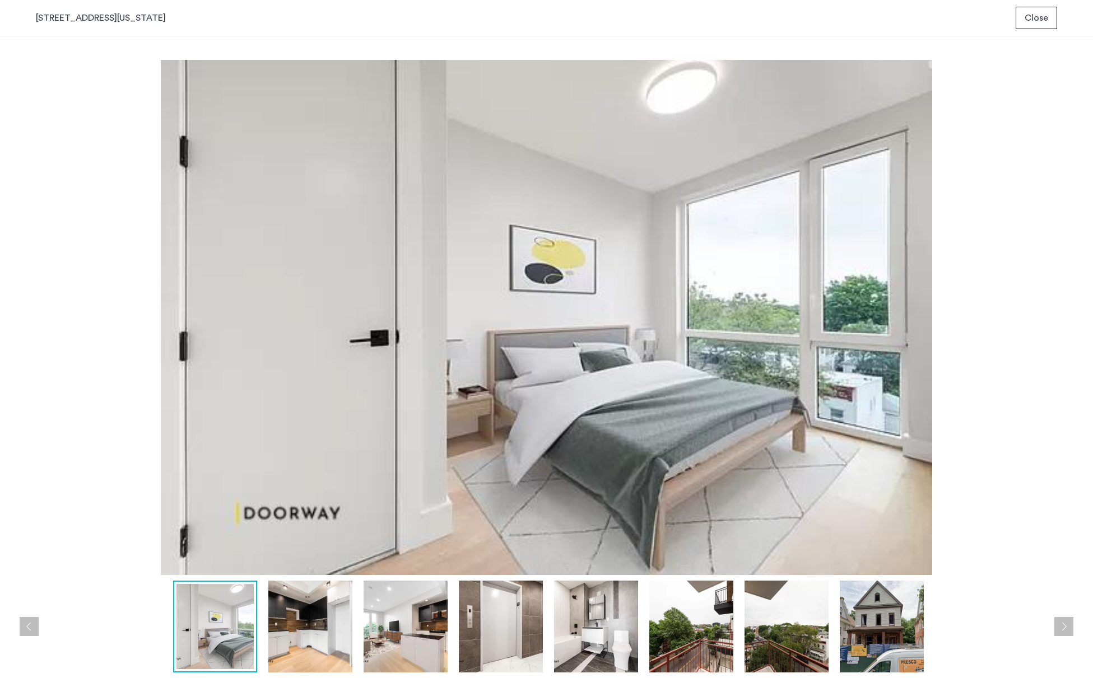
click at [398, 628] on img at bounding box center [405, 627] width 84 height 92
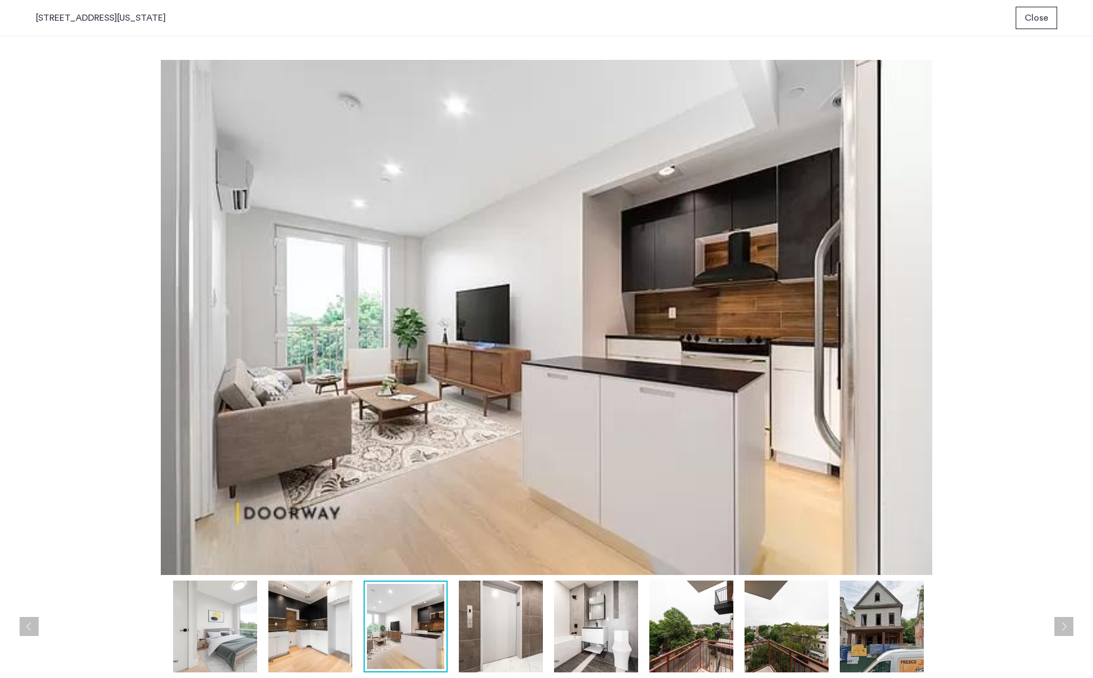
click at [493, 632] on img at bounding box center [501, 627] width 84 height 92
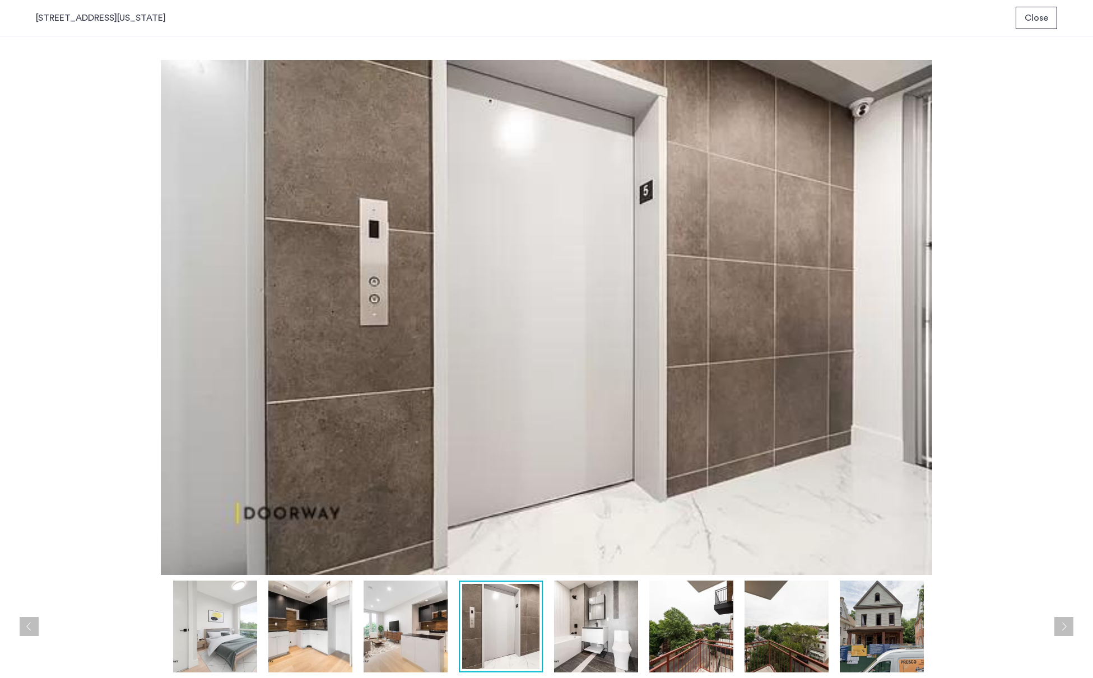
click at [614, 636] on img at bounding box center [596, 627] width 84 height 92
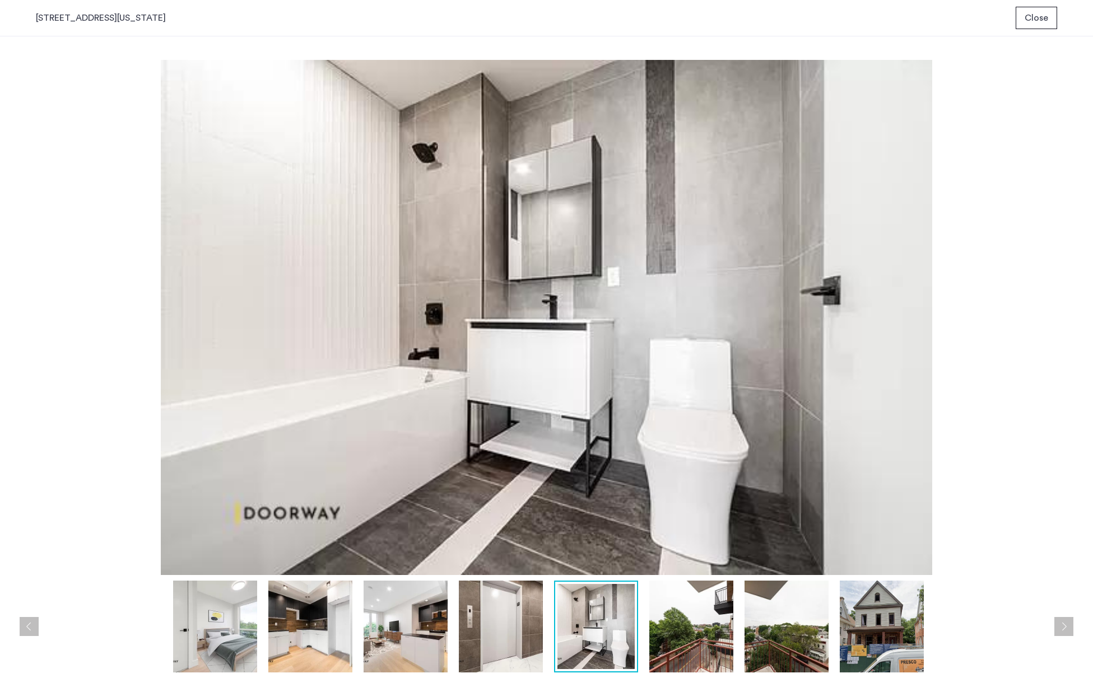
click at [678, 636] on img at bounding box center [691, 627] width 84 height 92
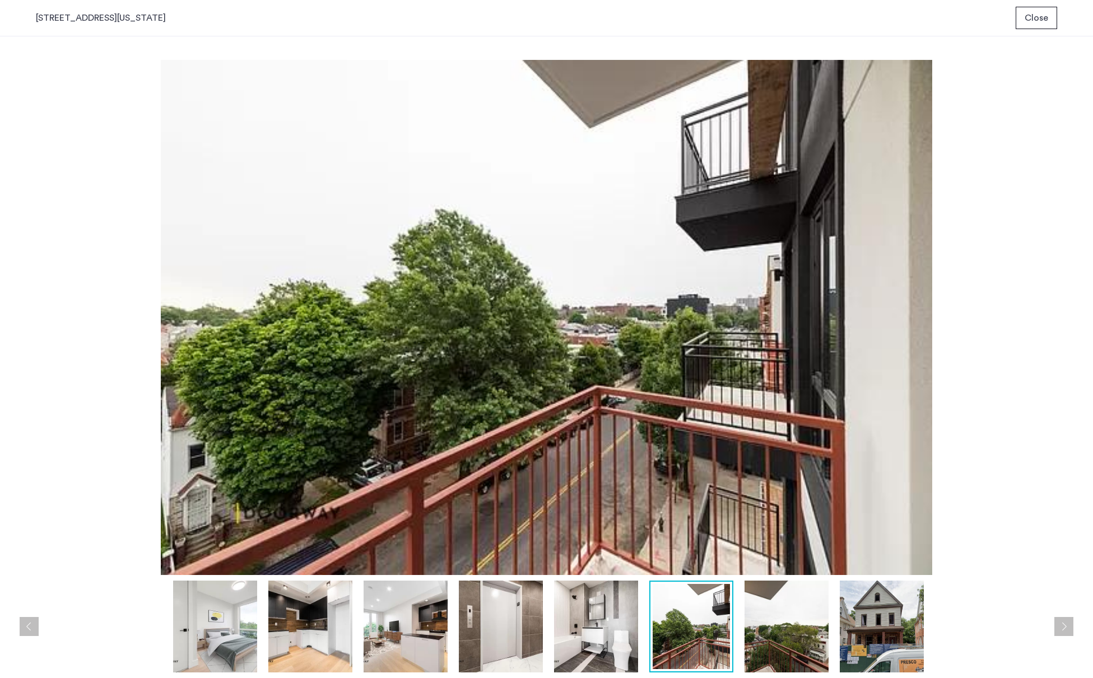
click at [805, 651] on img at bounding box center [786, 627] width 84 height 92
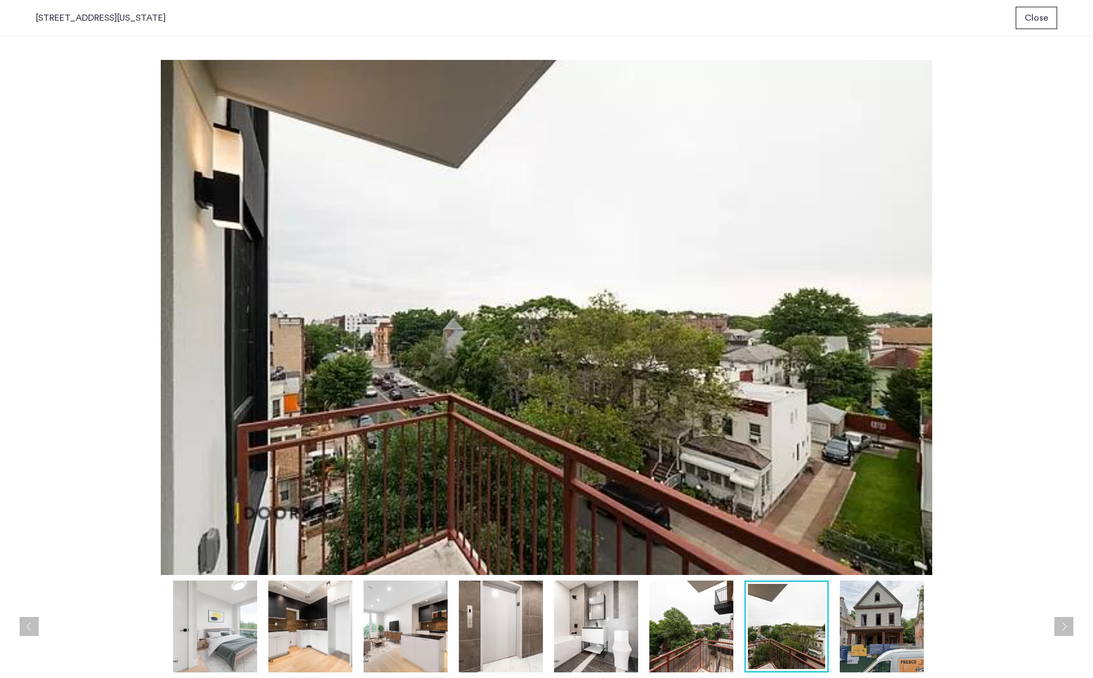
click at [904, 650] on img at bounding box center [881, 627] width 84 height 92
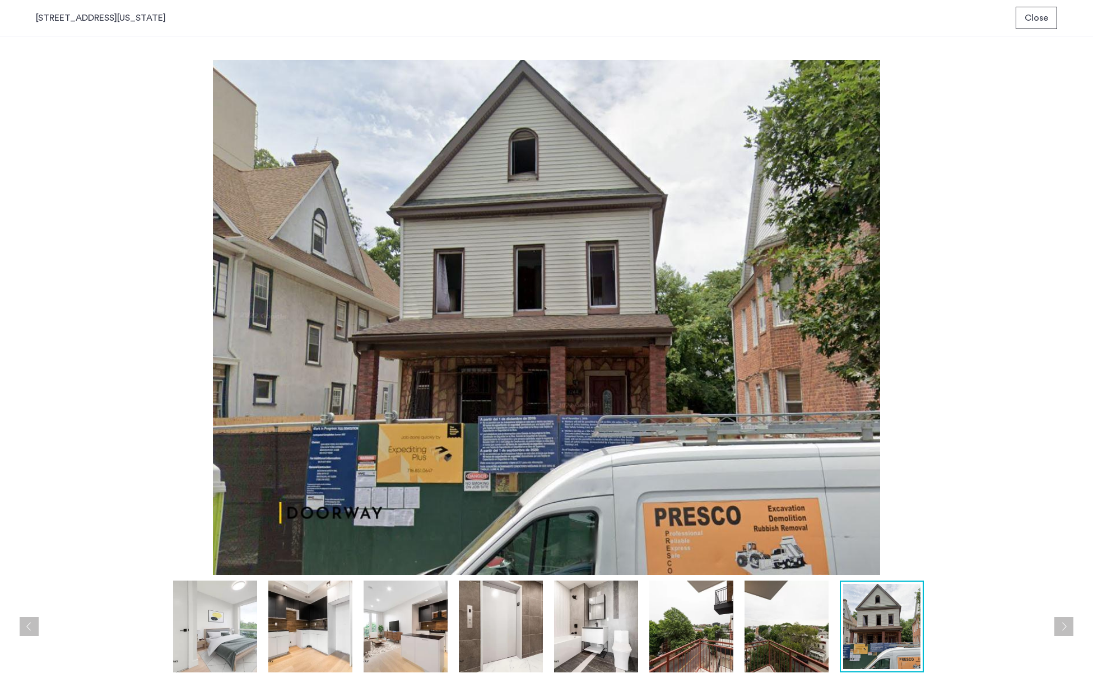
click at [806, 633] on img at bounding box center [786, 627] width 84 height 92
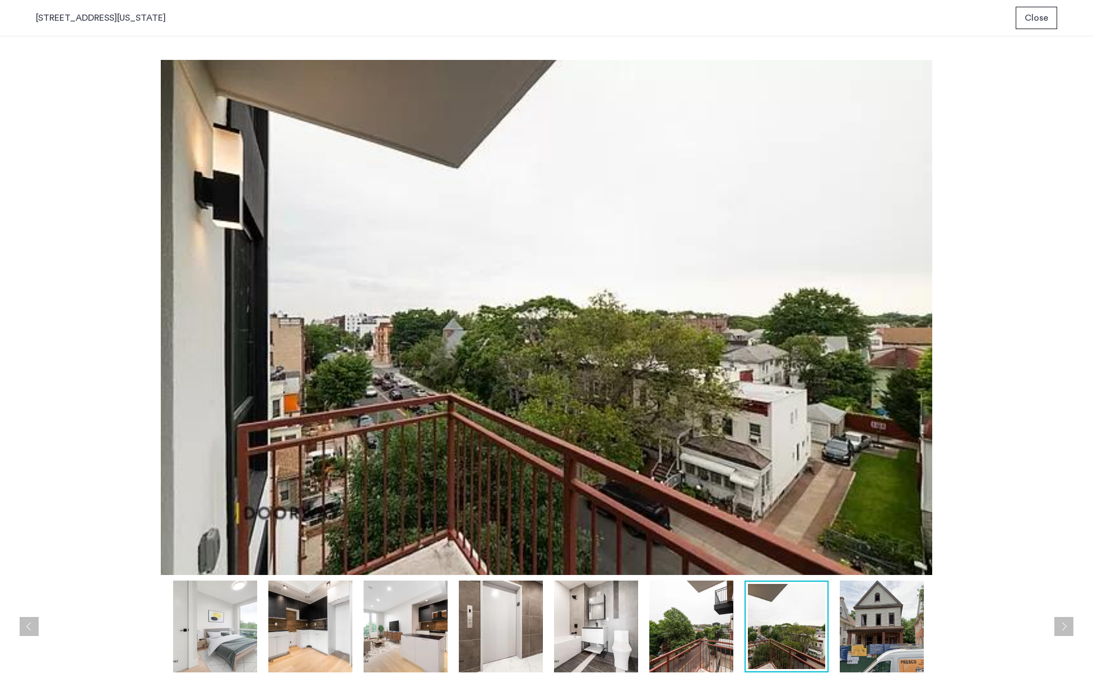
click at [744, 633] on div at bounding box center [549, 627] width 1027 height 92
click at [692, 628] on img at bounding box center [691, 627] width 84 height 92
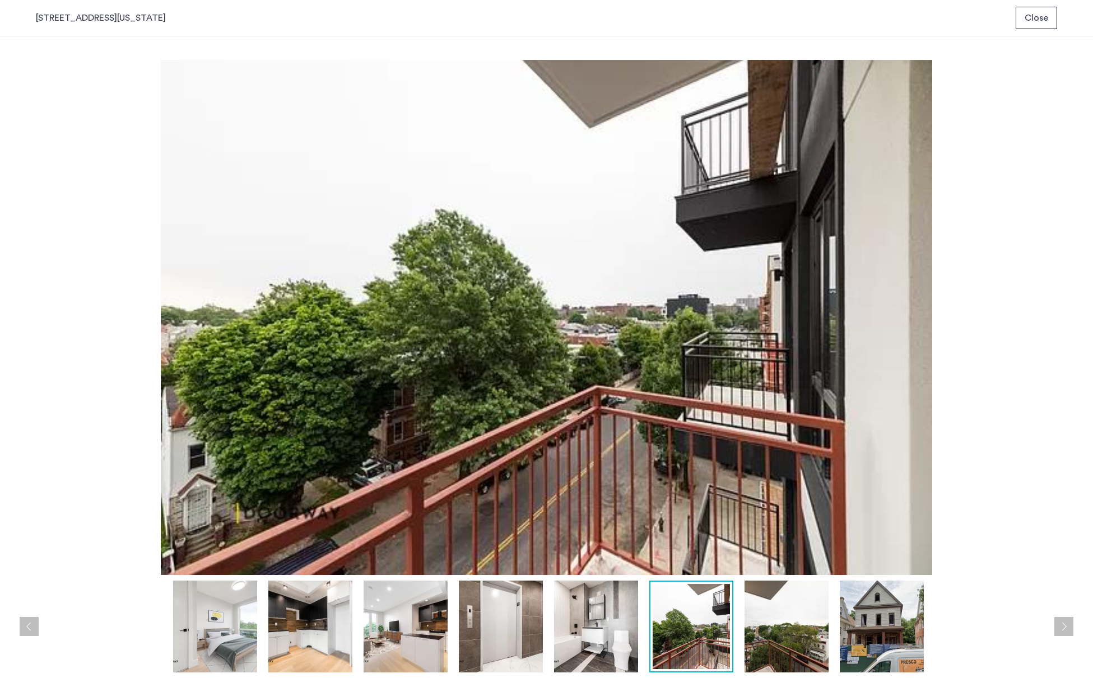
click at [590, 619] on img at bounding box center [596, 627] width 84 height 92
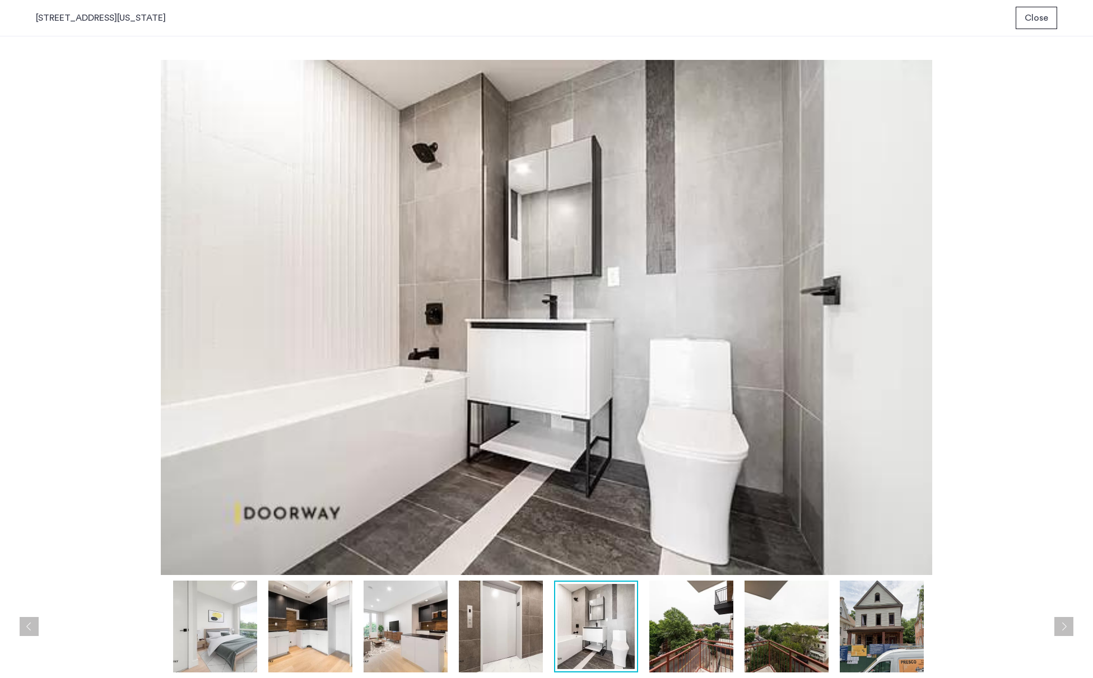
click at [474, 613] on img at bounding box center [501, 627] width 84 height 92
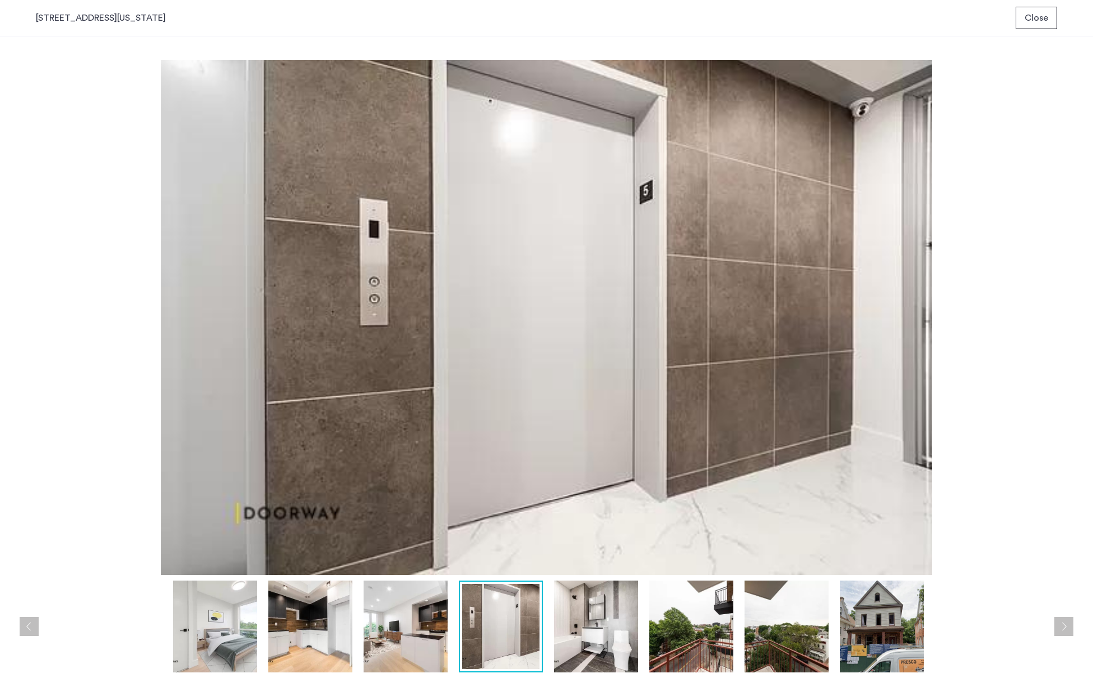
click at [415, 614] on img at bounding box center [405, 627] width 84 height 92
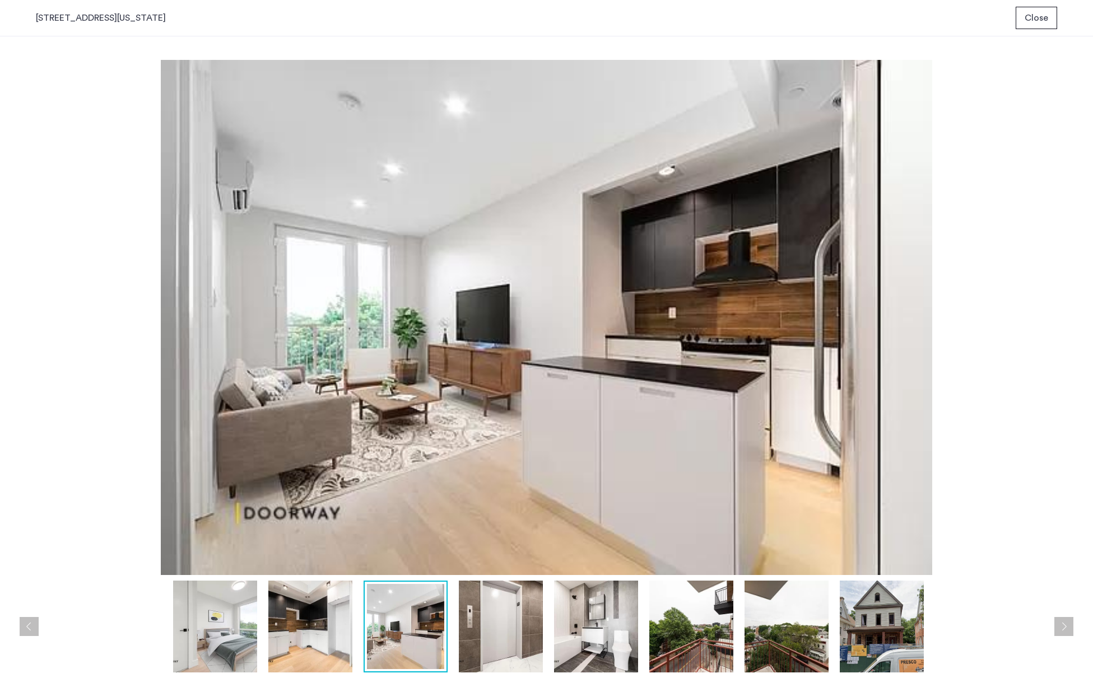
drag, startPoint x: 354, startPoint y: 613, endPoint x: 332, endPoint y: 613, distance: 21.8
click at [353, 613] on div at bounding box center [549, 627] width 1027 height 92
click at [325, 613] on img at bounding box center [310, 627] width 84 height 92
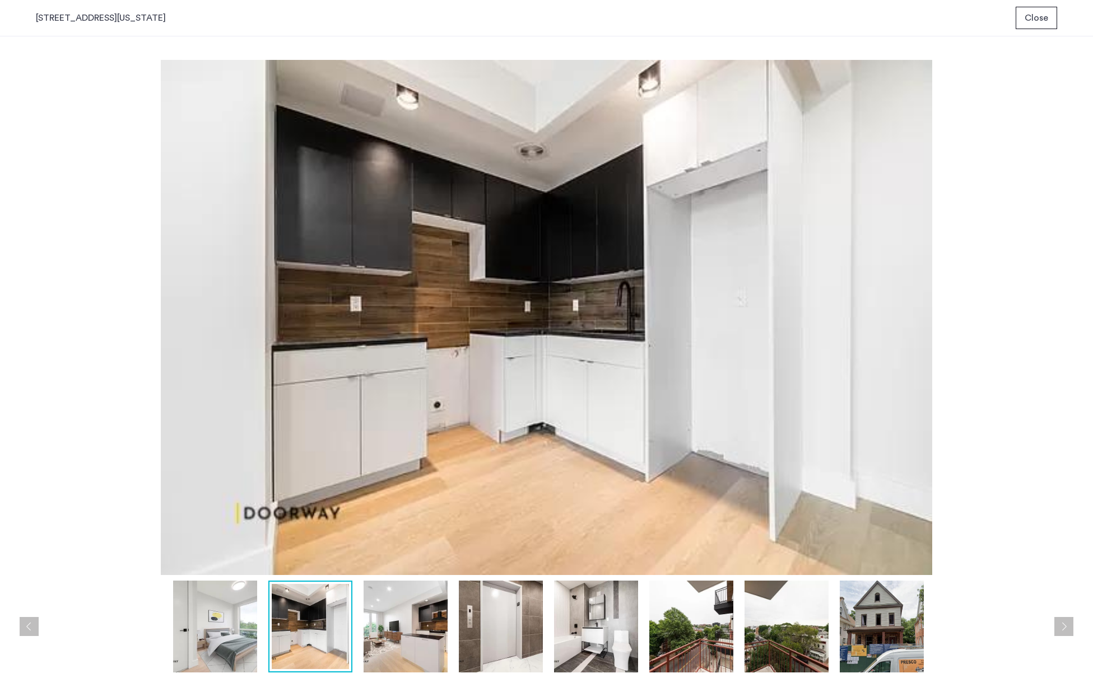
click at [204, 613] on img at bounding box center [215, 627] width 84 height 92
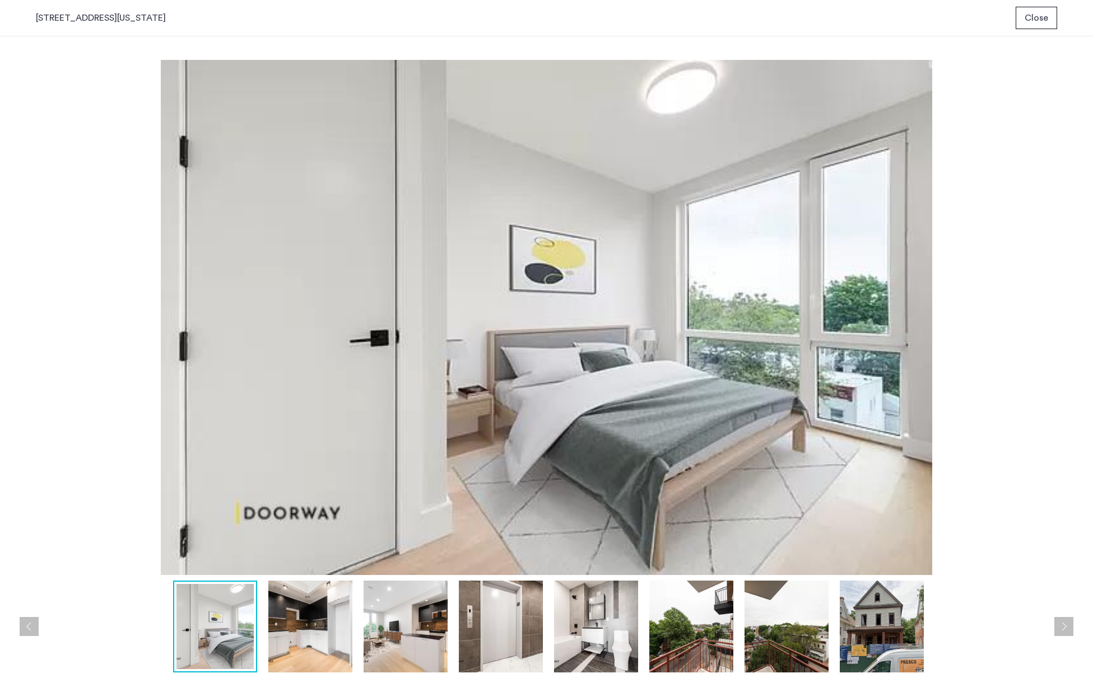
click at [1039, 13] on span "Close" at bounding box center [1036, 17] width 24 height 13
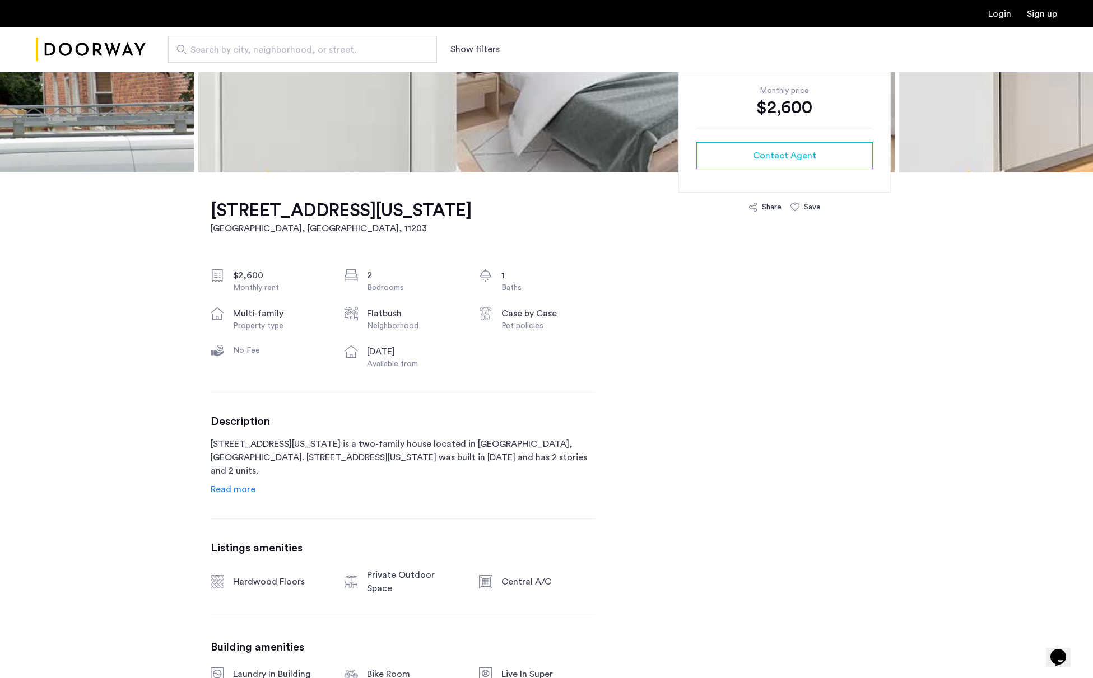
scroll to position [370, 0]
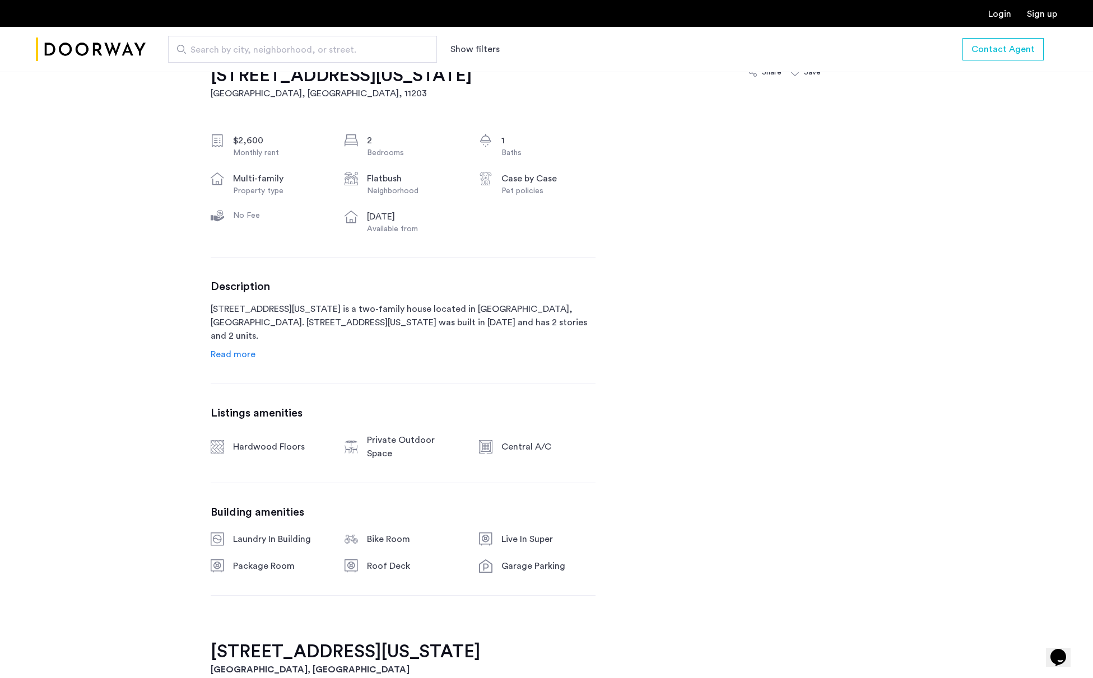
click at [238, 353] on span "Read more" at bounding box center [233, 354] width 45 height 9
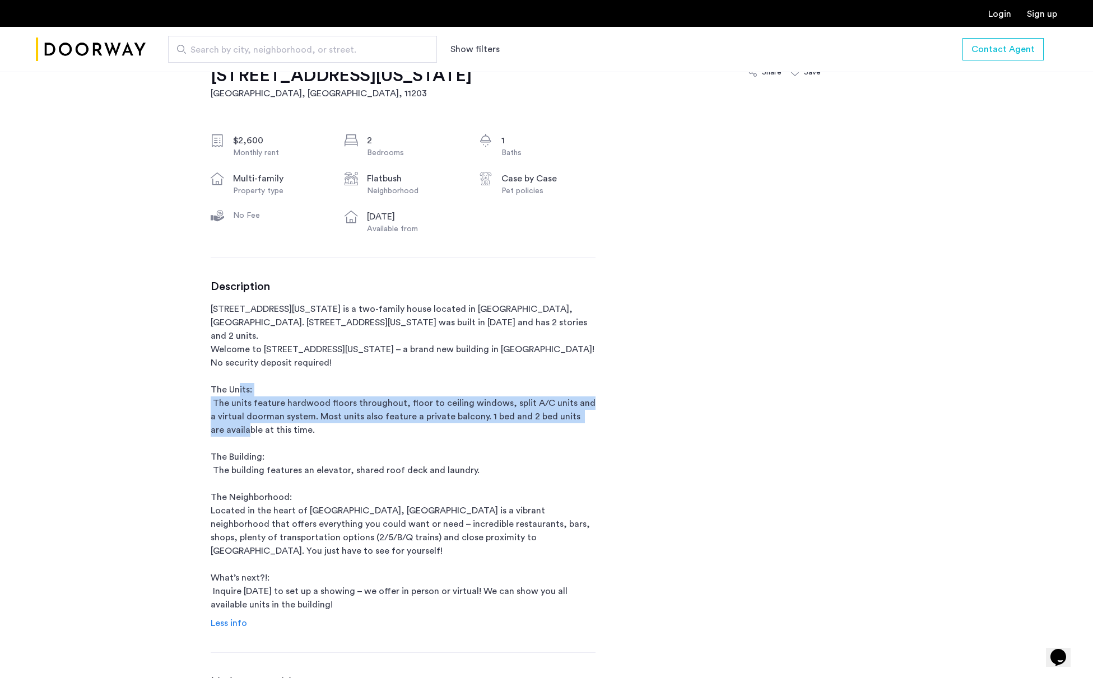
drag, startPoint x: 296, startPoint y: 388, endPoint x: 389, endPoint y: 427, distance: 101.2
click at [388, 427] on p "1244 New York Avenue is a two-family house located in Brooklyn, NY. 1244 New Yo…" at bounding box center [403, 456] width 385 height 309
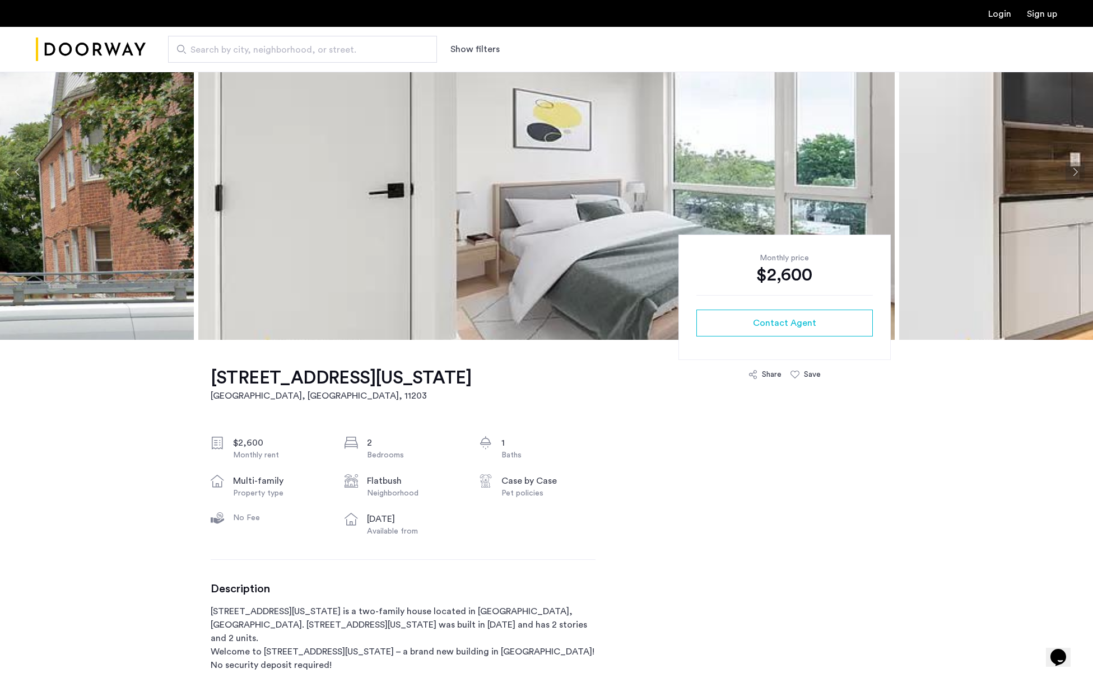
scroll to position [77, 0]
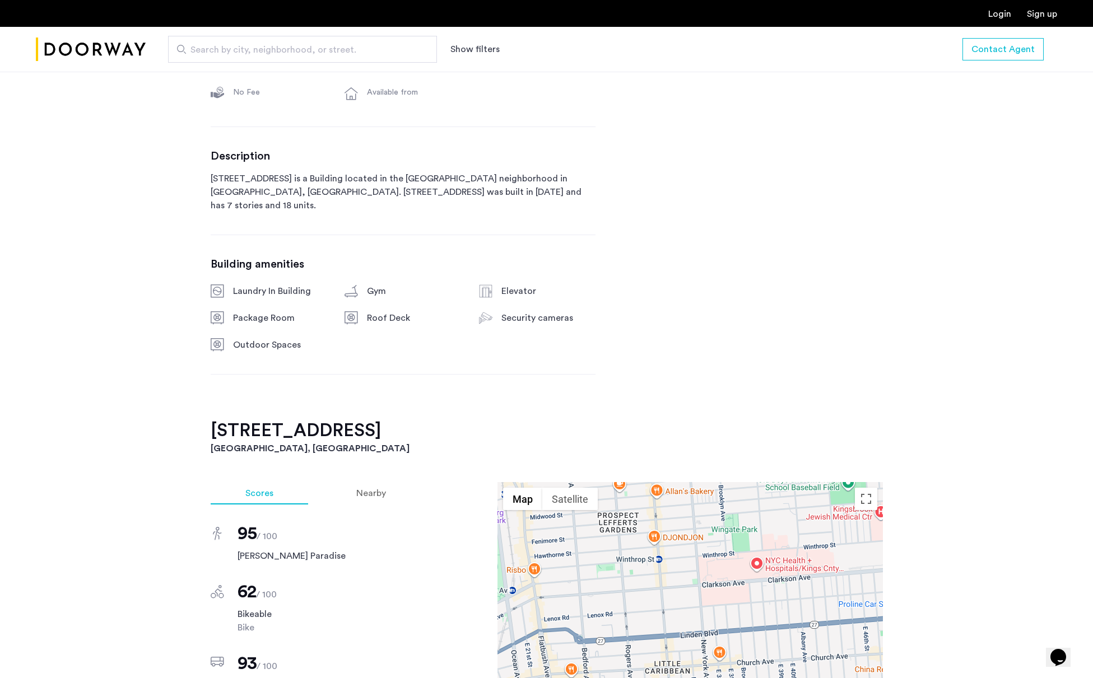
scroll to position [534, 0]
drag, startPoint x: 574, startPoint y: 181, endPoint x: 631, endPoint y: 184, distance: 56.7
click at [631, 184] on div "[STREET_ADDRESS] 1 months free $3,175 - Gross $2,910.42 - Net Effective Monthly…" at bounding box center [547, 513] width 706 height 1279
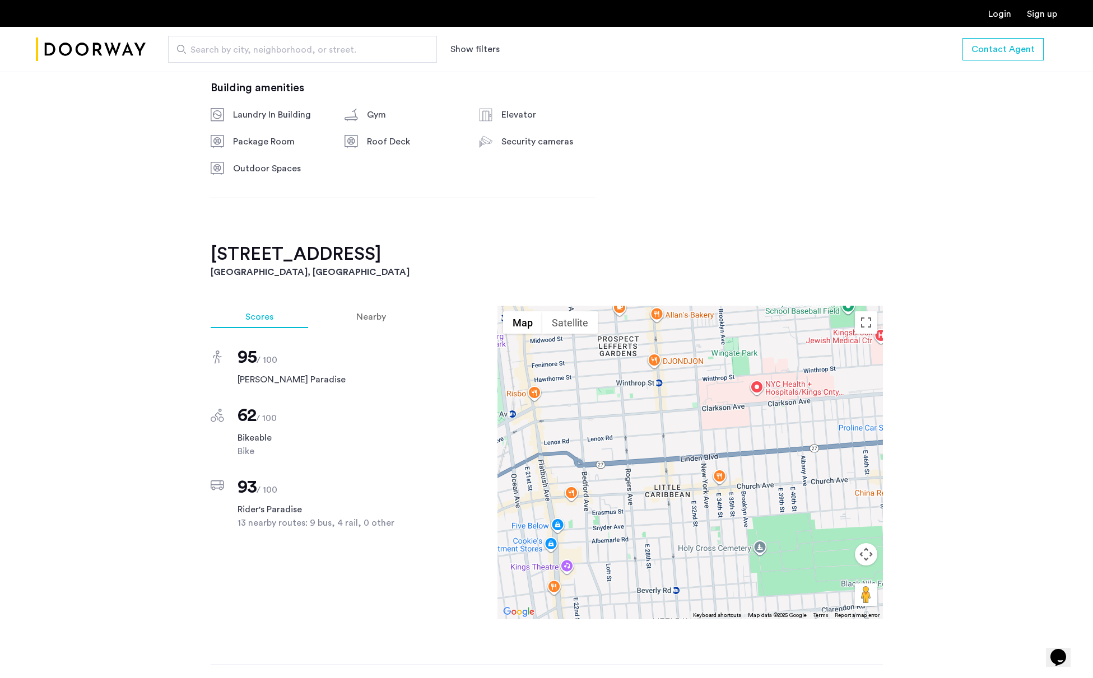
scroll to position [732, 0]
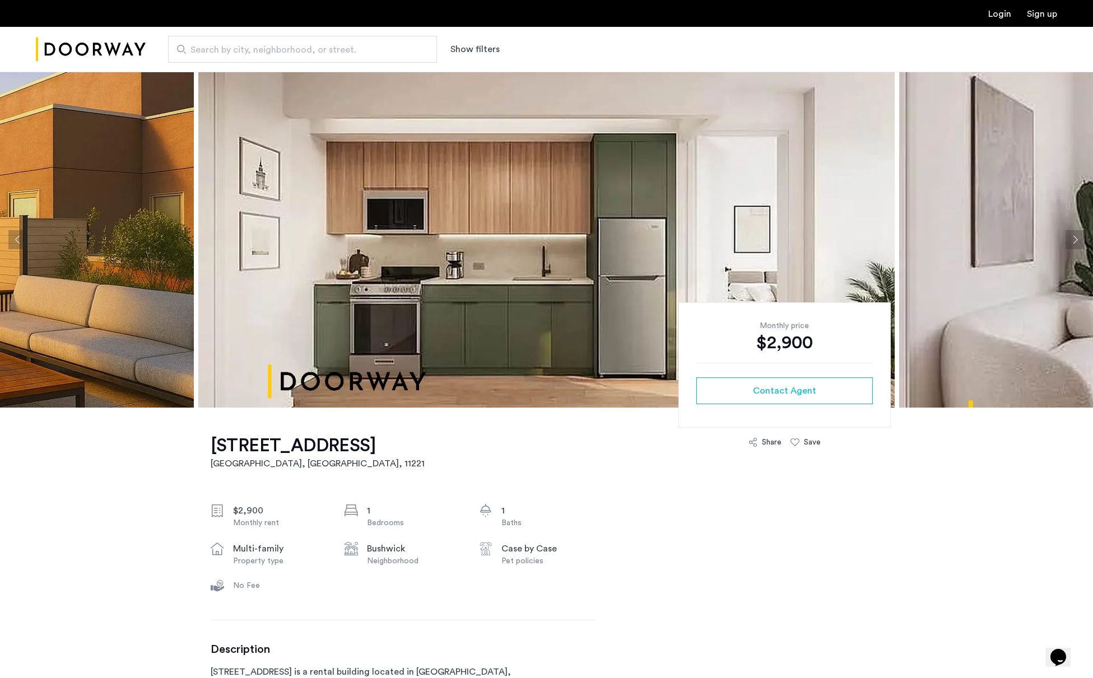
click at [762, 269] on img at bounding box center [546, 240] width 696 height 336
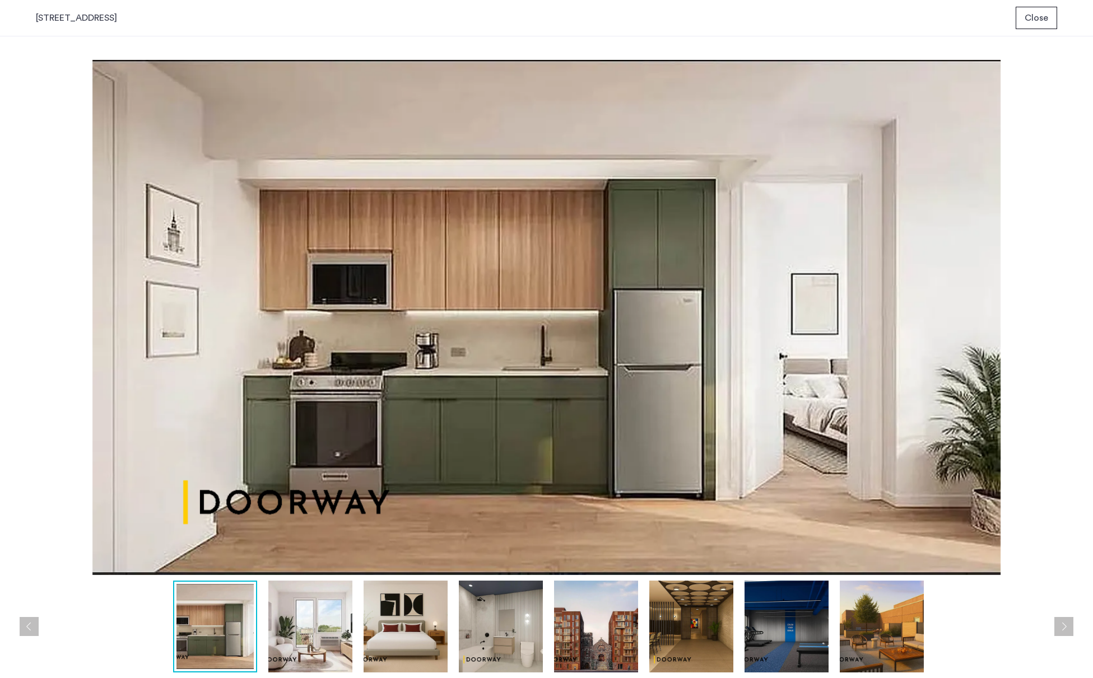
click at [593, 613] on img at bounding box center [596, 627] width 84 height 92
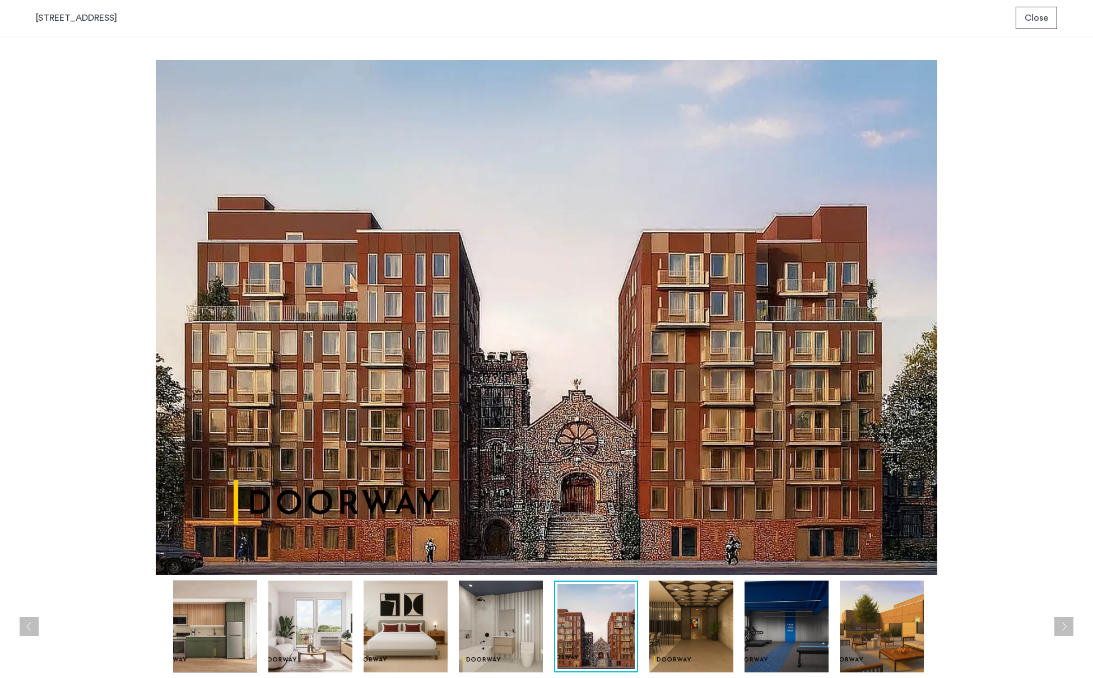
click at [503, 615] on img at bounding box center [501, 627] width 84 height 92
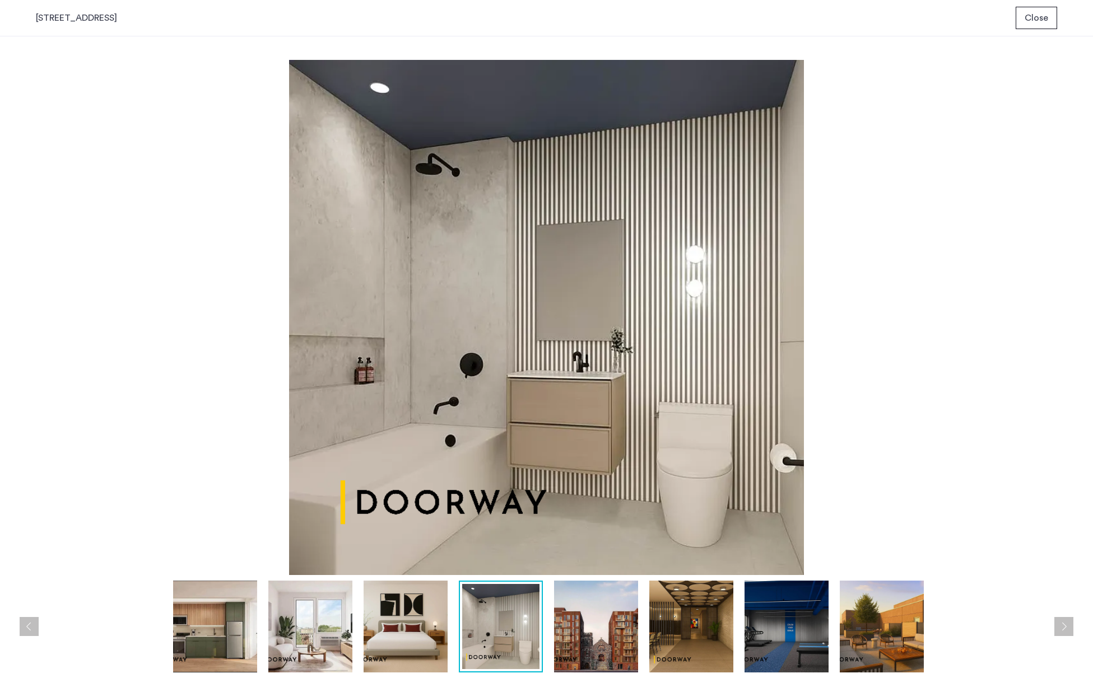
click at [412, 614] on img at bounding box center [405, 627] width 84 height 92
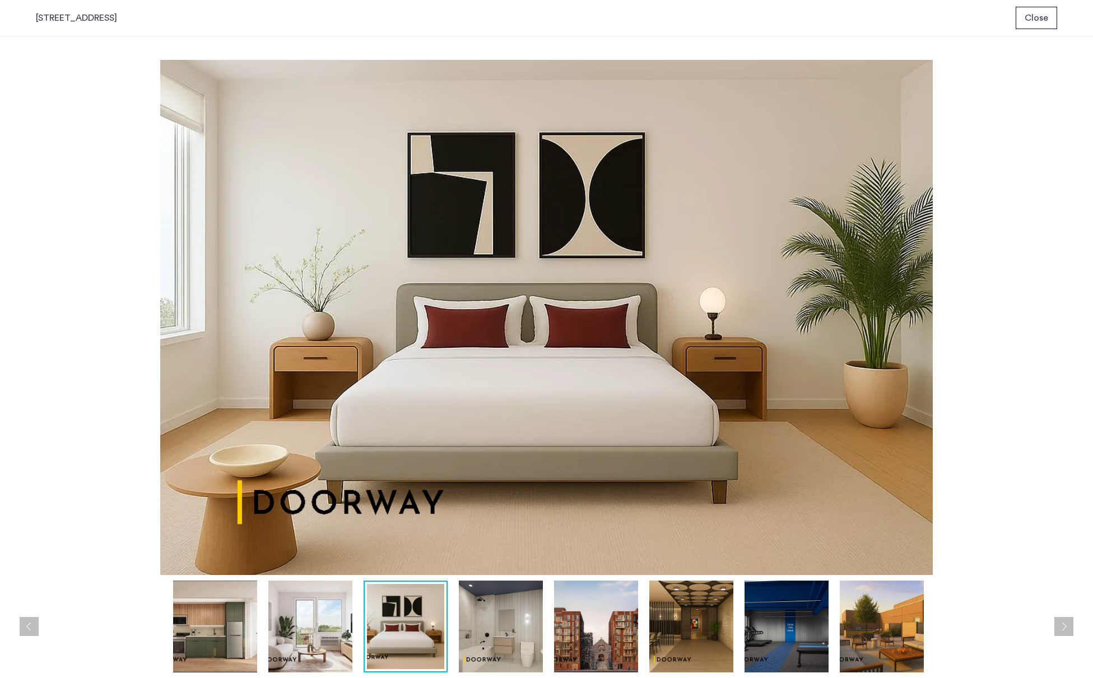
drag, startPoint x: 743, startPoint y: 628, endPoint x: 755, endPoint y: 627, distance: 13.0
click at [743, 628] on div at bounding box center [549, 627] width 1027 height 92
click at [790, 626] on img at bounding box center [786, 627] width 84 height 92
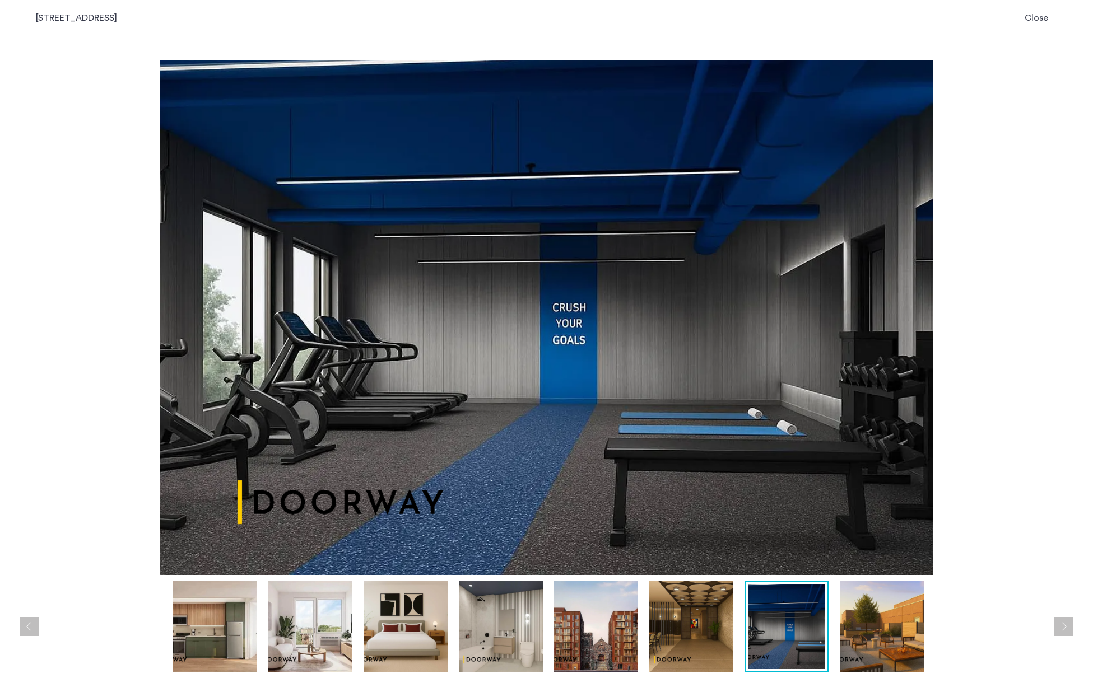
click at [869, 628] on img at bounding box center [881, 627] width 84 height 92
